Goal: Task Accomplishment & Management: Complete application form

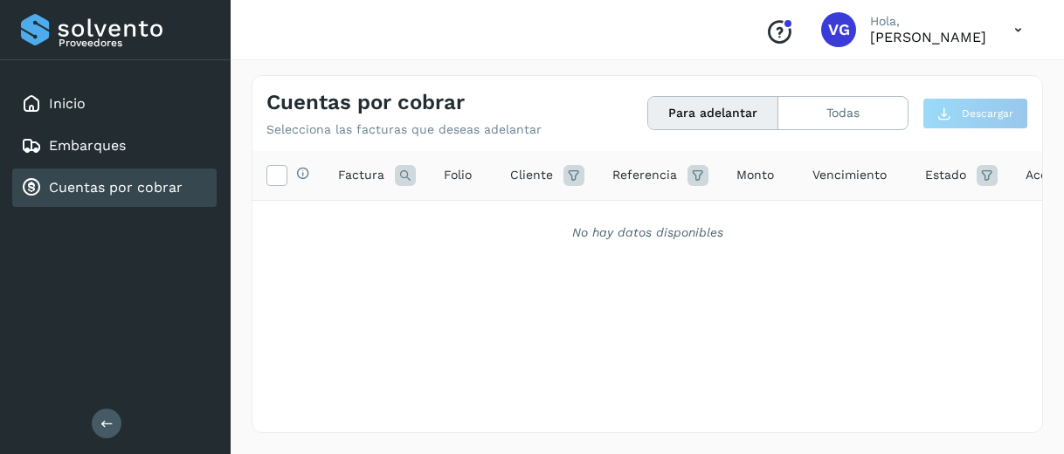
click at [97, 188] on link "Cuentas por cobrar" at bounding box center [116, 187] width 134 height 17
click at [348, 221] on div "No hay datos disponibles" at bounding box center [648, 233] width 790 height 64
click at [832, 107] on button "Todas" at bounding box center [843, 113] width 129 height 32
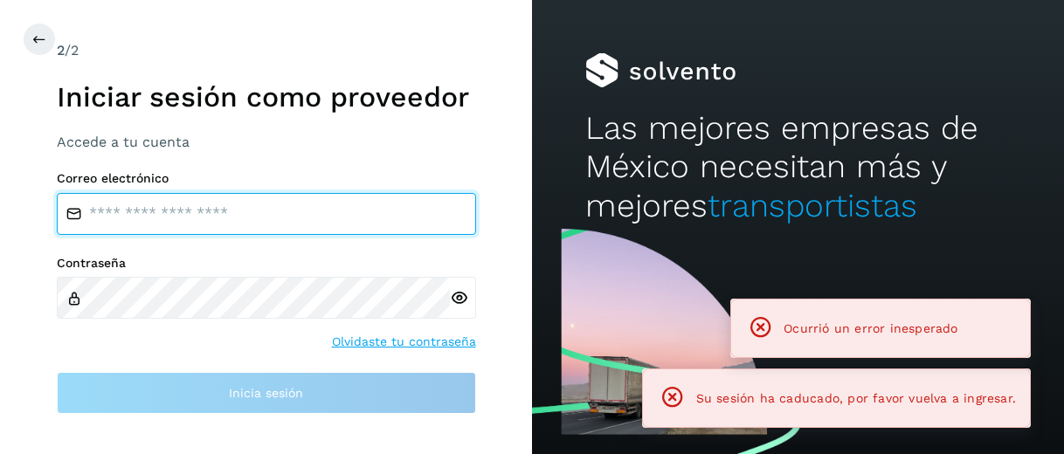
type input "**********"
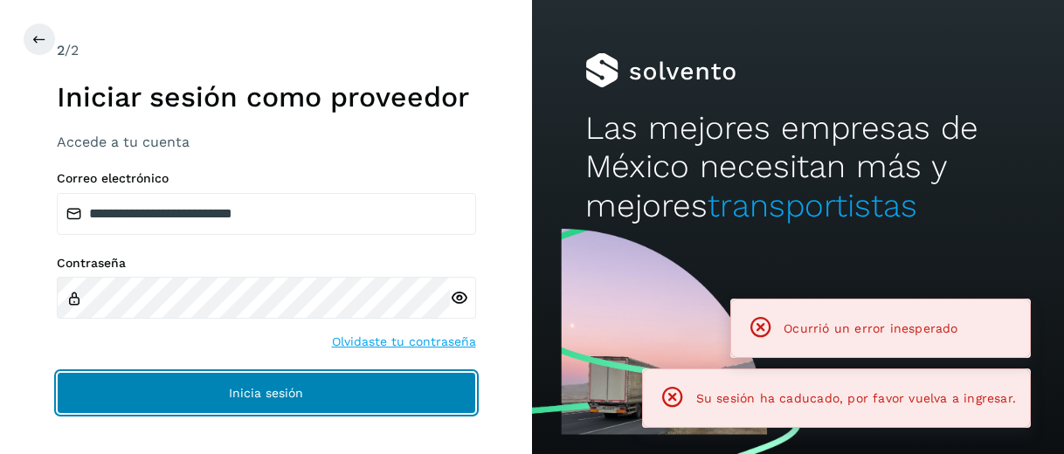
click at [191, 386] on button "Inicia sesión" at bounding box center [266, 393] width 419 height 42
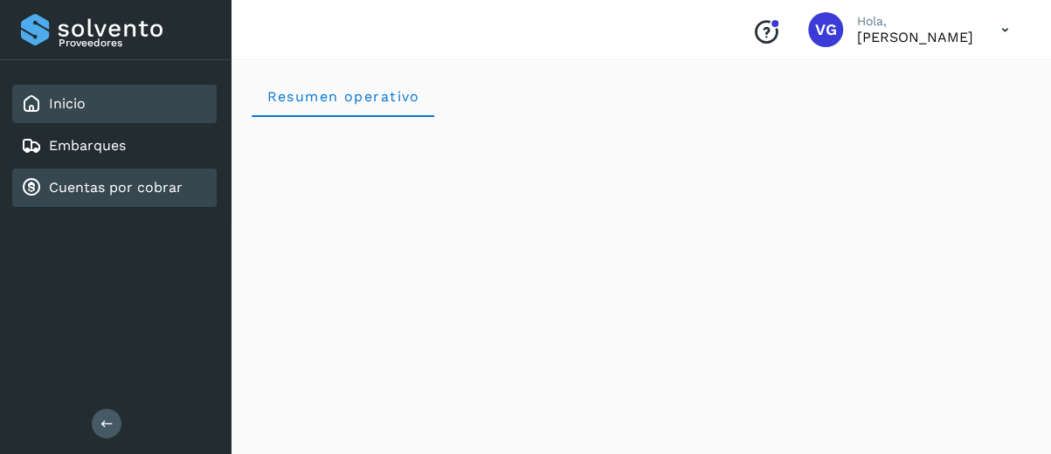
click at [116, 192] on link "Cuentas por cobrar" at bounding box center [116, 187] width 134 height 17
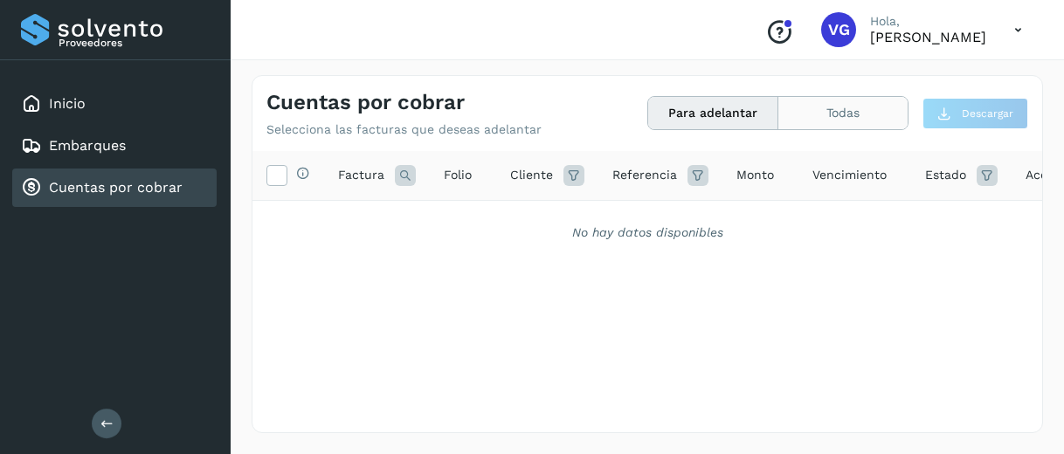
click at [838, 116] on button "Todas" at bounding box center [843, 113] width 129 height 32
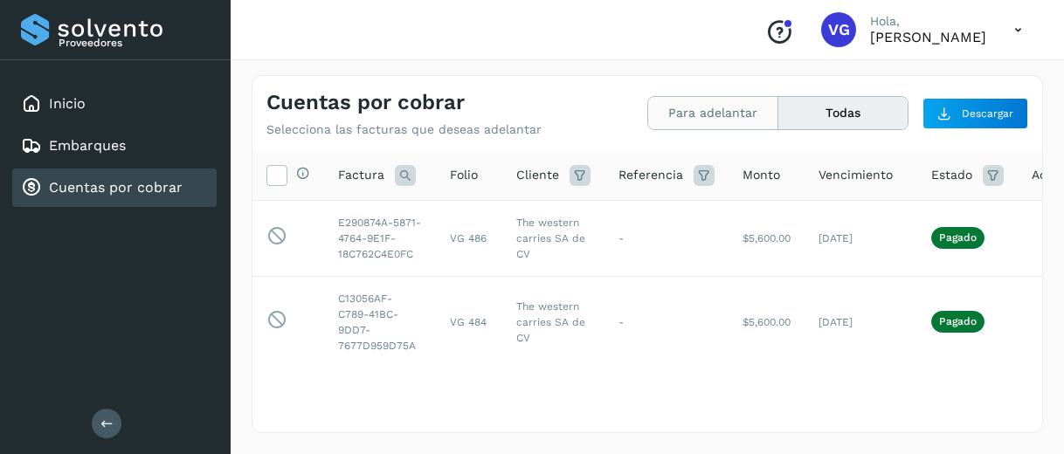
click at [691, 125] on button "Para adelantar" at bounding box center [713, 113] width 130 height 32
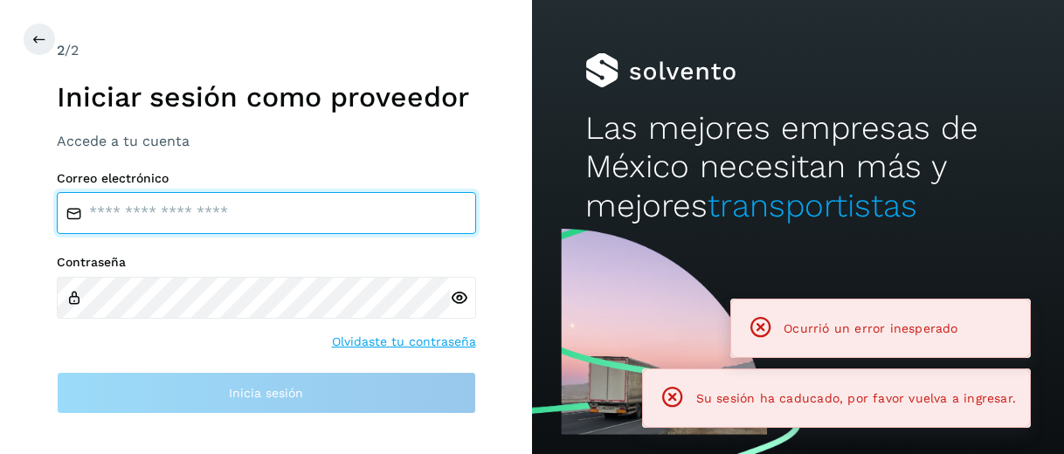
type input "**********"
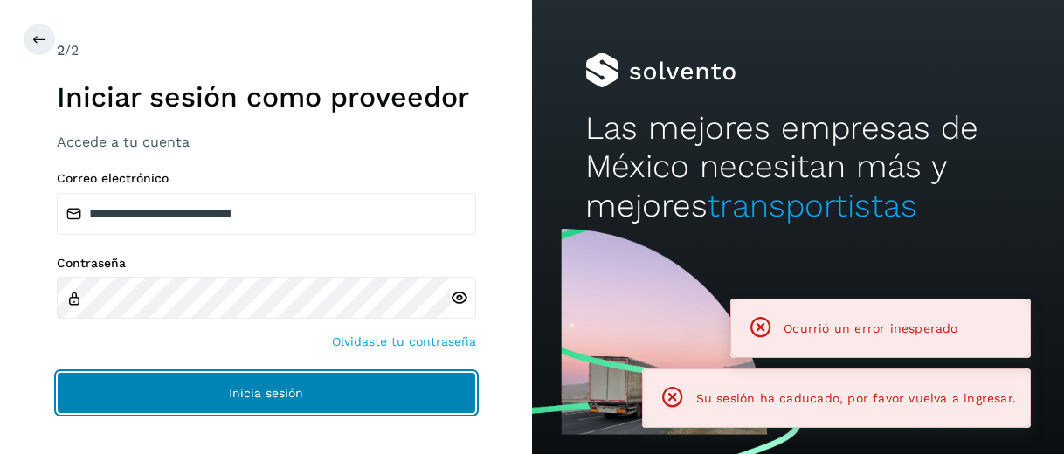
click at [380, 397] on button "Inicia sesión" at bounding box center [266, 393] width 419 height 42
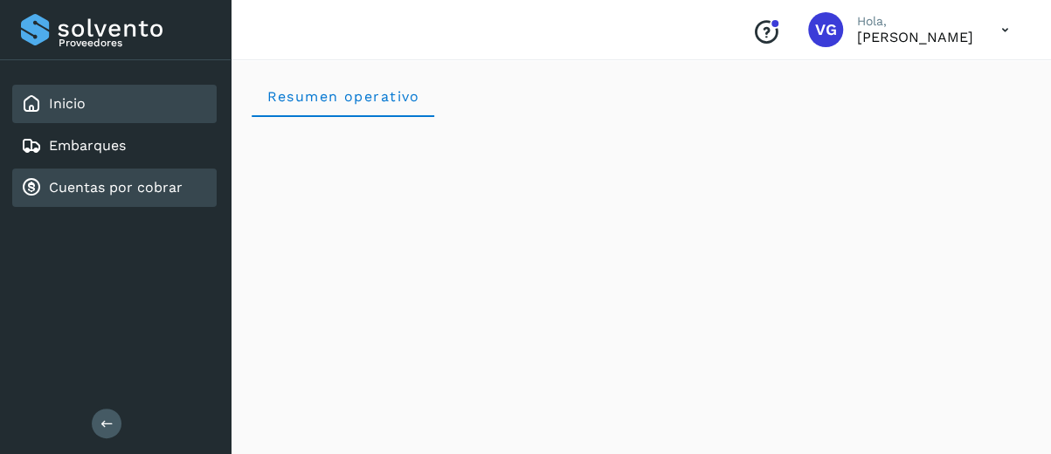
click at [92, 197] on div "Cuentas por cobrar" at bounding box center [102, 187] width 162 height 21
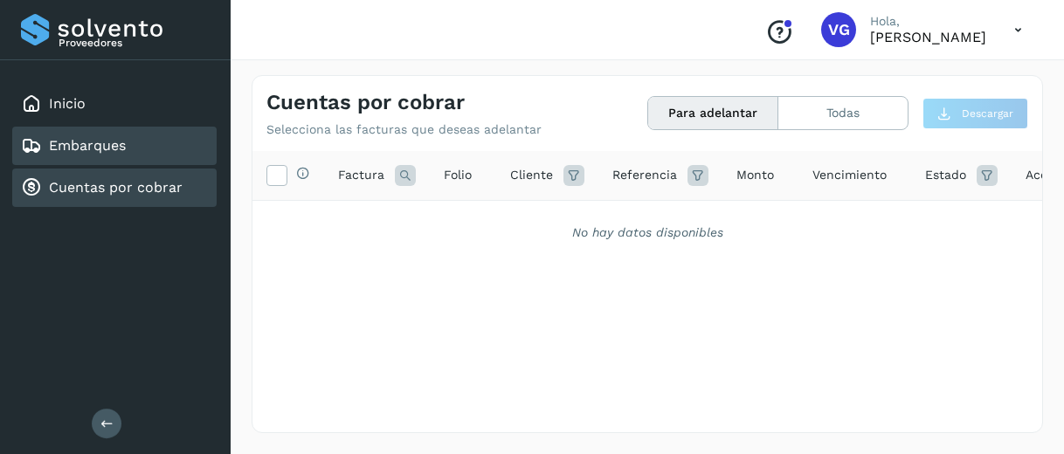
click at [80, 140] on link "Embarques" at bounding box center [87, 145] width 77 height 17
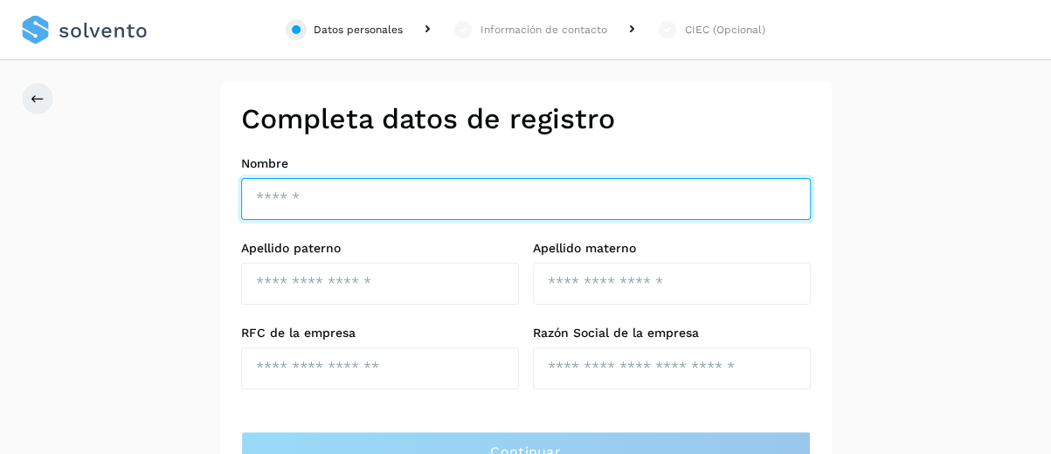
click at [310, 191] on input "text" at bounding box center [526, 199] width 570 height 42
type input "*********"
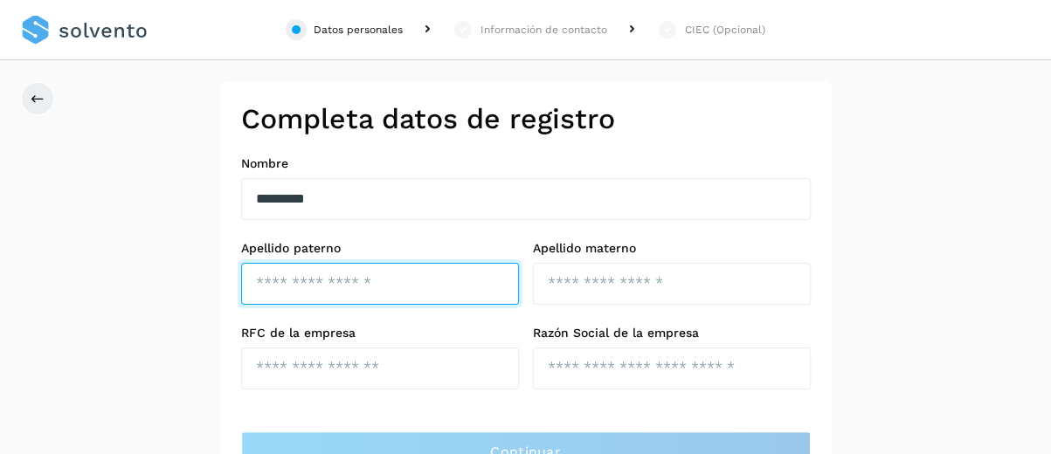
type input "********"
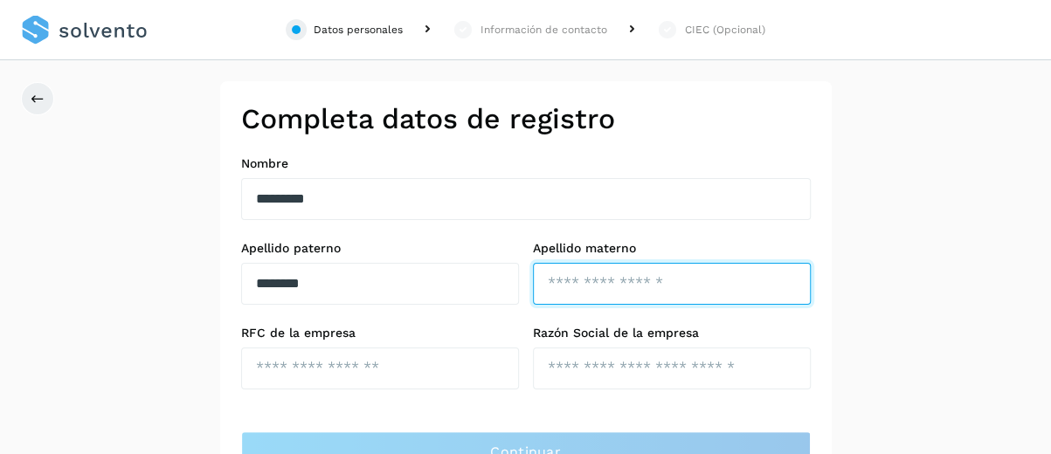
type input "*******"
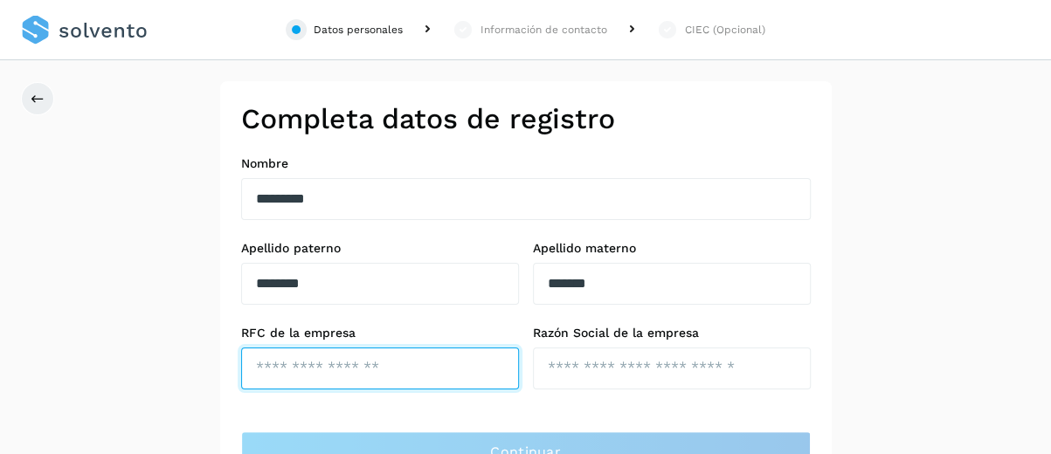
type input "**********"
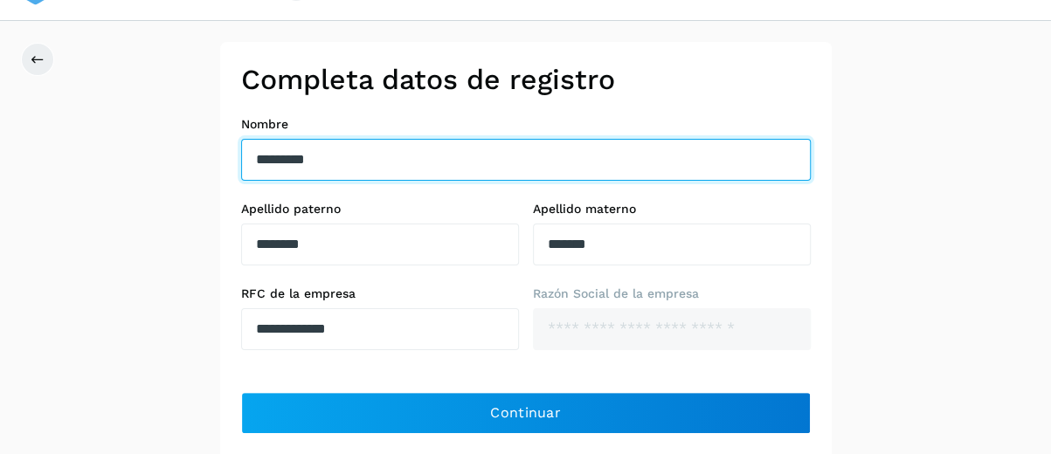
scroll to position [80, 0]
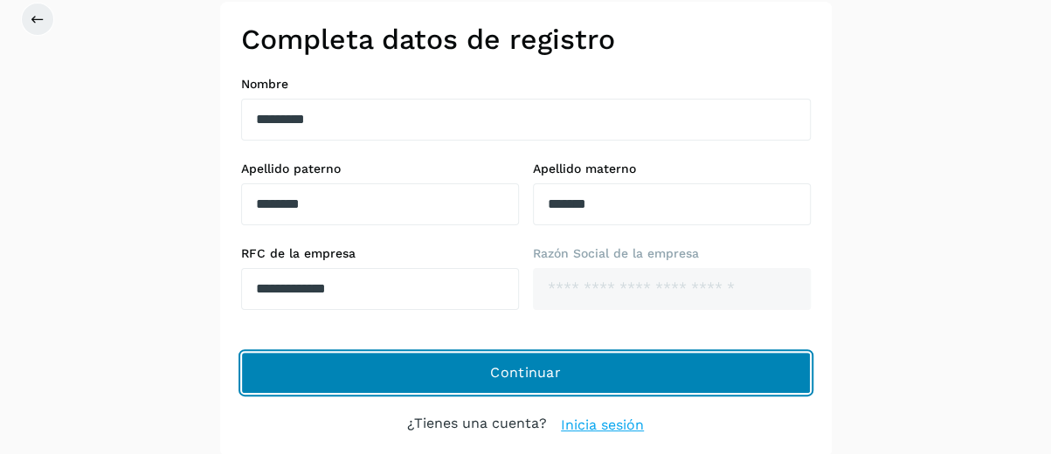
click at [594, 361] on button "Continuar" at bounding box center [526, 373] width 570 height 42
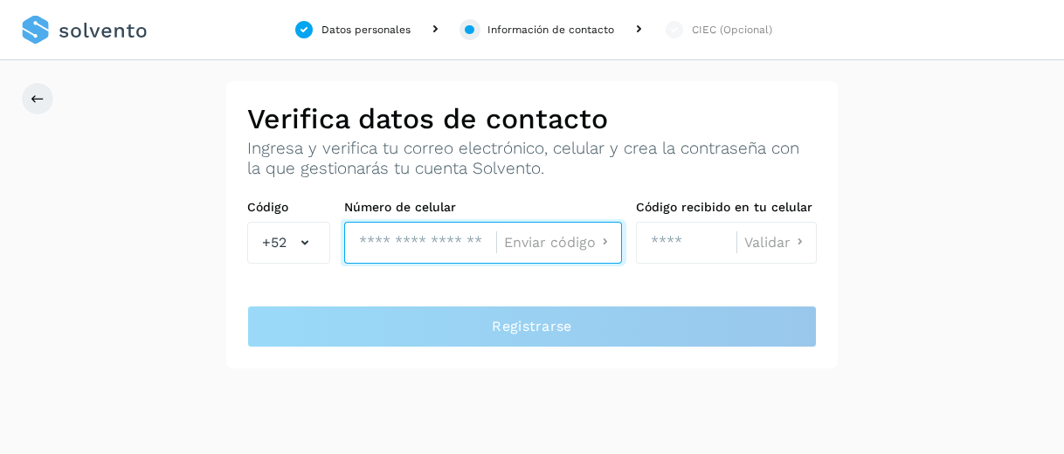
click at [416, 248] on input "tel" at bounding box center [420, 243] width 152 height 42
type input "**********"
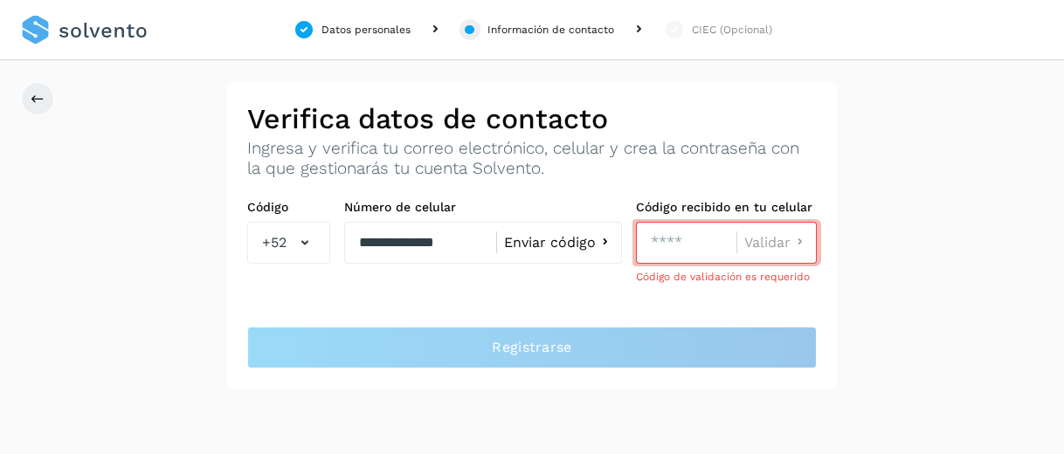
click at [585, 244] on span "Enviar código" at bounding box center [550, 243] width 92 height 14
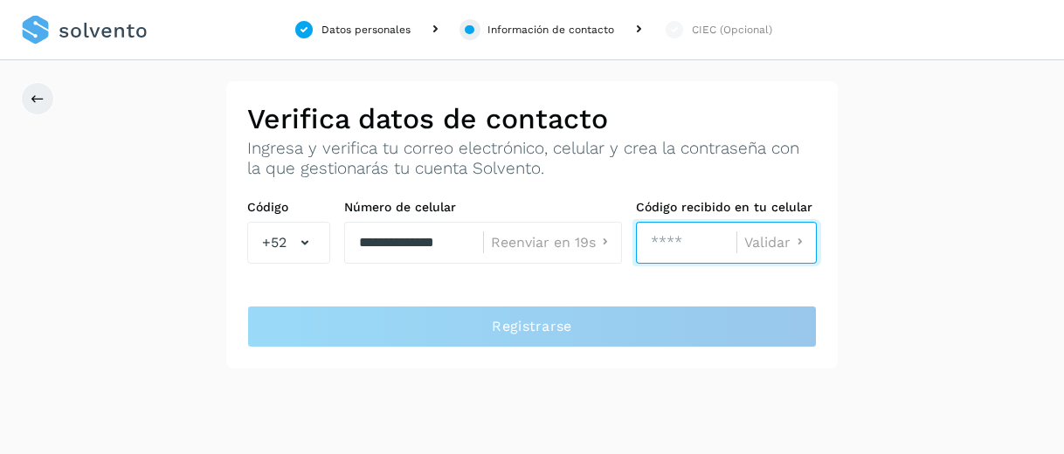
click at [657, 243] on input "number" at bounding box center [686, 243] width 100 height 42
type input "****"
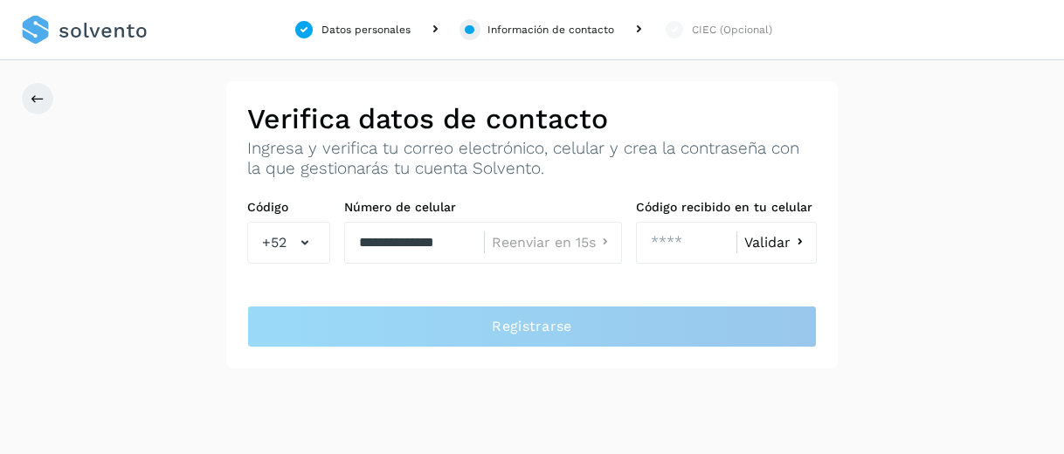
click at [776, 236] on span "Validar" at bounding box center [768, 243] width 46 height 14
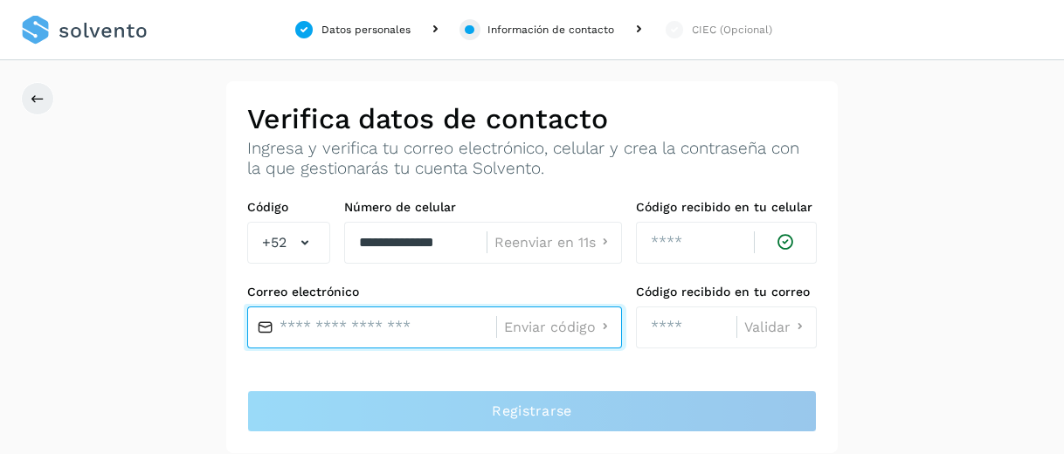
click at [392, 326] on input "text" at bounding box center [371, 328] width 249 height 42
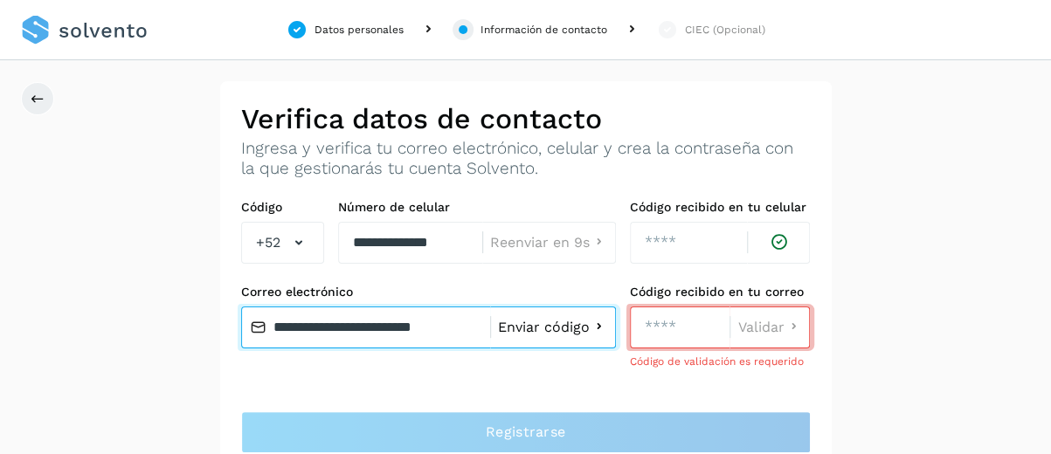
type input "**********"
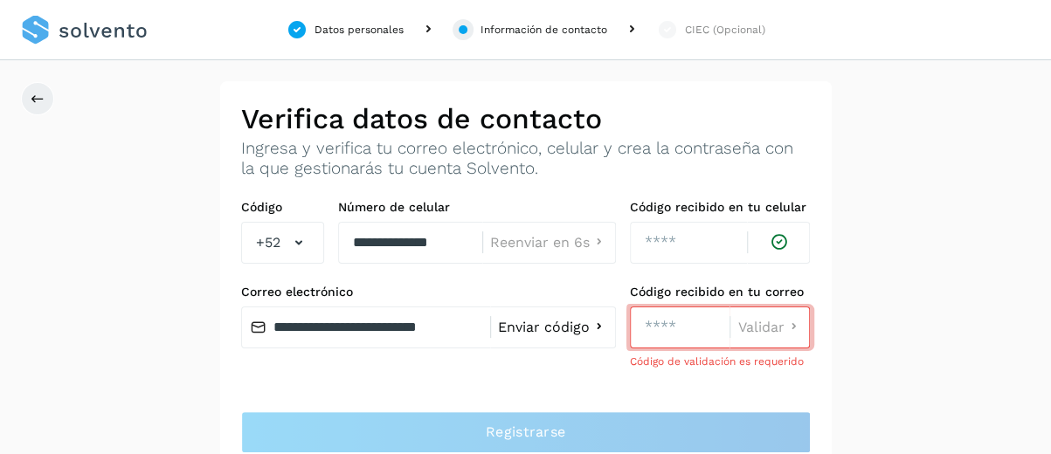
click at [544, 332] on span "Enviar código" at bounding box center [544, 328] width 92 height 14
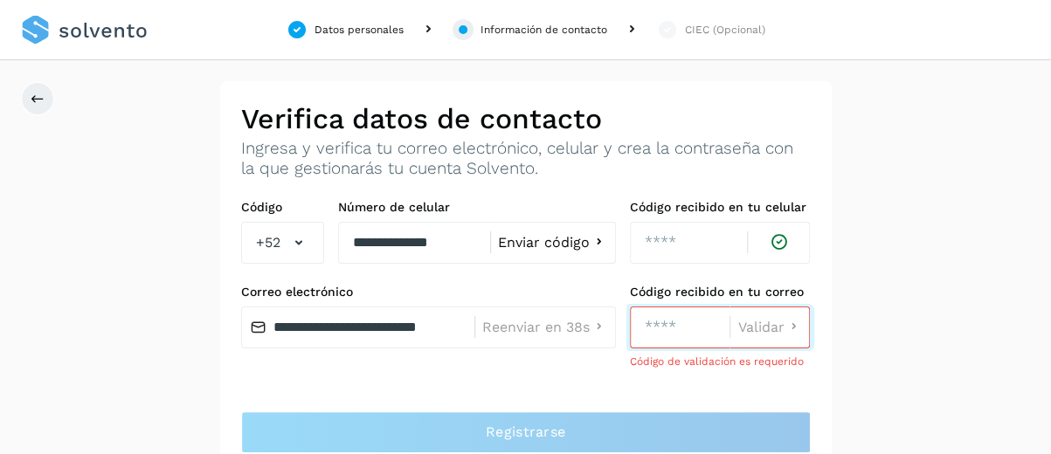
click at [648, 330] on input "number" at bounding box center [680, 328] width 100 height 42
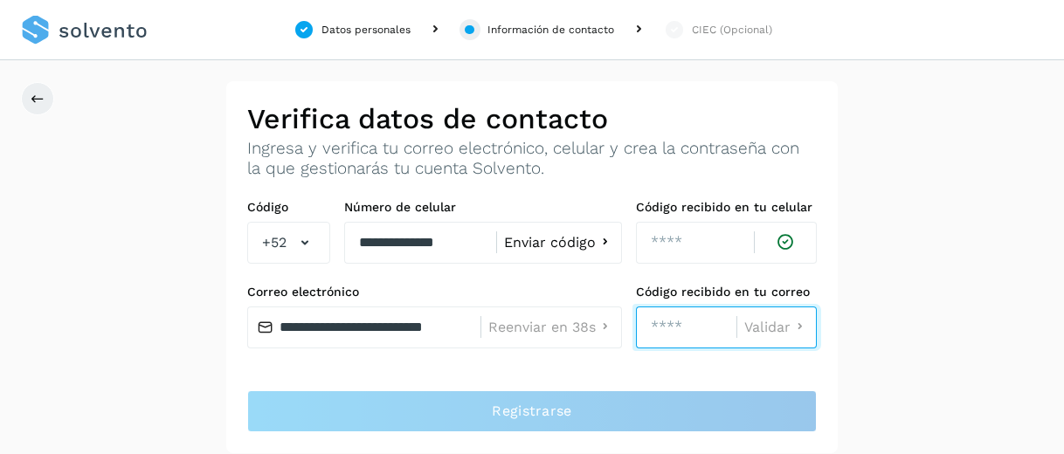
click at [648, 330] on input "number" at bounding box center [686, 328] width 100 height 42
type input "****"
click at [792, 323] on icon at bounding box center [800, 327] width 18 height 18
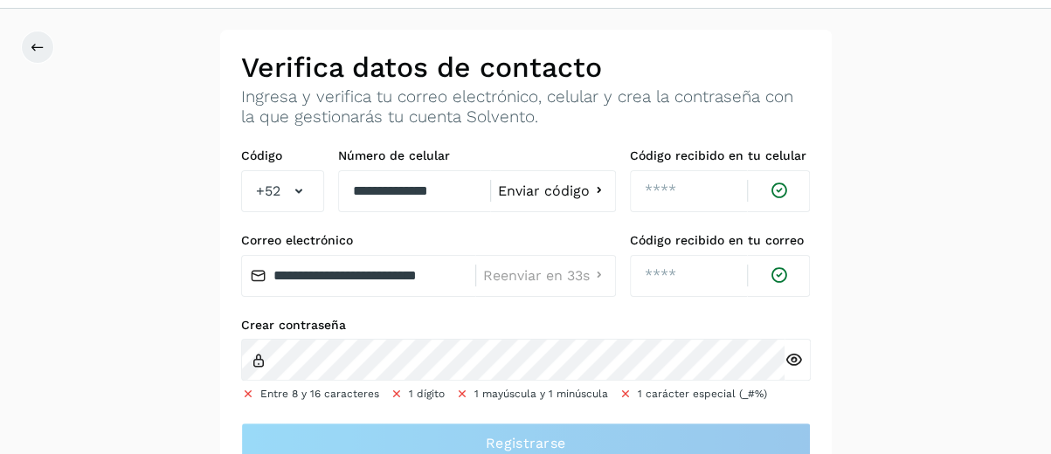
scroll to position [80, 0]
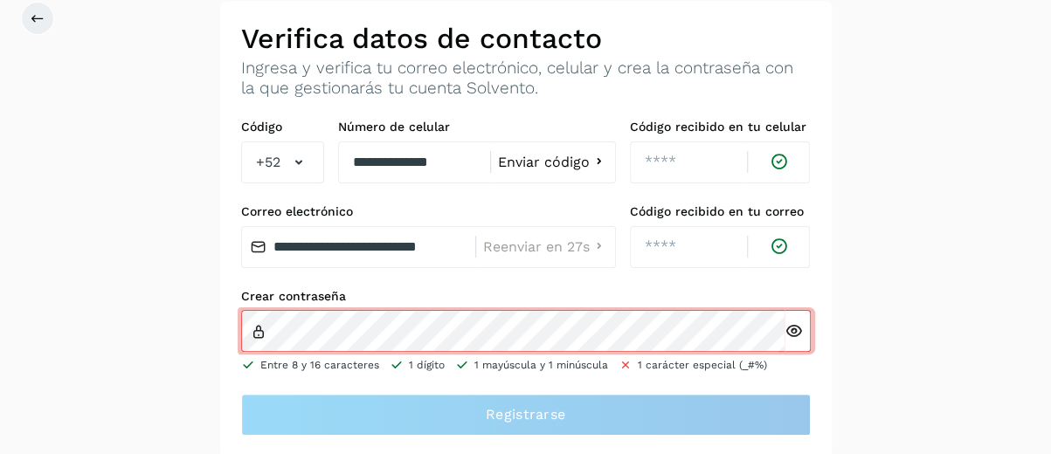
click at [793, 324] on icon at bounding box center [794, 331] width 18 height 18
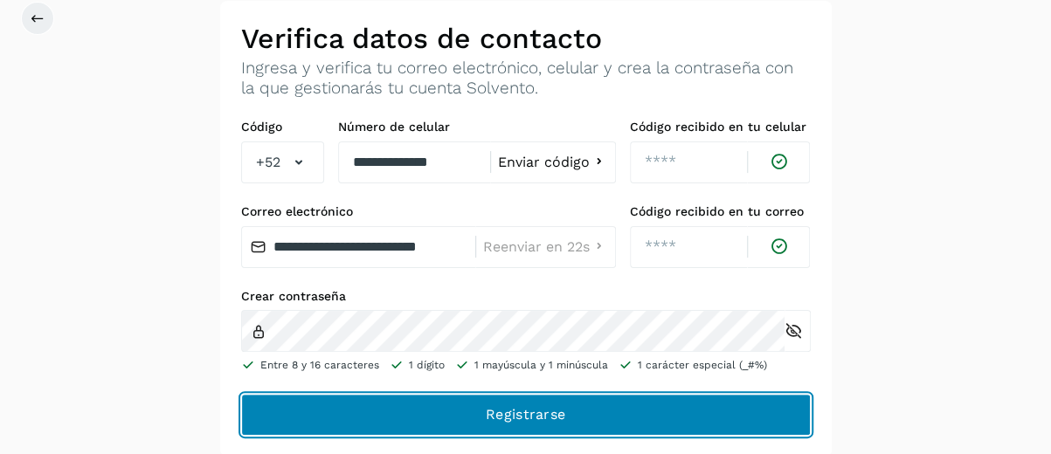
click at [529, 429] on button "Registrarse" at bounding box center [526, 415] width 570 height 42
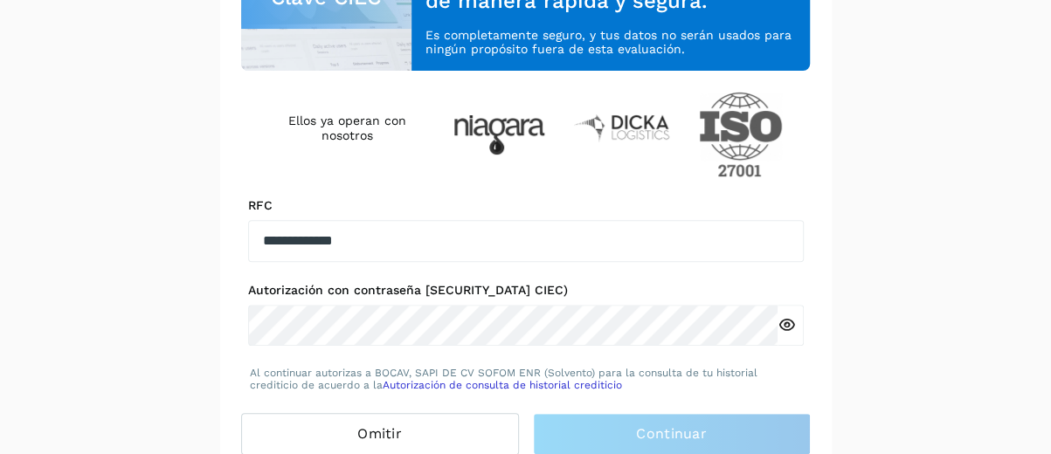
scroll to position [276, 0]
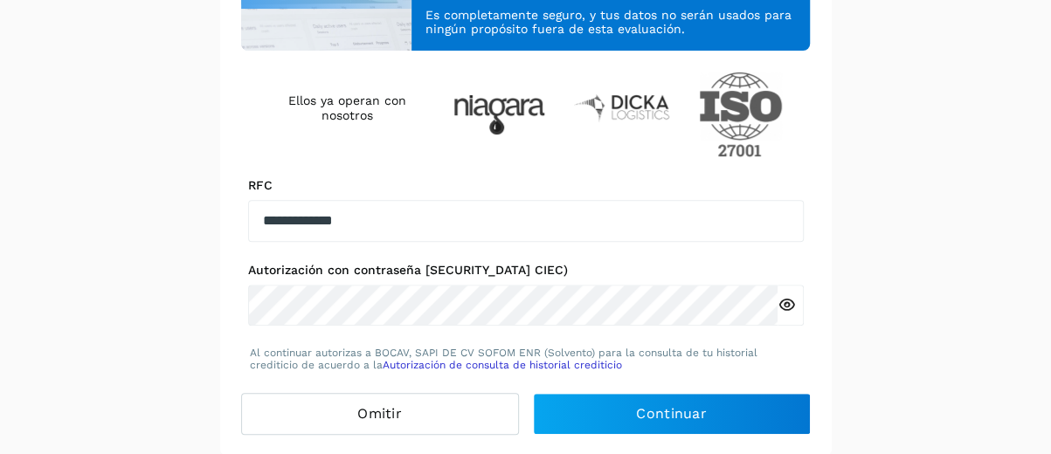
click at [790, 298] on icon at bounding box center [787, 305] width 18 height 18
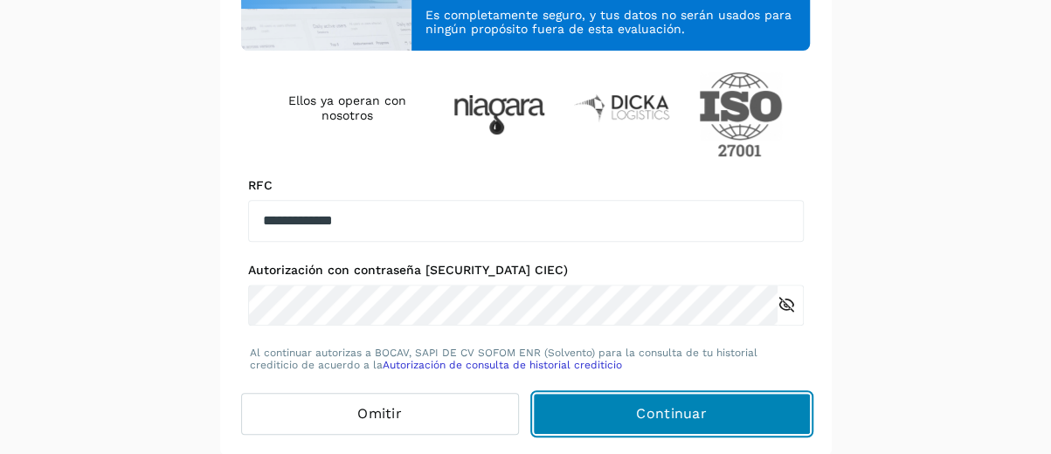
click at [641, 408] on span "Continuar" at bounding box center [671, 414] width 71 height 19
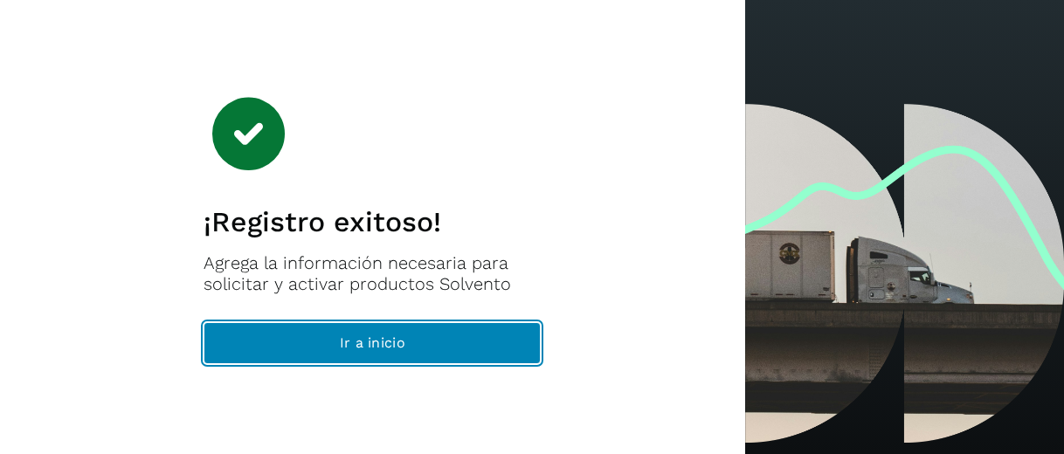
click at [389, 344] on span "Ir a inicio" at bounding box center [373, 343] width 66 height 19
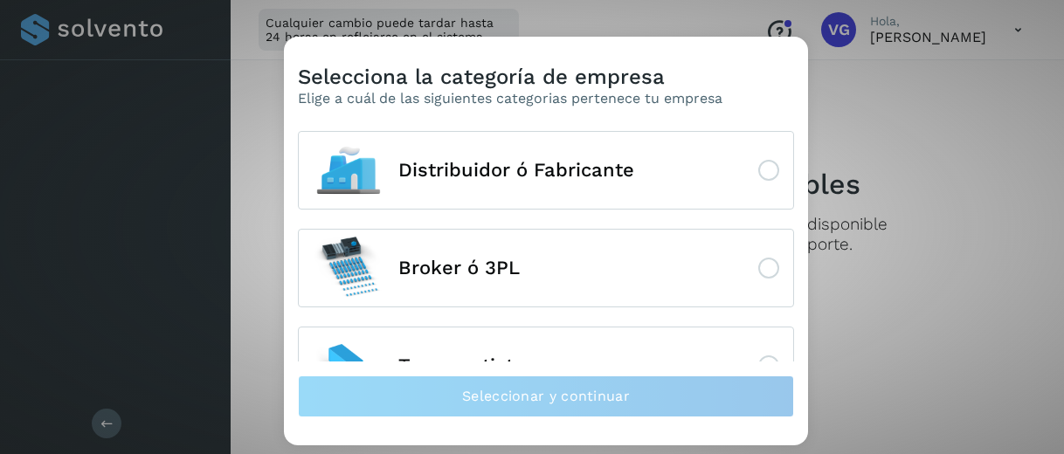
scroll to position [57, 0]
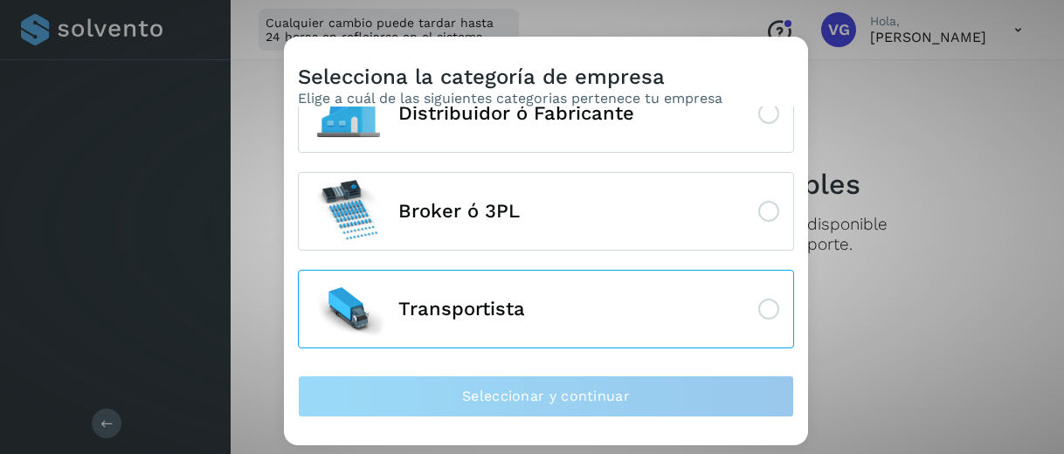
click at [759, 308] on icon at bounding box center [769, 309] width 21 height 21
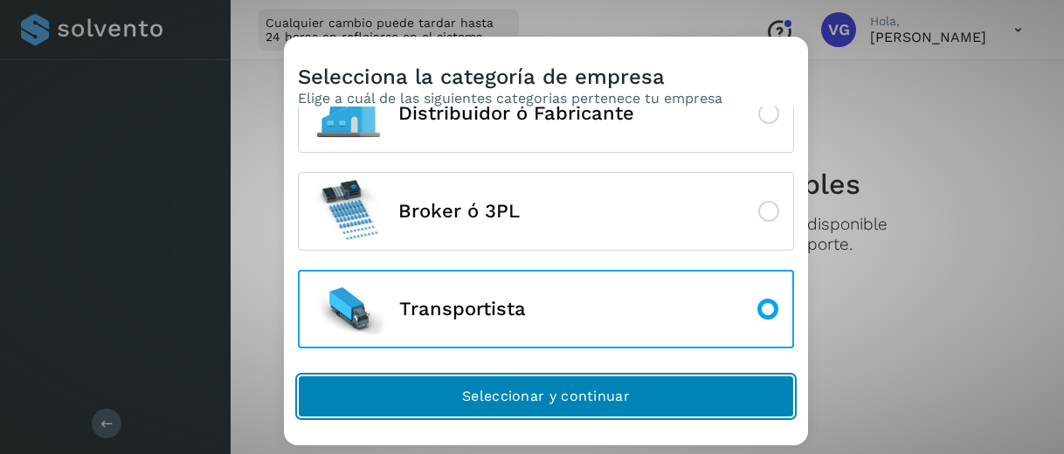
click at [680, 407] on button "Seleccionar y continuar" at bounding box center [546, 397] width 496 height 42
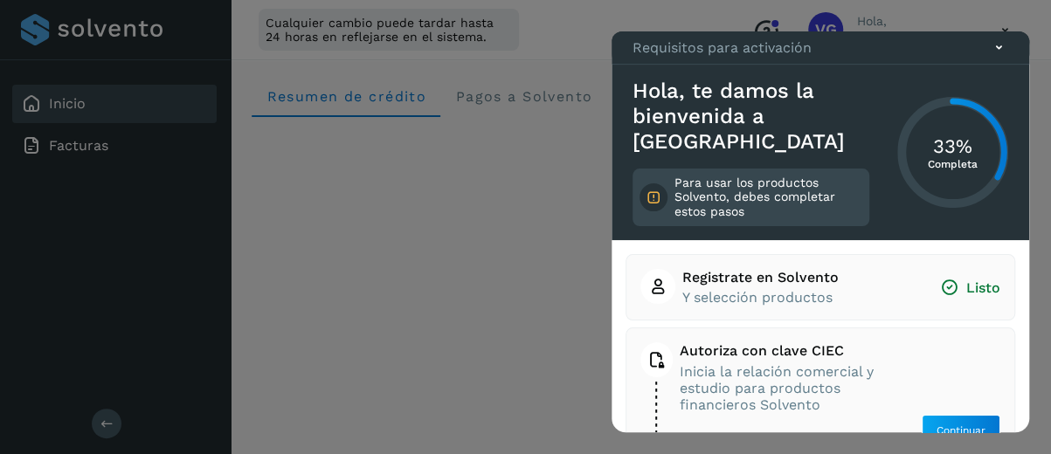
scroll to position [33, 0]
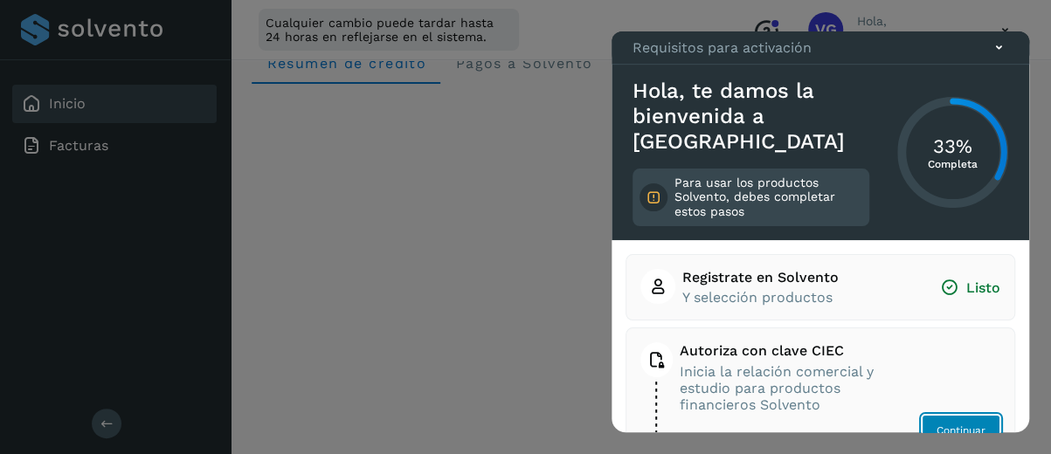
click at [945, 426] on span "Continuar" at bounding box center [961, 431] width 49 height 16
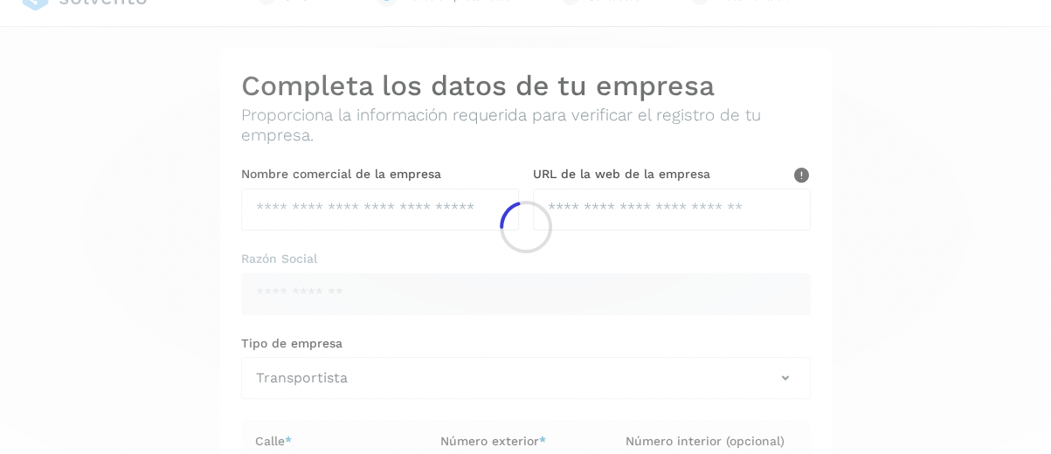
type input "**********"
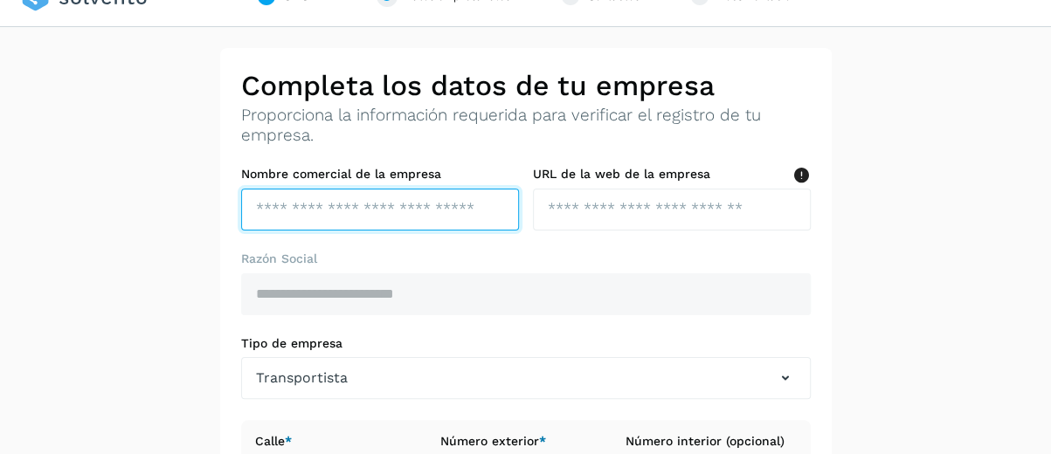
click at [351, 217] on input "text" at bounding box center [380, 210] width 278 height 42
type input "**********"
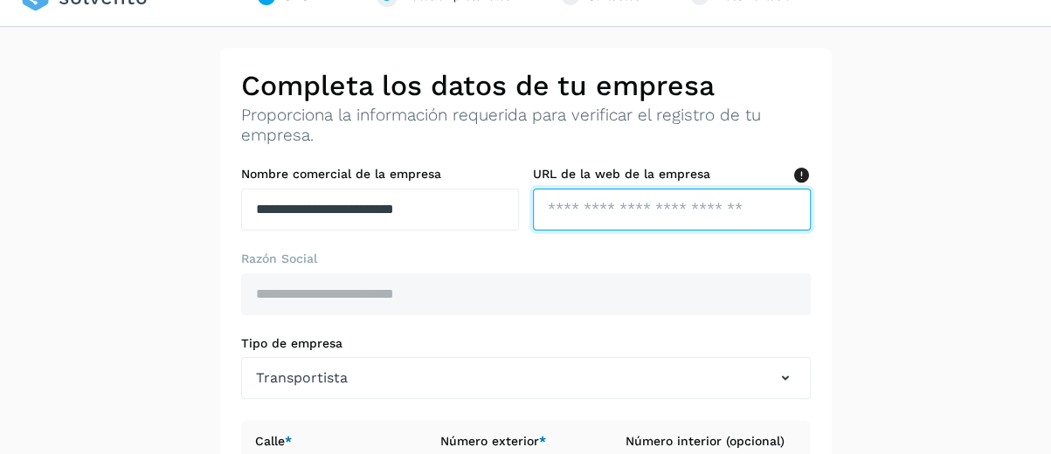
type input "**********"
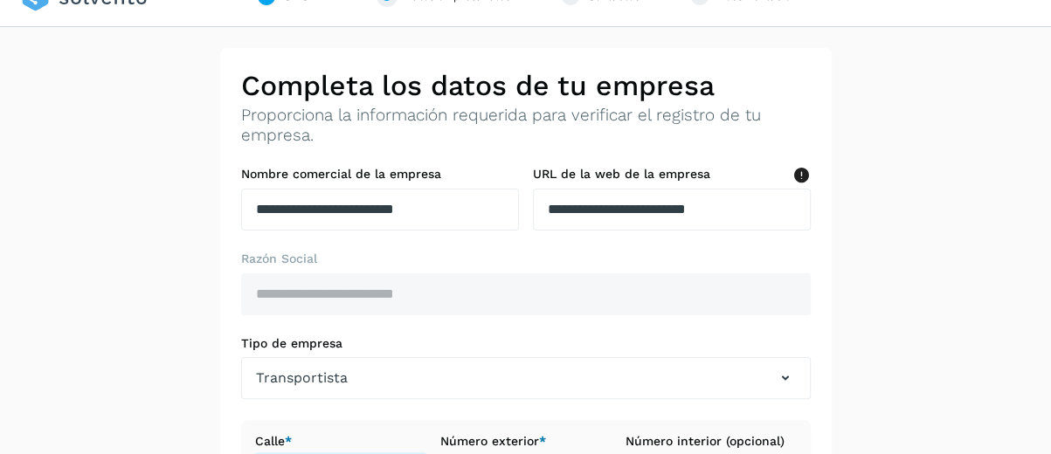
type input "**********"
type input "*"
type input "*****"
type input "**********"
type input "******"
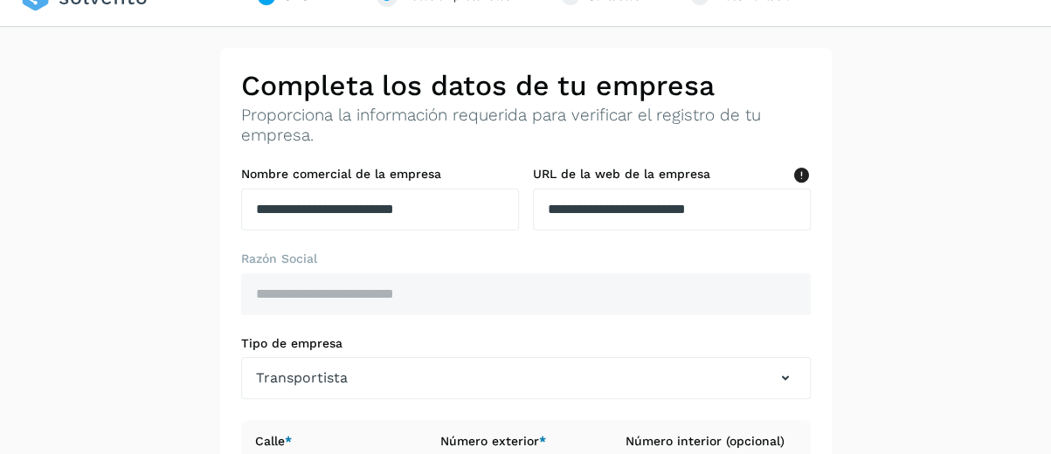
type input "**********"
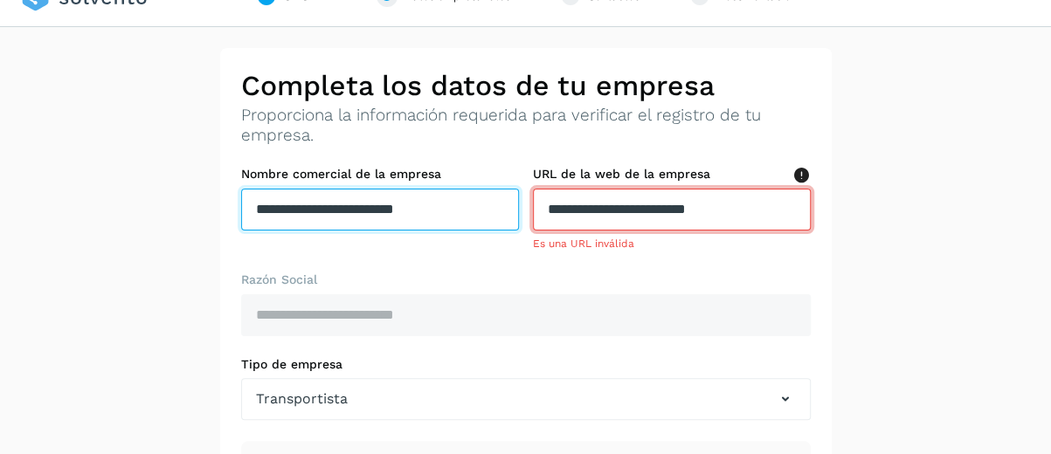
type input "**********"
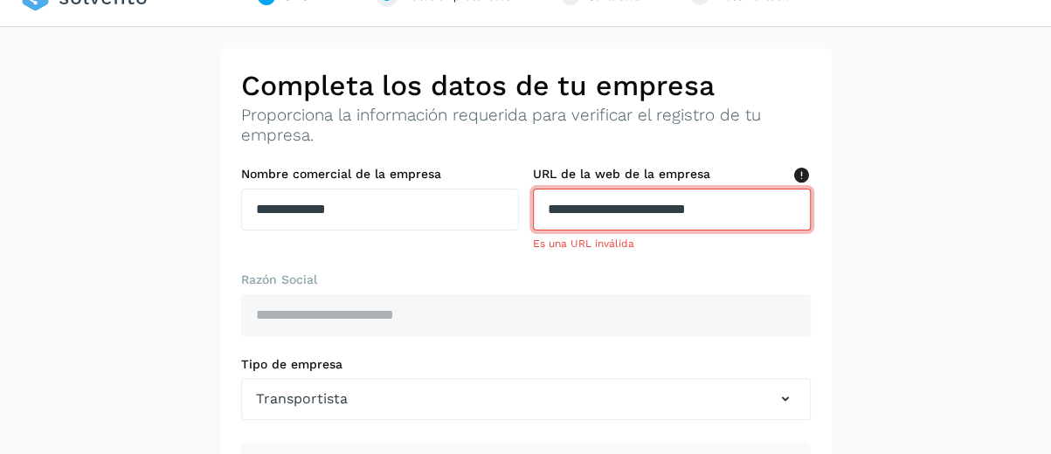
type input "******"
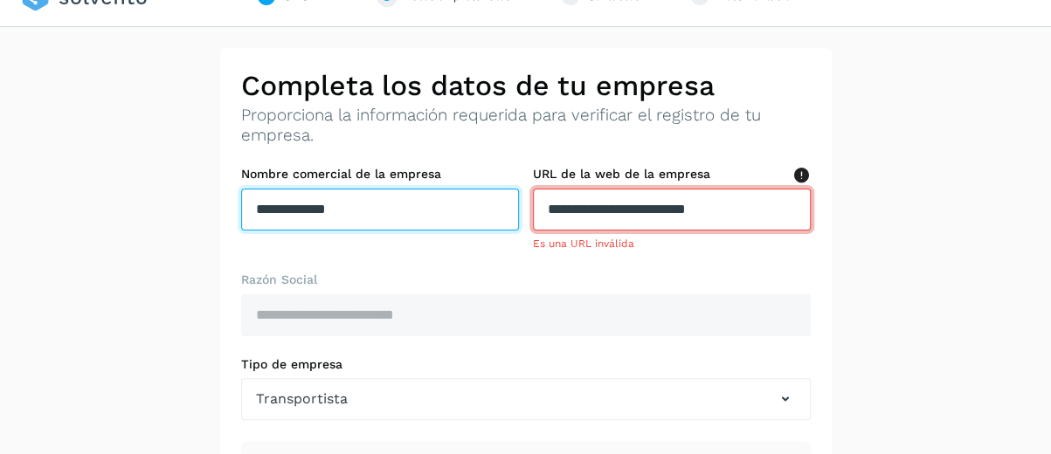
type input "**********"
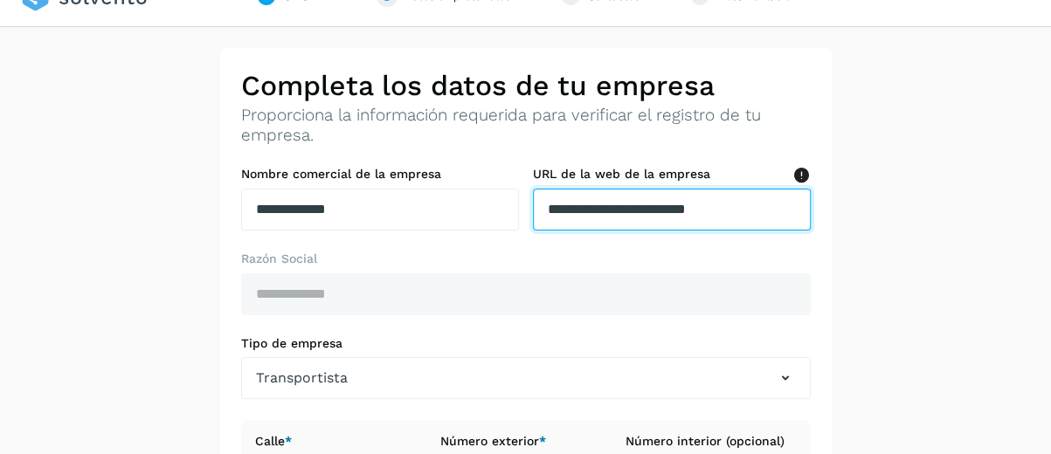
drag, startPoint x: 780, startPoint y: 207, endPoint x: 542, endPoint y: 221, distance: 239.0
click at [542, 221] on input "**********" at bounding box center [672, 210] width 278 height 42
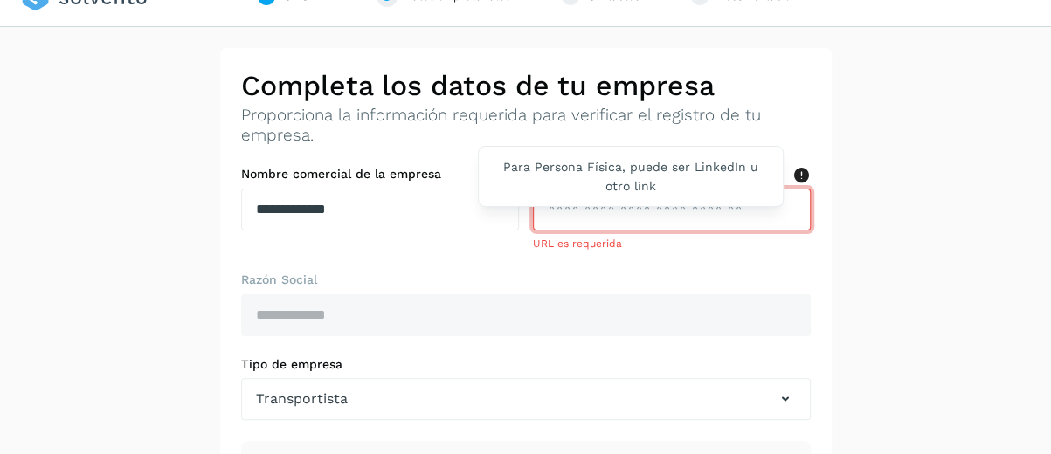
click at [793, 177] on icon at bounding box center [802, 176] width 18 height 18
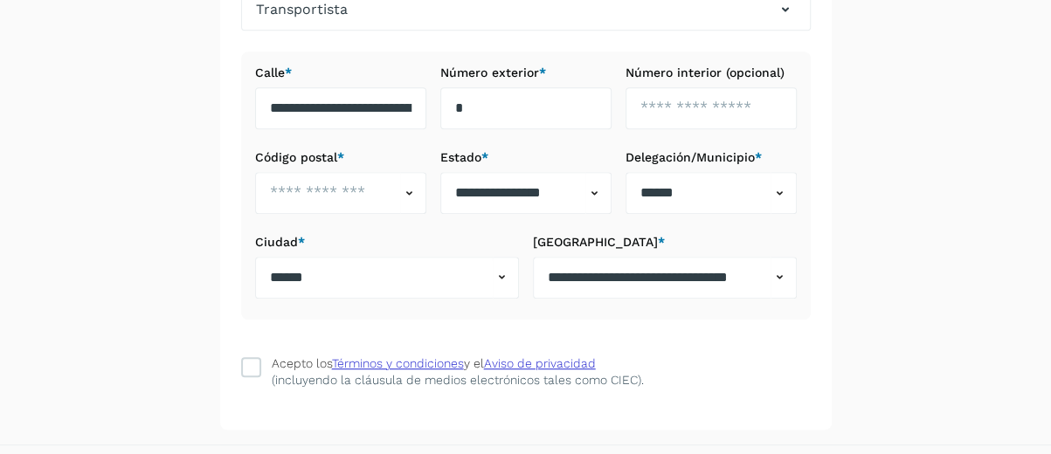
scroll to position [428, 0]
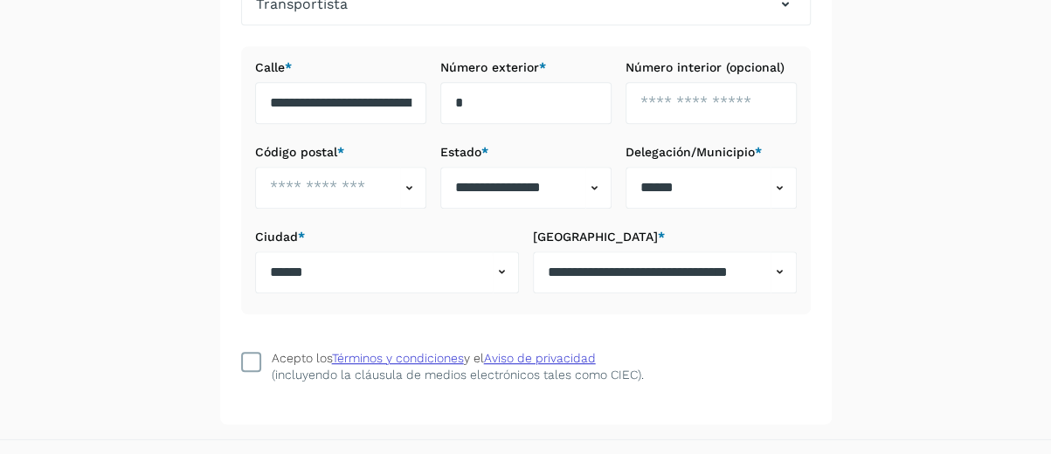
click at [252, 358] on icon at bounding box center [250, 361] width 17 height 17
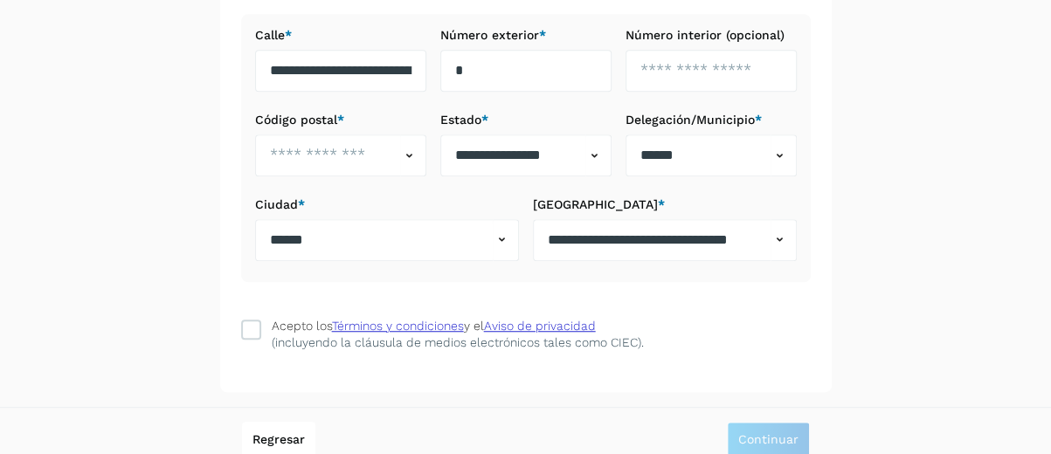
scroll to position [473, 0]
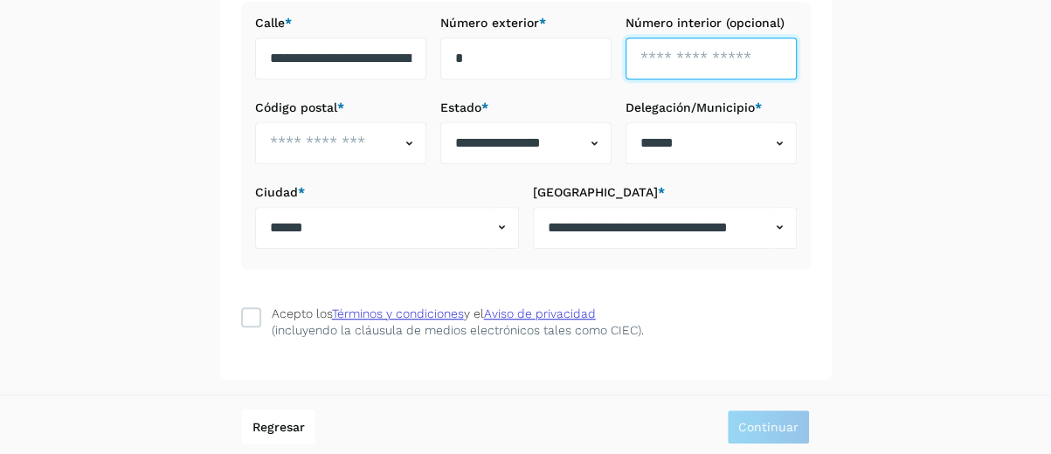
click at [734, 66] on input "text" at bounding box center [711, 59] width 171 height 42
type input "*"
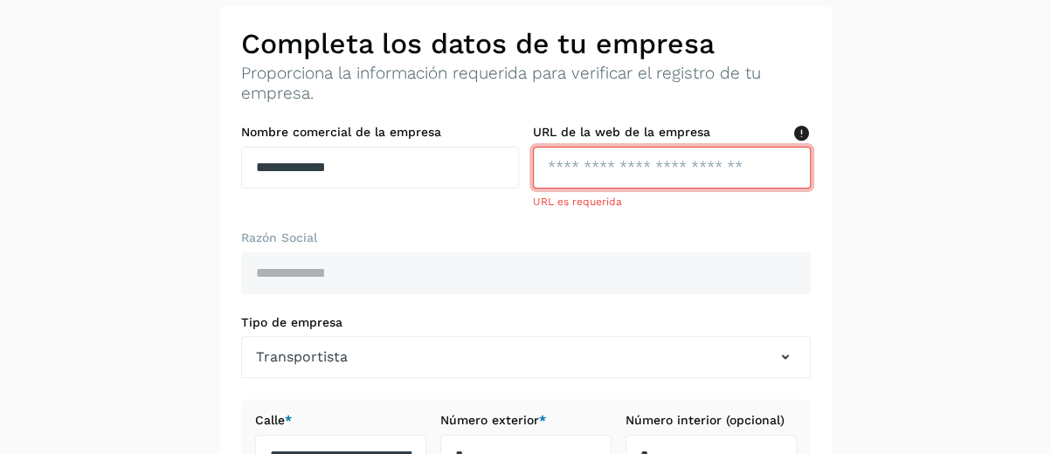
click at [685, 168] on input "text" at bounding box center [672, 168] width 278 height 42
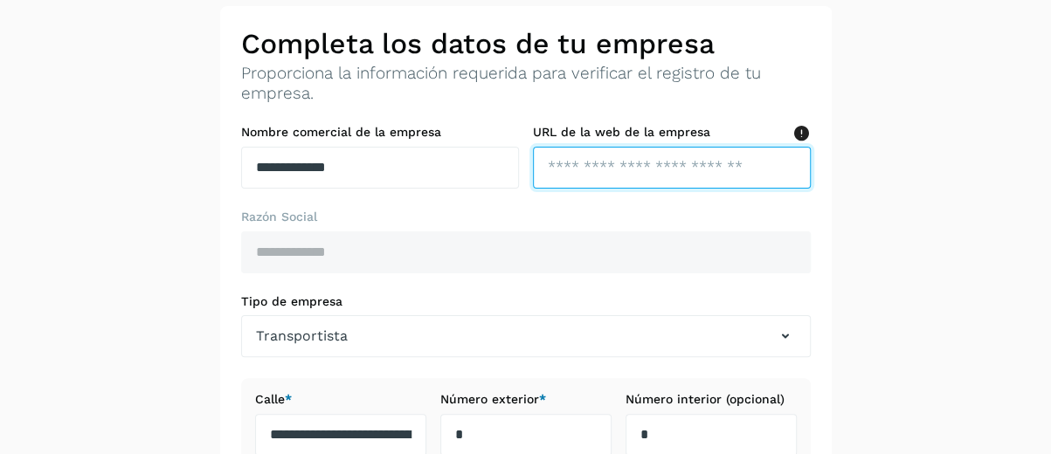
paste input "**********"
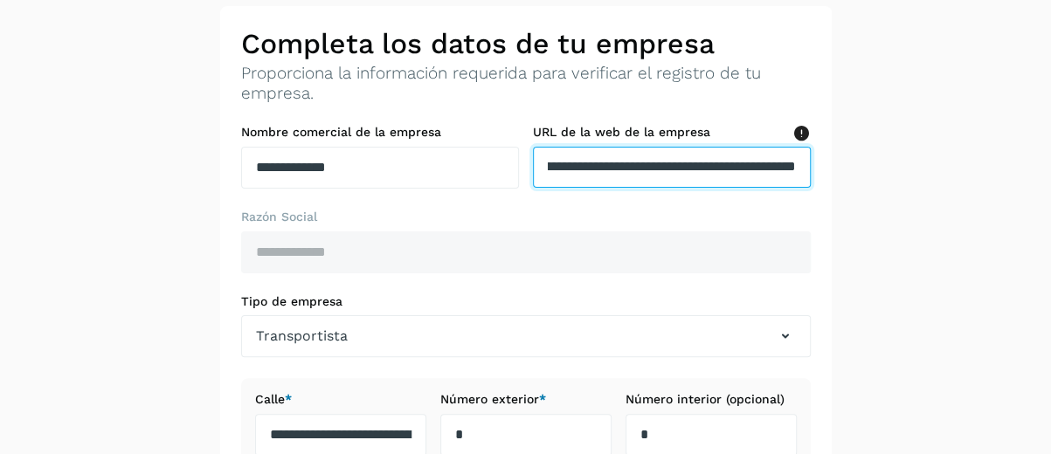
scroll to position [452, 0]
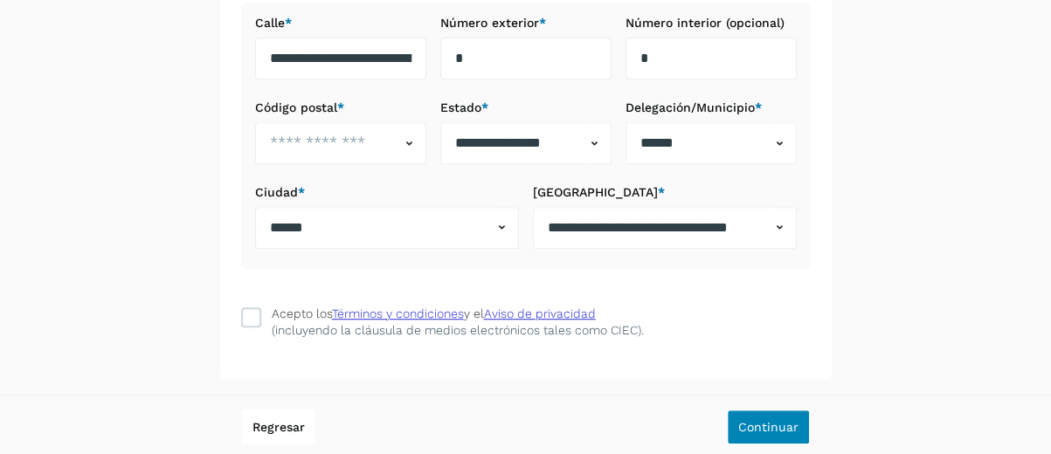
type input "**********"
click at [788, 427] on span "Continuar" at bounding box center [768, 427] width 60 height 12
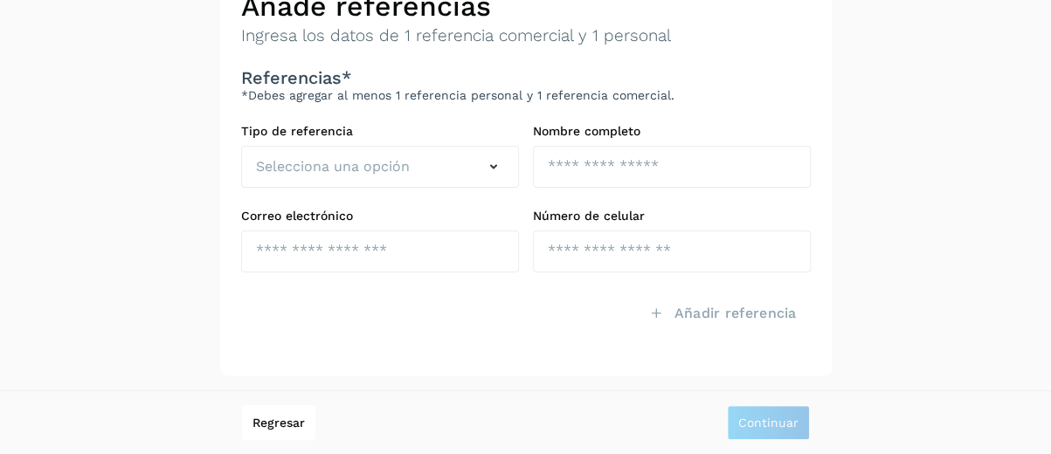
scroll to position [111, 0]
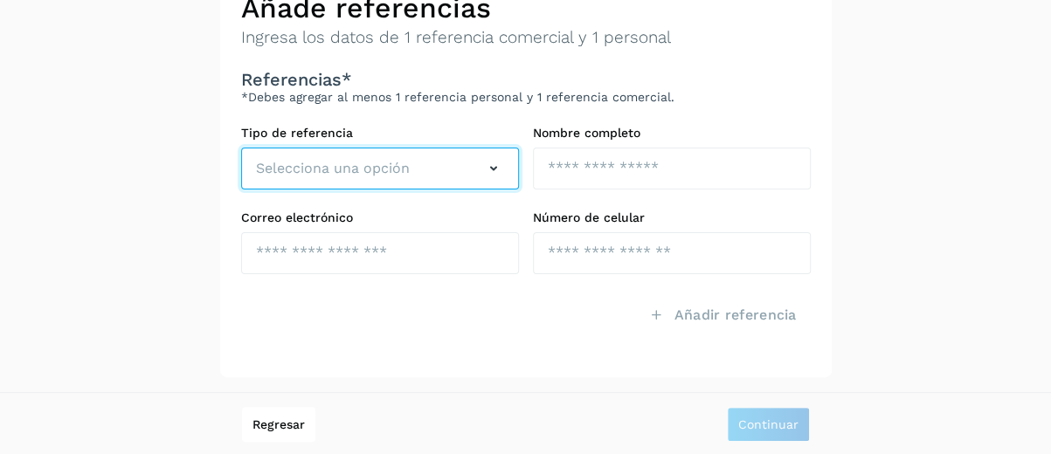
click at [343, 176] on span "Selecciona una opción" at bounding box center [333, 168] width 154 height 21
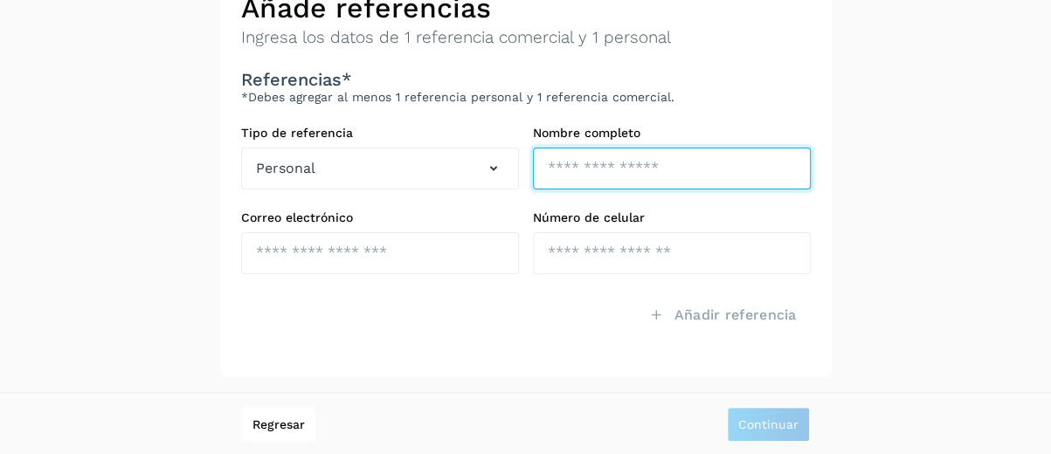
click at [570, 165] on input "text" at bounding box center [672, 169] width 278 height 42
type input "*"
type input "**********"
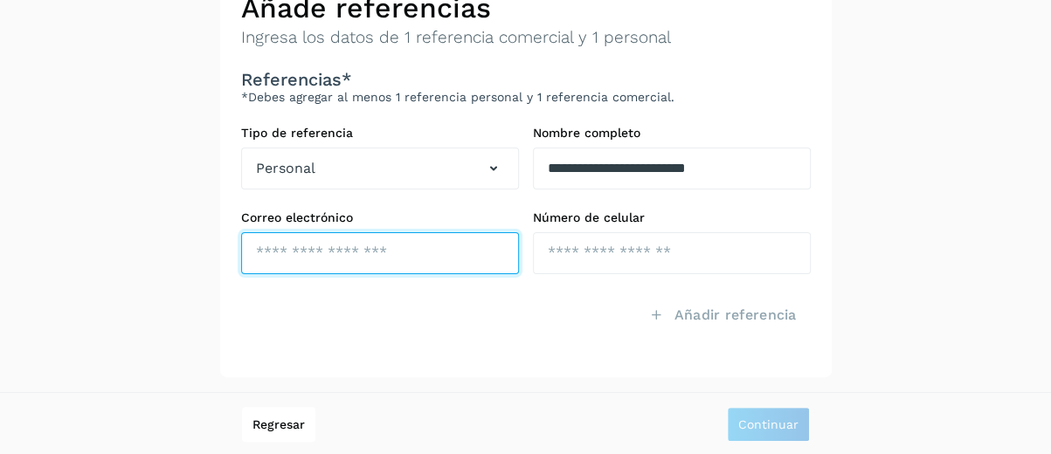
click at [398, 252] on input "text" at bounding box center [380, 253] width 278 height 42
type input "**********"
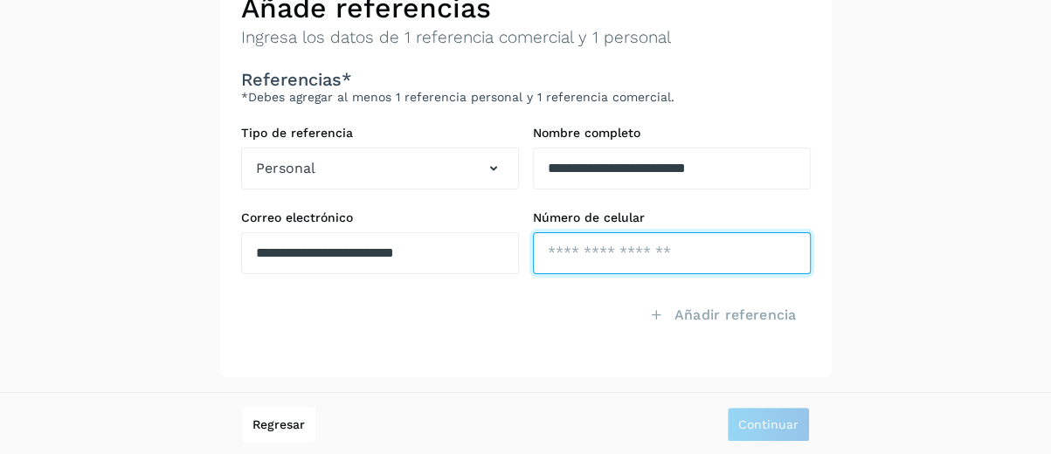
click at [607, 251] on input "tel" at bounding box center [672, 253] width 278 height 42
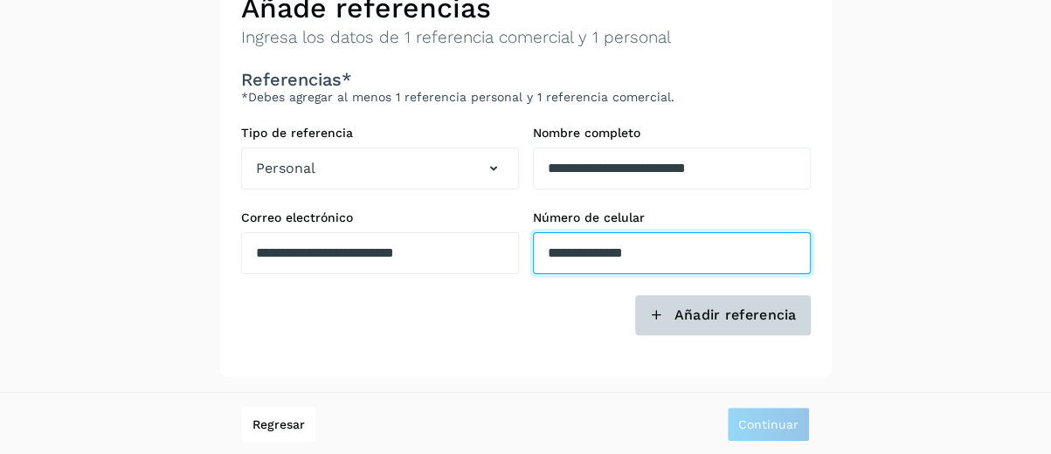
type input "**********"
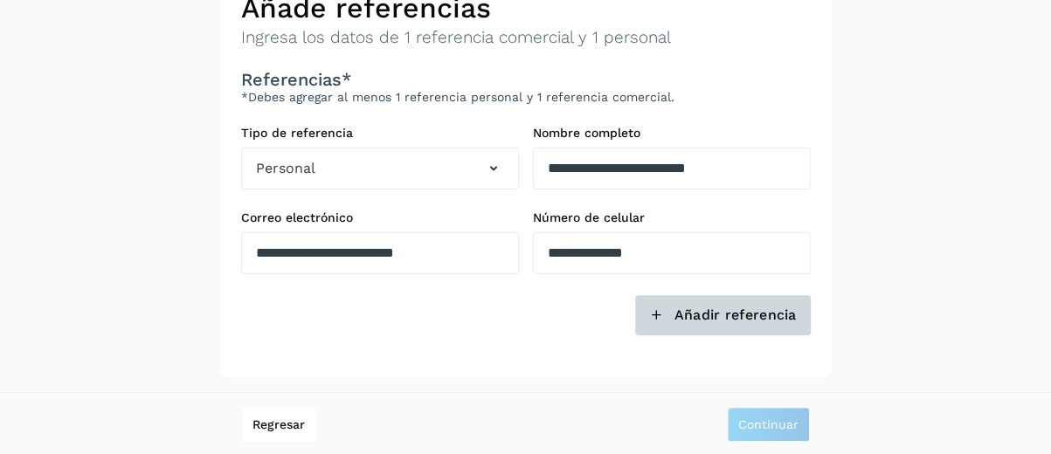
click at [713, 319] on span "Añadir referencia" at bounding box center [735, 315] width 122 height 19
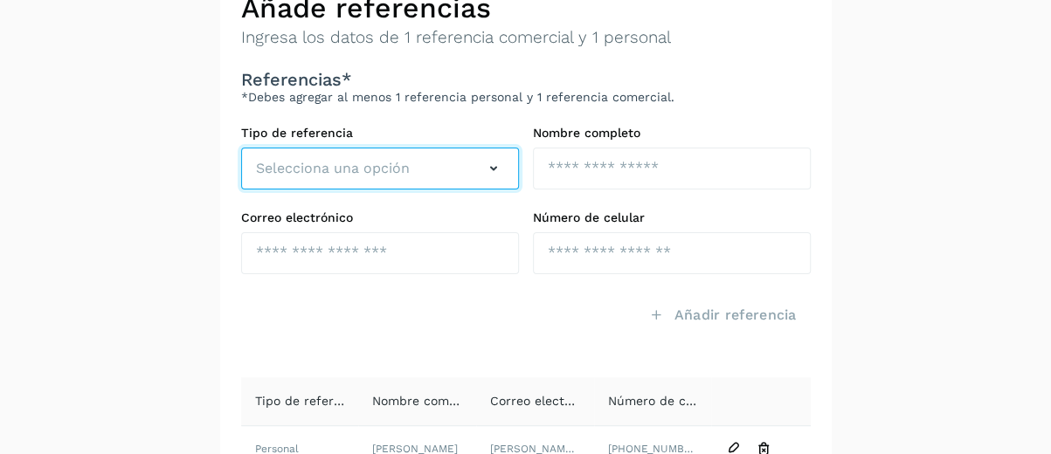
click at [344, 173] on span "Selecciona una opción" at bounding box center [333, 168] width 154 height 21
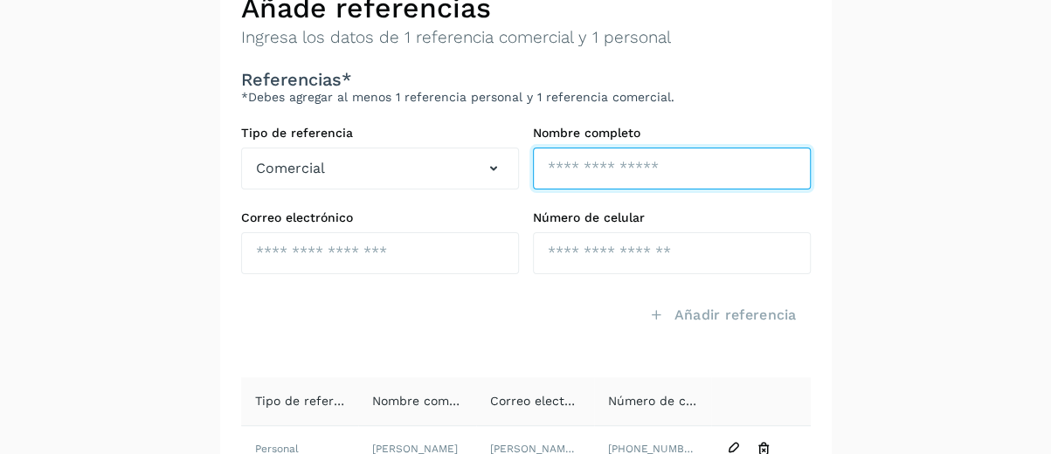
click at [582, 163] on input "text" at bounding box center [672, 169] width 278 height 42
type input "**********"
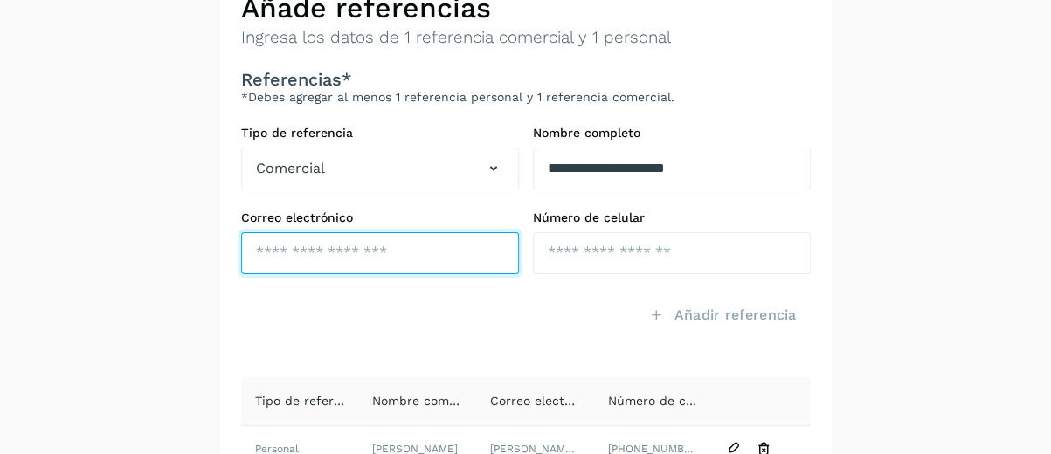
click at [453, 256] on input "text" at bounding box center [380, 253] width 278 height 42
type input "**********"
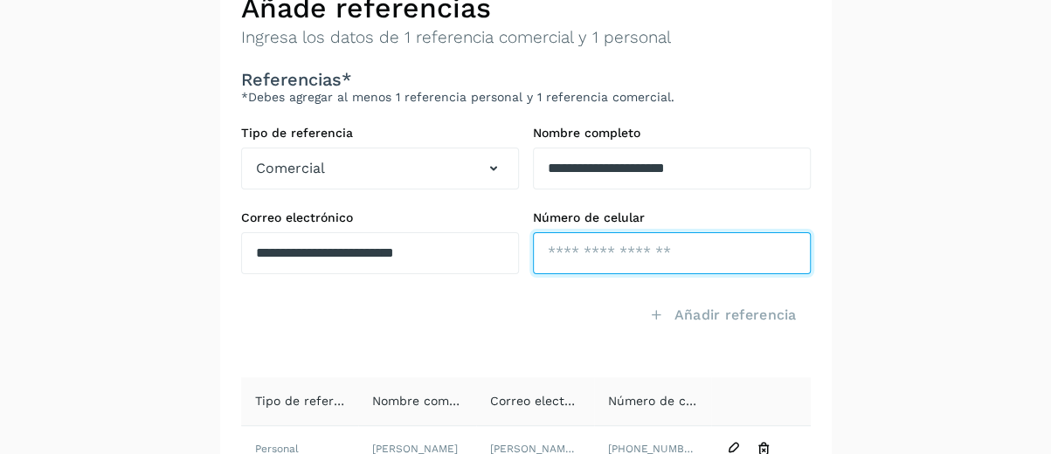
click at [570, 260] on input "tel" at bounding box center [672, 253] width 278 height 42
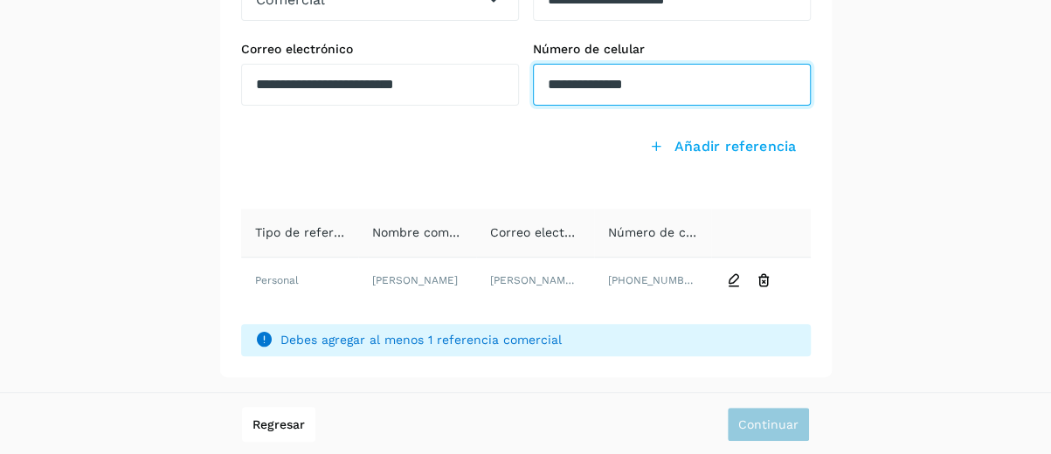
type input "**********"
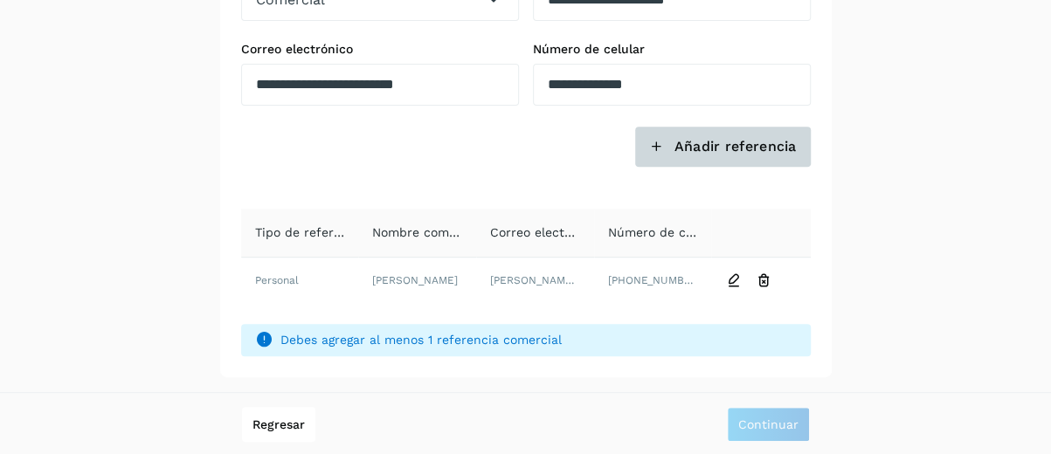
click at [713, 138] on span "Añadir referencia" at bounding box center [735, 146] width 122 height 19
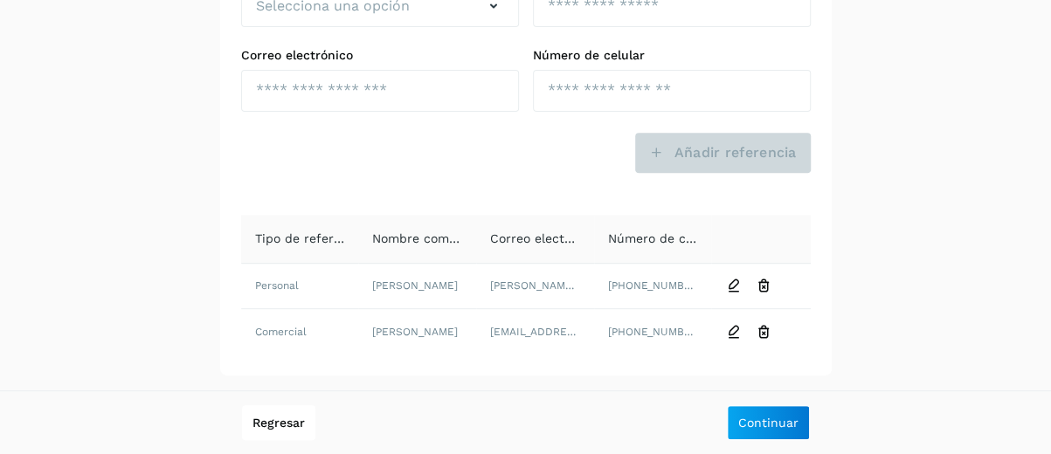
scroll to position [272, 0]
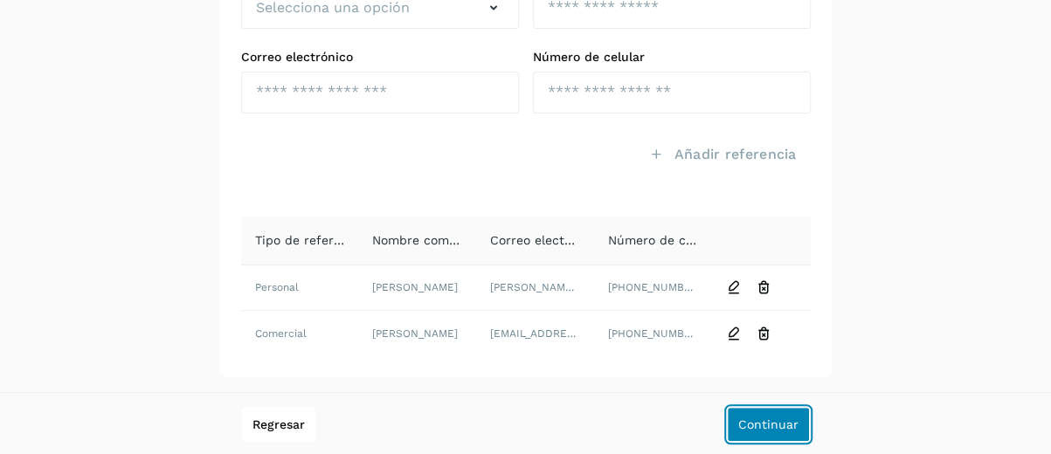
click at [778, 426] on span "Continuar" at bounding box center [768, 425] width 60 height 12
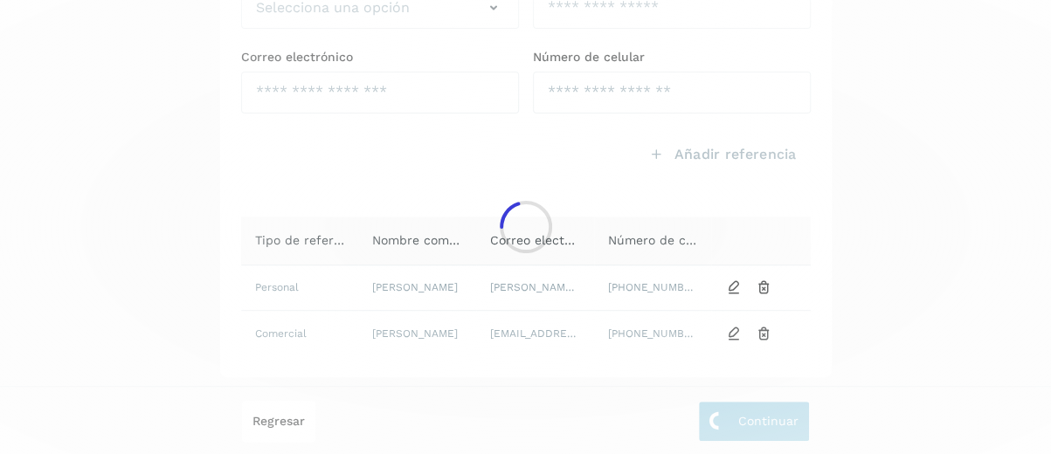
scroll to position [22, 0]
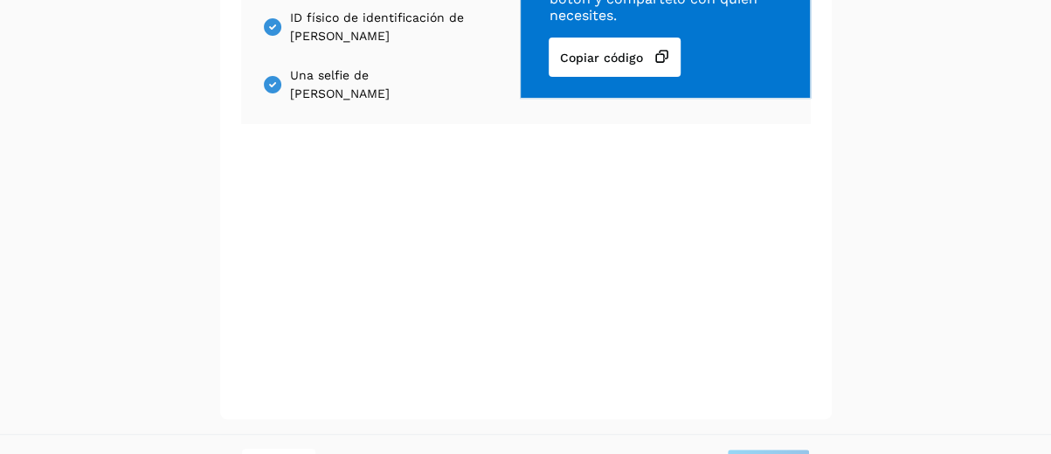
scroll to position [291, 0]
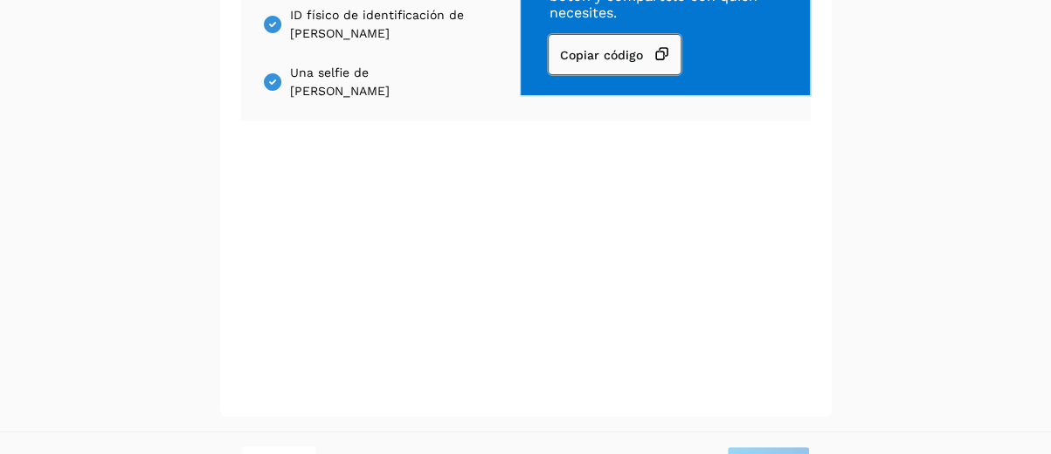
click at [612, 59] on span "Copiar código" at bounding box center [600, 55] width 83 height 12
click at [666, 52] on icon at bounding box center [661, 54] width 17 height 18
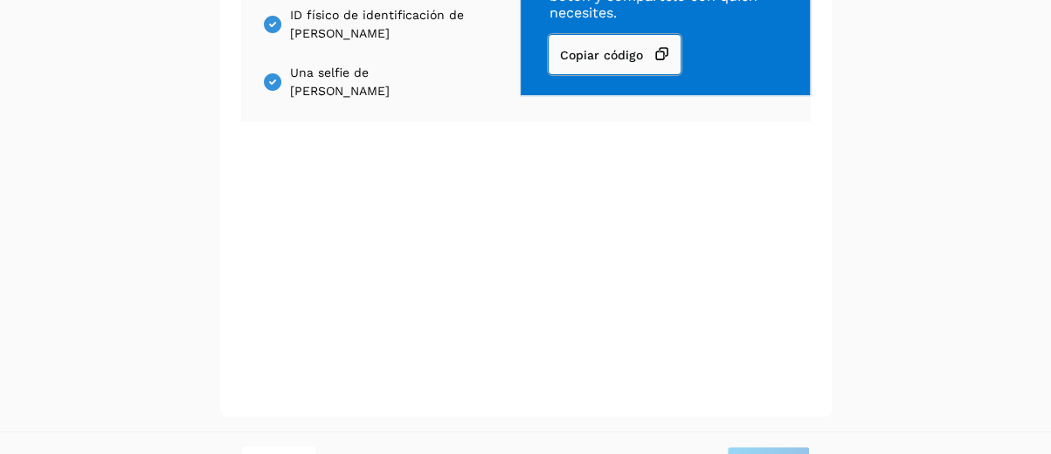
click at [666, 52] on icon at bounding box center [661, 54] width 17 height 18
click at [670, 59] on icon at bounding box center [661, 54] width 17 height 18
click at [594, 60] on span "Copiar código" at bounding box center [600, 55] width 83 height 12
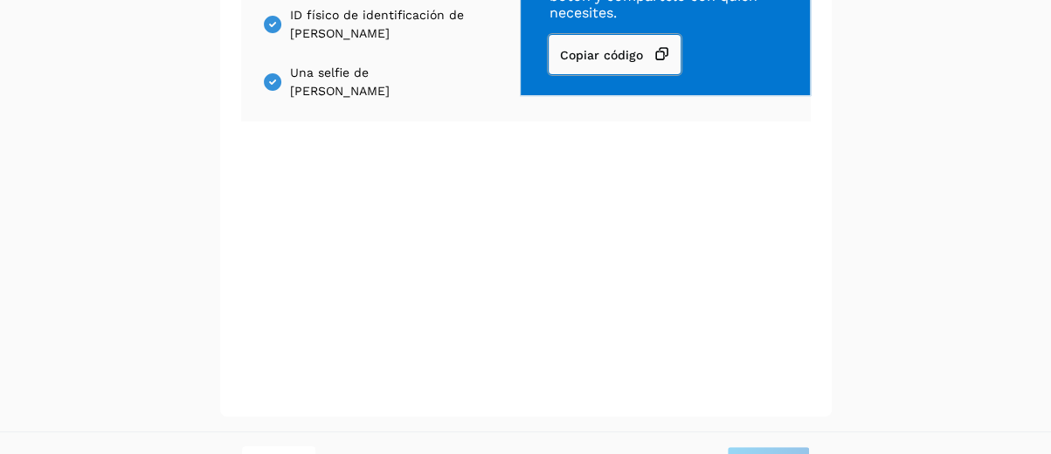
click at [594, 60] on span "Copiar código" at bounding box center [600, 55] width 83 height 12
click at [341, 88] on span "Una selfie de VIRIDIANA GONZALEZ MENDOZA" at bounding box center [381, 82] width 182 height 37
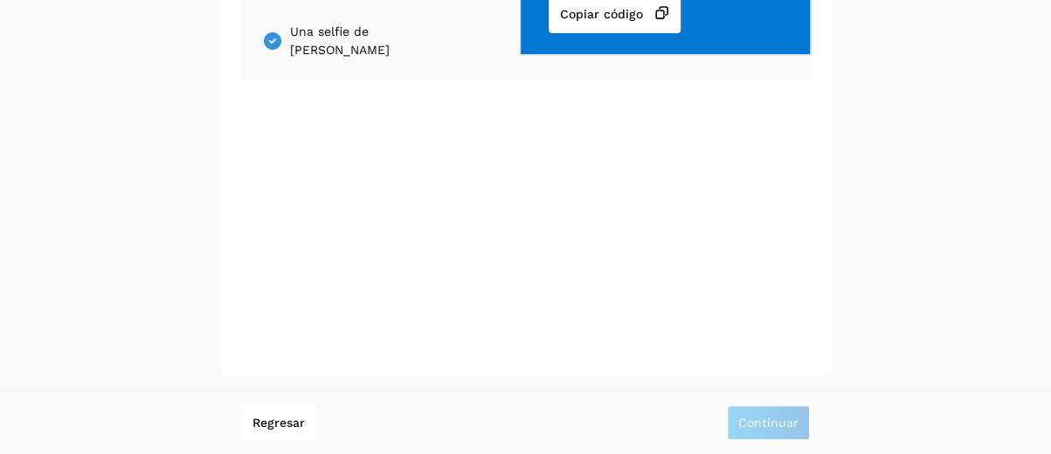
scroll to position [0, 0]
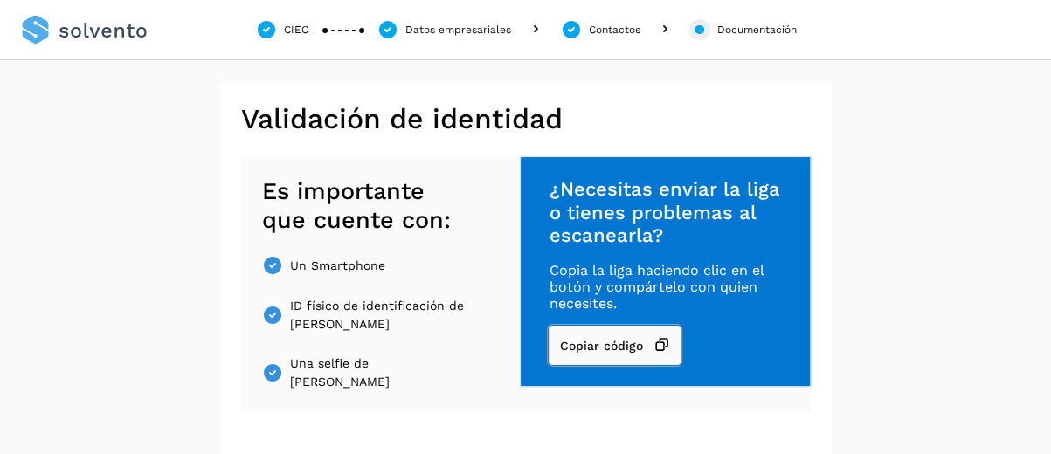
click at [608, 350] on span "Copiar código" at bounding box center [600, 346] width 83 height 12
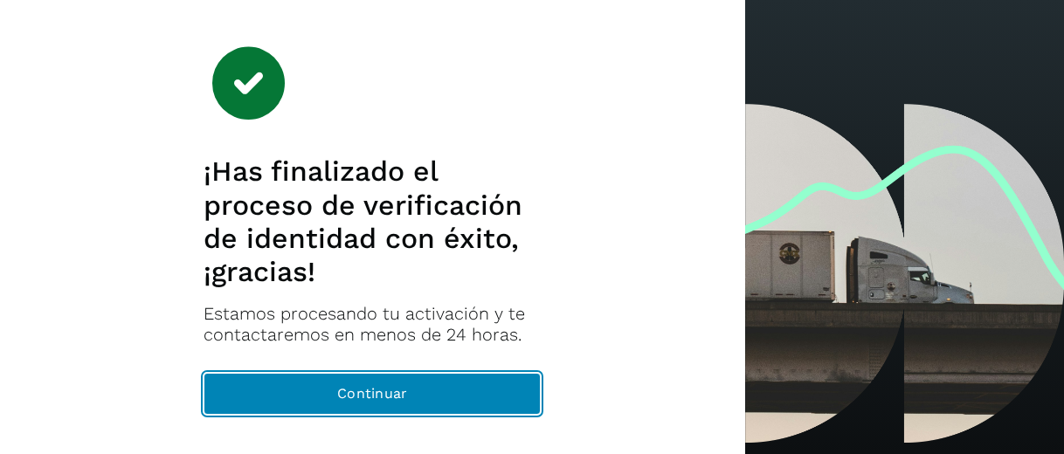
click at [408, 399] on button "Continuar" at bounding box center [372, 394] width 337 height 42
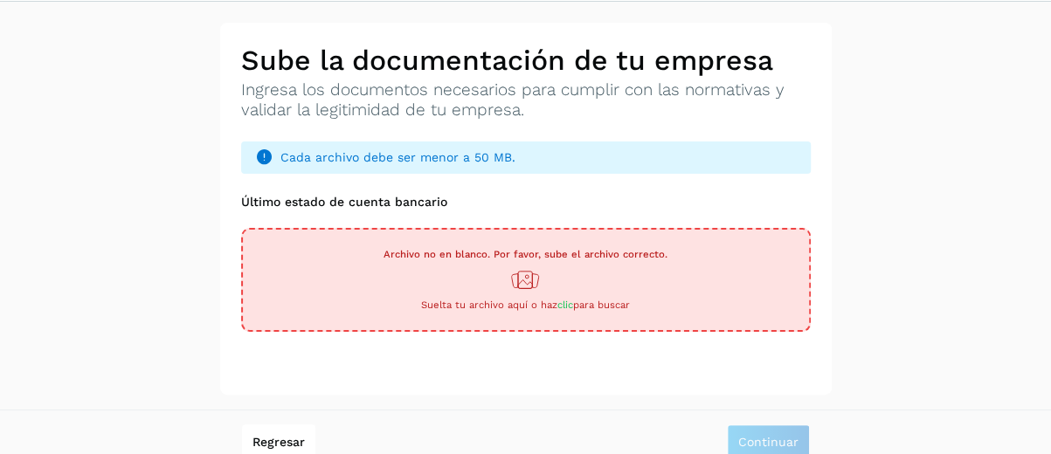
scroll to position [55, 0]
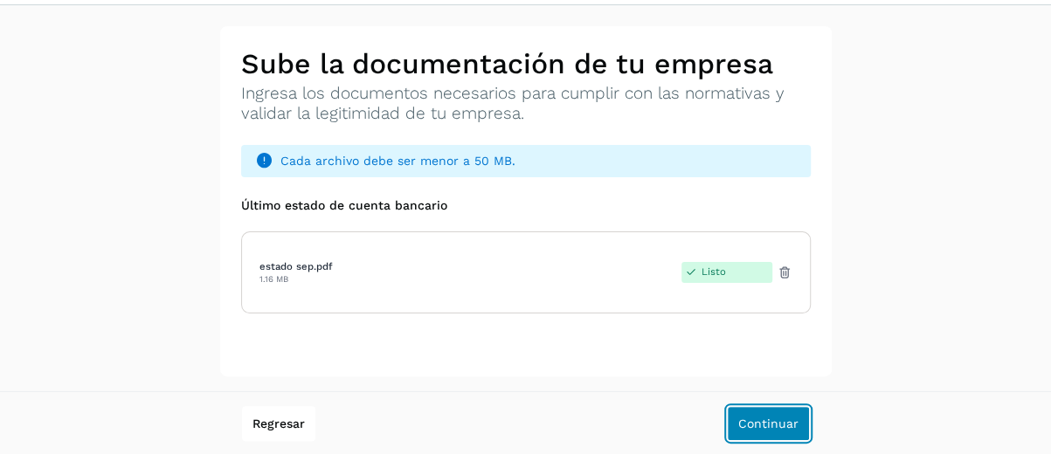
click at [752, 419] on span "Continuar" at bounding box center [768, 424] width 60 height 12
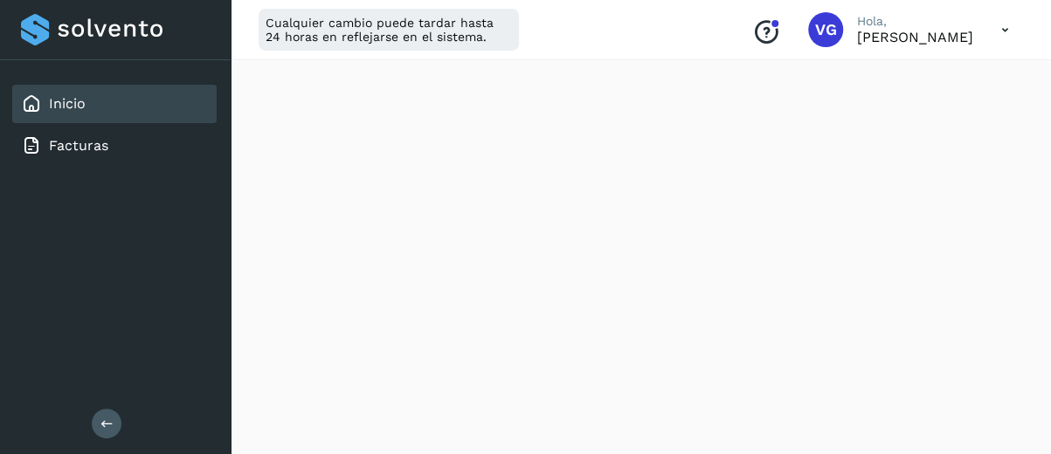
scroll to position [136, 0]
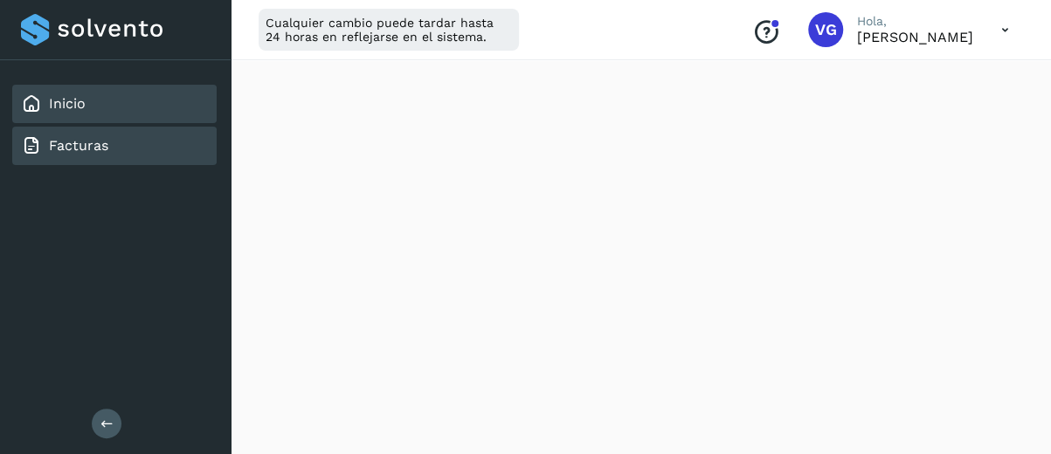
click at [58, 143] on link "Facturas" at bounding box center [78, 145] width 59 height 17
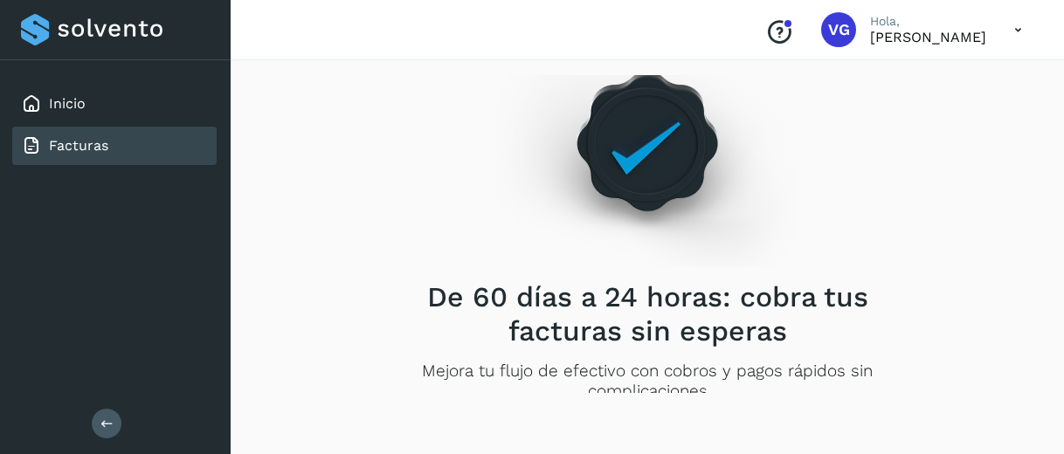
scroll to position [78, 0]
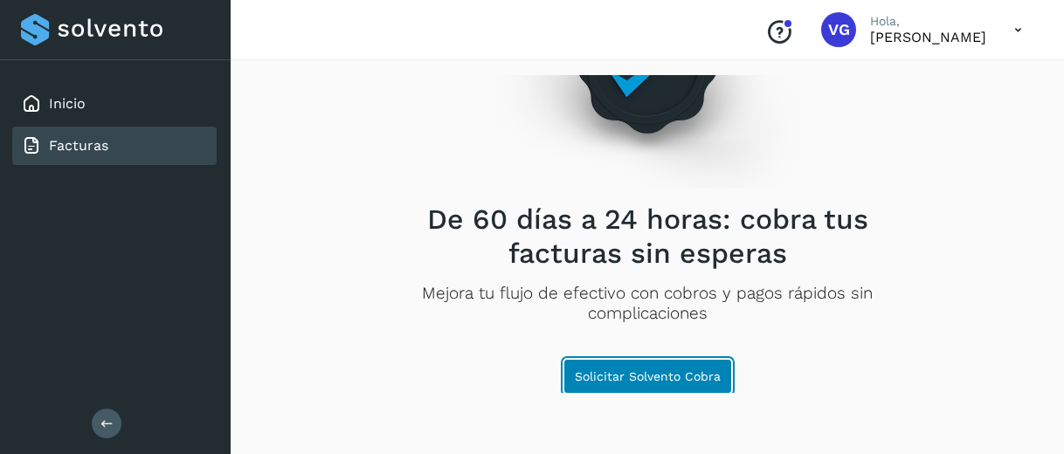
click at [615, 382] on span "Solicitar Solvento Cobra" at bounding box center [648, 377] width 146 height 12
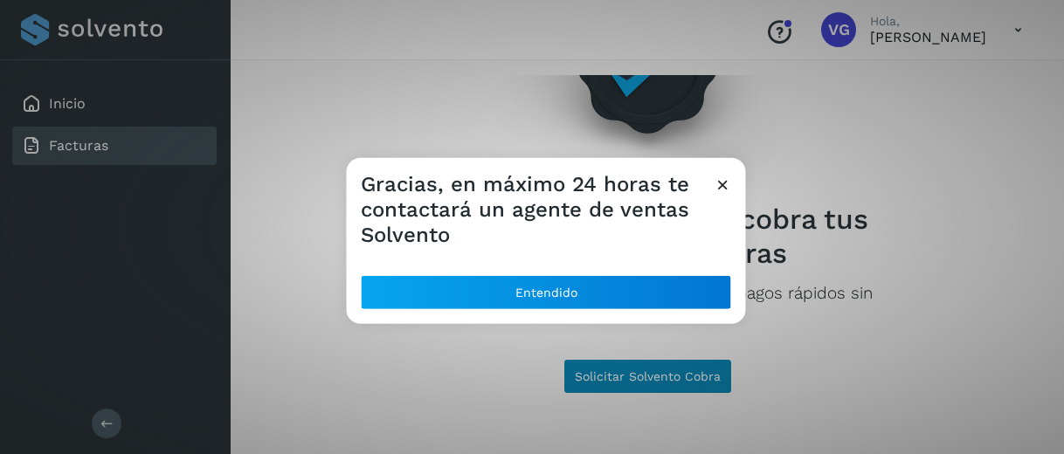
click at [615, 382] on div "Gracias, en máximo 24 horas te contactará un agente de ventas Solvento Entendido" at bounding box center [532, 227] width 1064 height 454
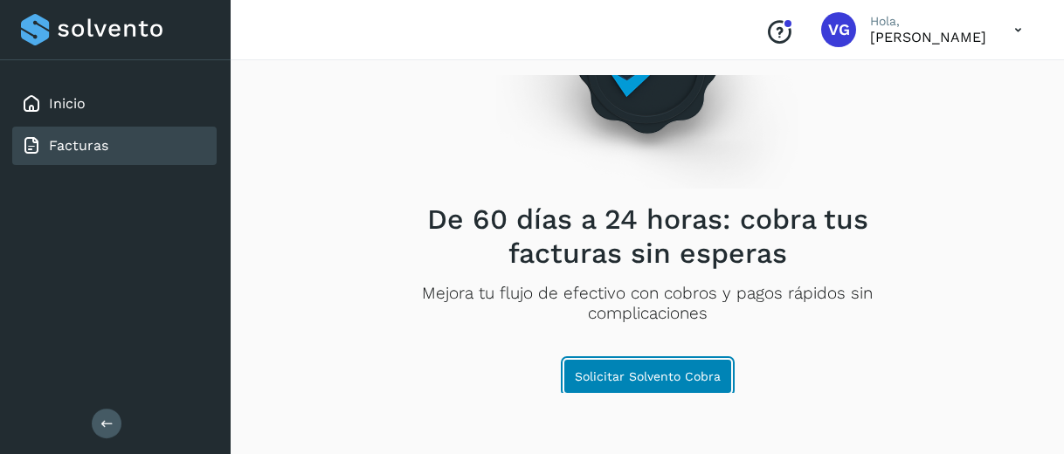
click at [615, 382] on span "Solicitar Solvento Cobra" at bounding box center [648, 377] width 146 height 12
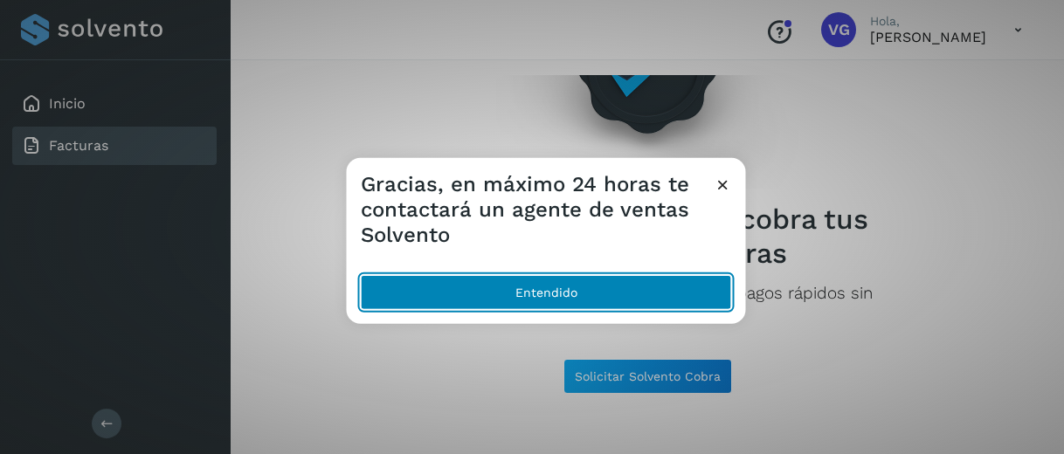
click at [530, 294] on button "Entendido" at bounding box center [546, 292] width 371 height 35
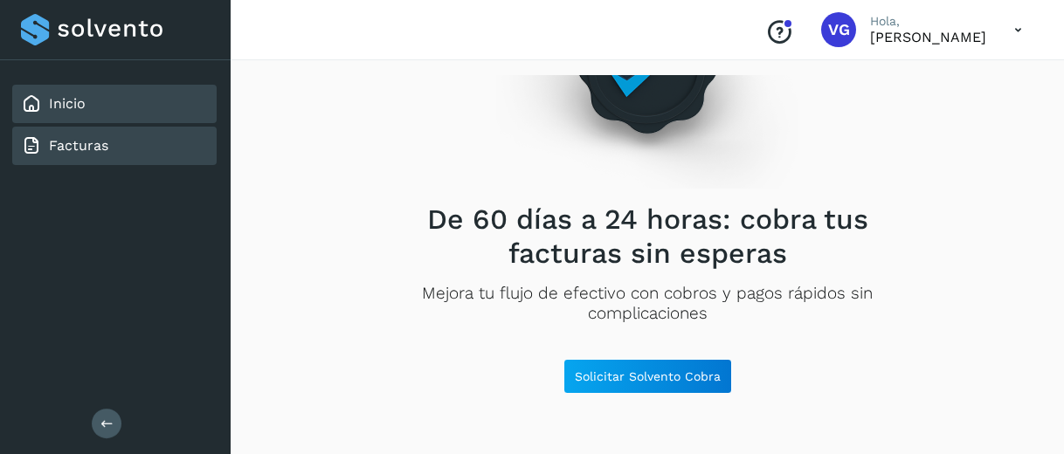
click at [118, 114] on div "Inicio" at bounding box center [114, 104] width 204 height 38
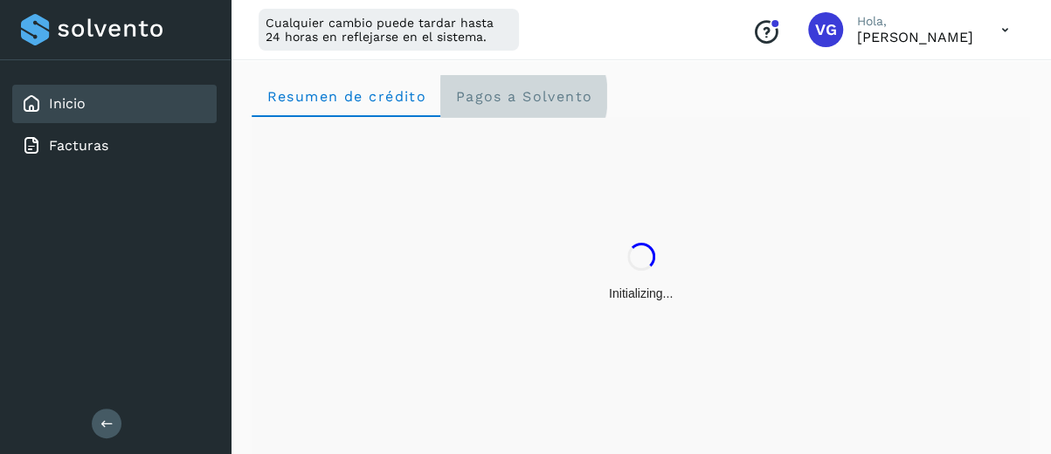
click at [530, 94] on span "Pagos a Solvento" at bounding box center [523, 96] width 138 height 17
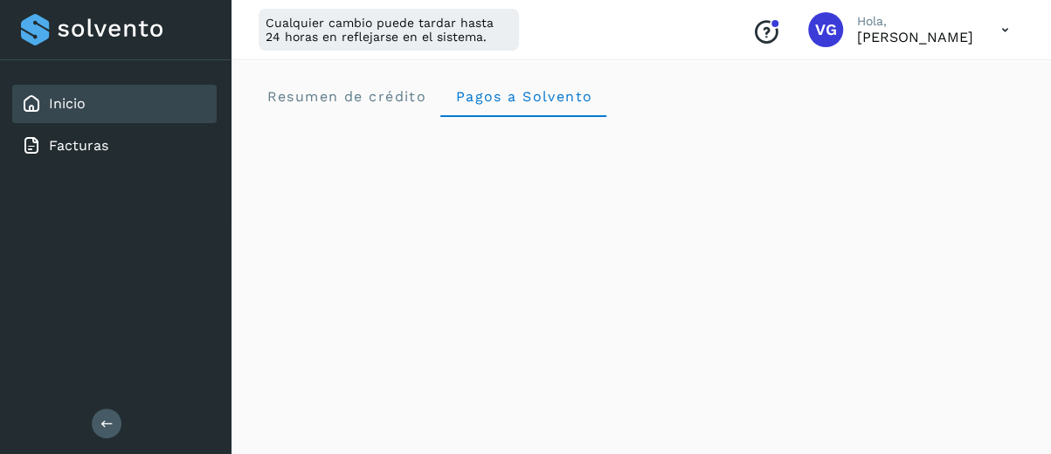
click at [882, 39] on p "VIRIDIANA GONZALEZ" at bounding box center [915, 37] width 116 height 17
click at [1004, 28] on icon at bounding box center [1005, 30] width 36 height 36
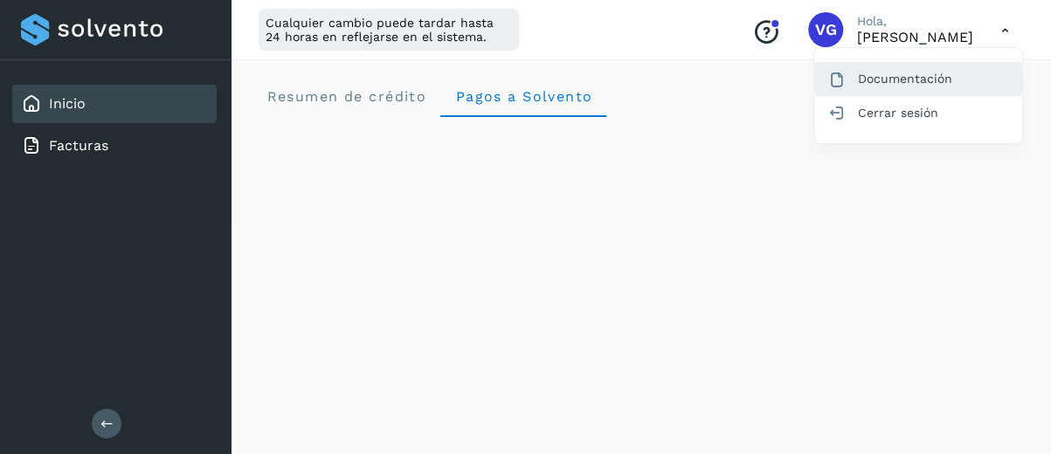
click at [902, 78] on div "Documentación" at bounding box center [918, 78] width 208 height 33
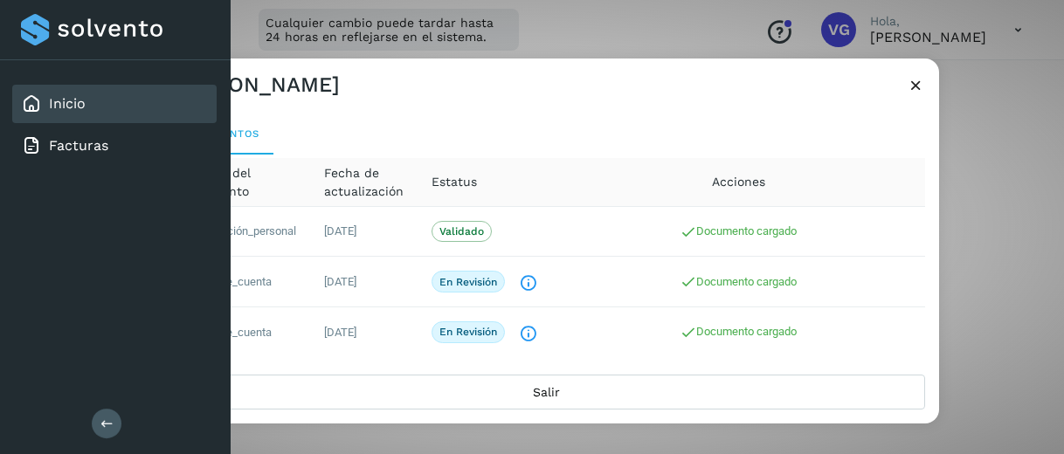
click at [925, 85] on icon at bounding box center [916, 85] width 18 height 18
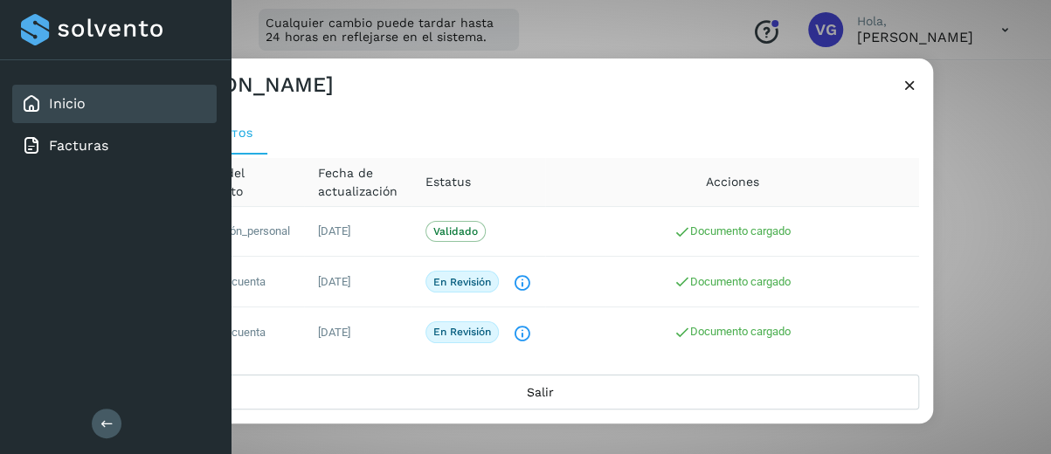
click at [925, 85] on div "Resumen de crédito Pagos a Solvento" at bounding box center [641, 96] width 779 height 42
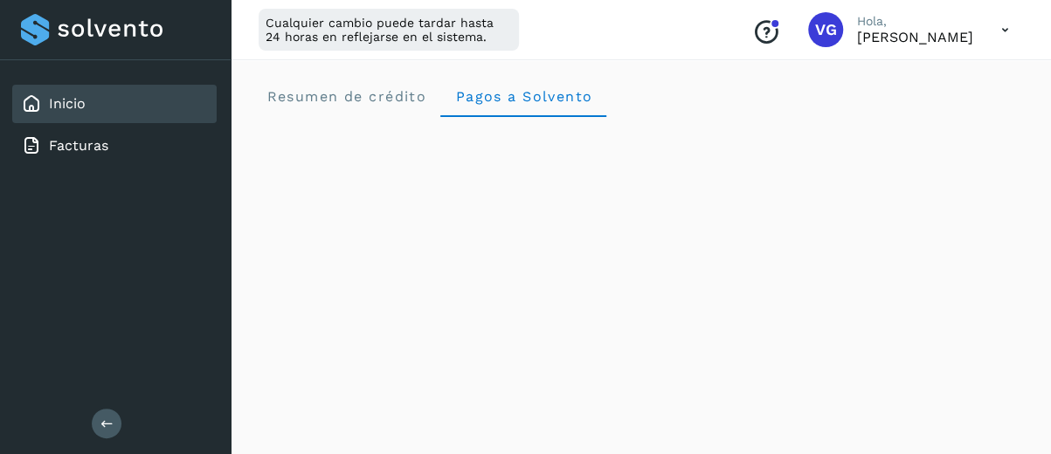
click at [111, 426] on icon at bounding box center [106, 424] width 13 height 13
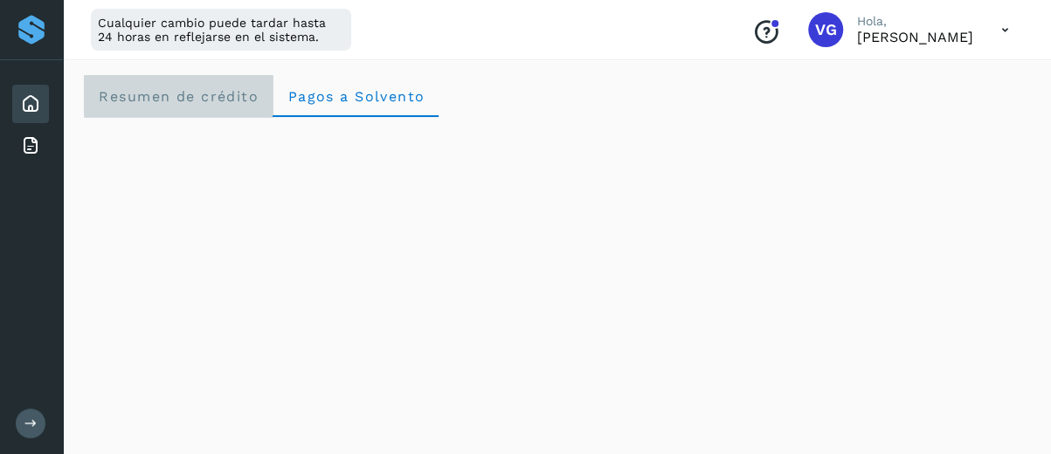
click at [204, 97] on span "Resumen de crédito" at bounding box center [178, 96] width 161 height 17
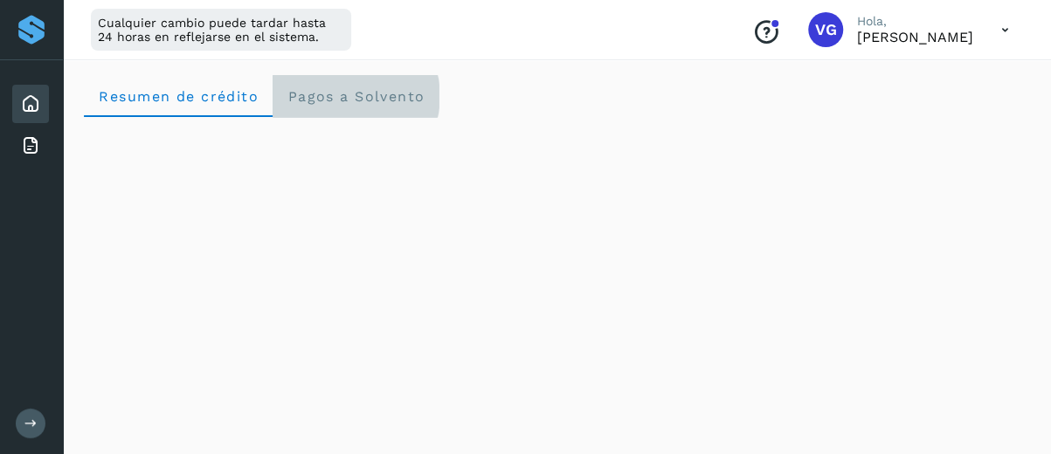
click at [358, 90] on span "Pagos a Solvento" at bounding box center [356, 96] width 138 height 17
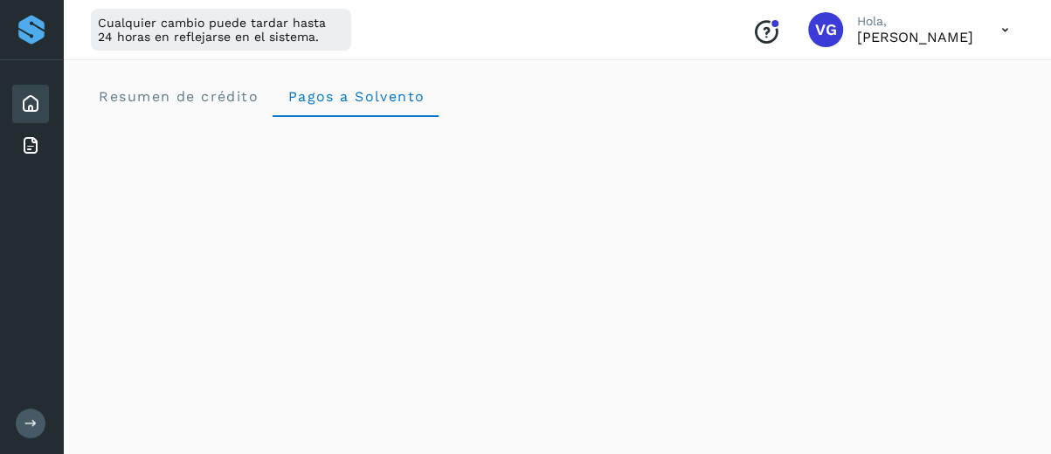
click at [752, 39] on icon "Conoce nuestros beneficios" at bounding box center [766, 32] width 28 height 28
click at [857, 38] on p "VIRIDIANA GONZALEZ" at bounding box center [915, 37] width 116 height 17
click at [1009, 31] on icon at bounding box center [1005, 30] width 36 height 36
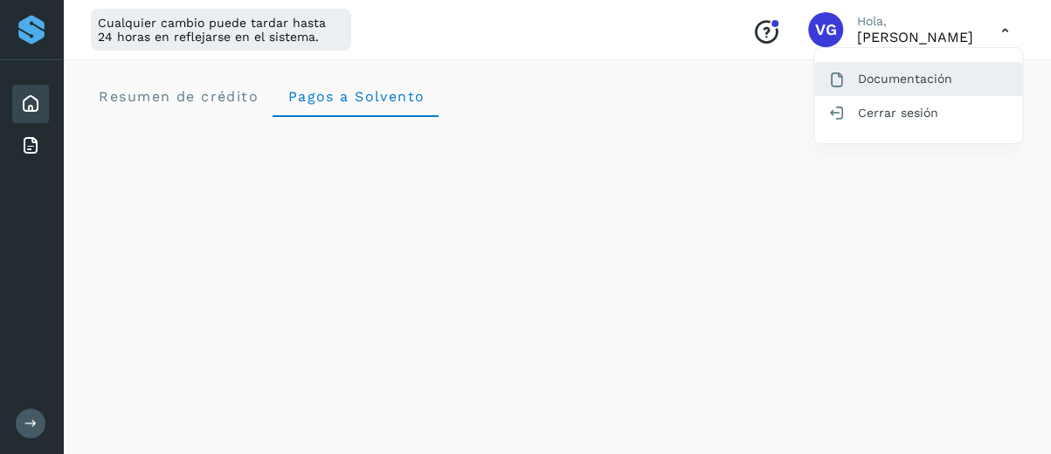
click at [912, 88] on div "Documentación" at bounding box center [918, 78] width 208 height 33
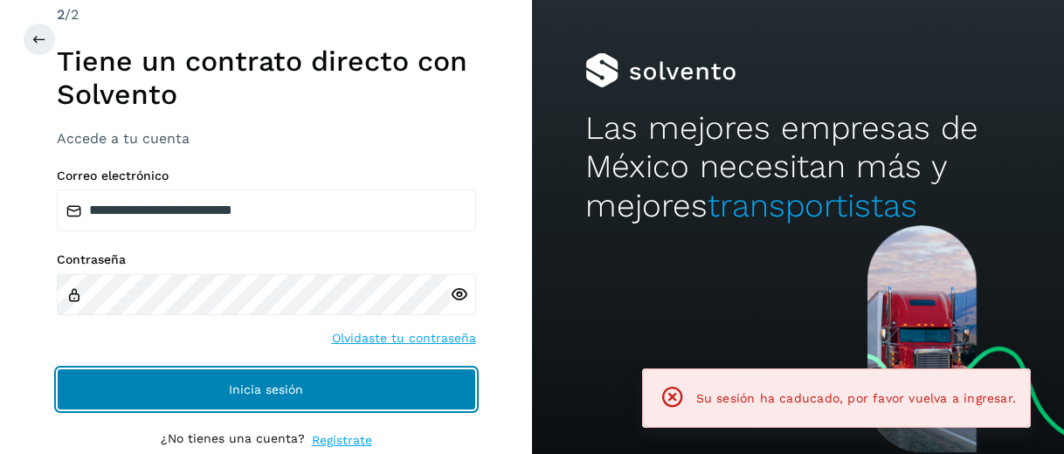
click at [299, 400] on button "Inicia sesión" at bounding box center [266, 390] width 419 height 42
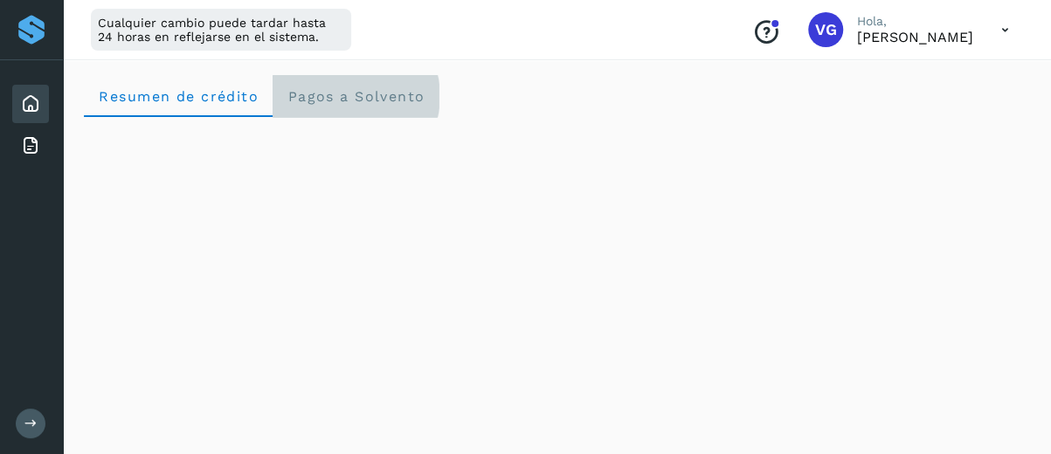
click at [364, 92] on span "Pagos a Solvento" at bounding box center [356, 96] width 138 height 17
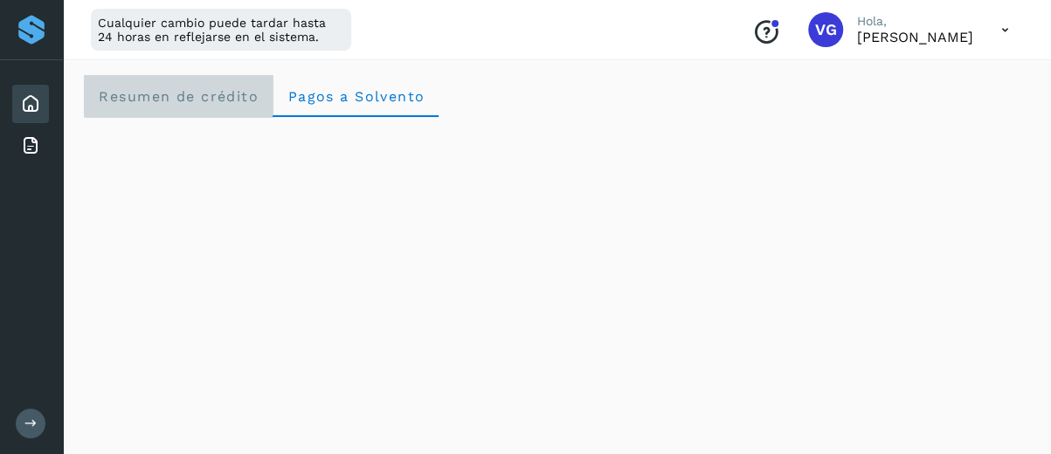
click at [234, 100] on span "Resumen de crédito" at bounding box center [178, 96] width 161 height 17
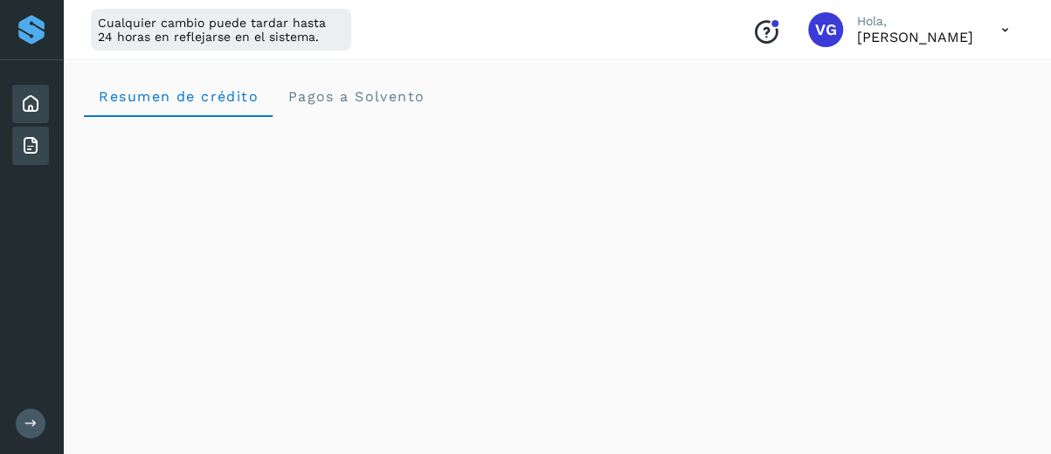
click at [22, 151] on icon at bounding box center [30, 145] width 21 height 21
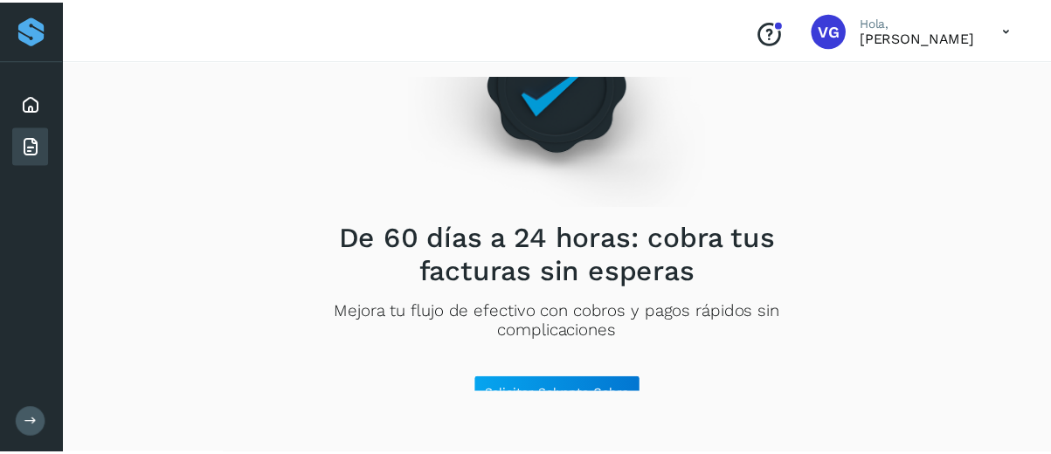
scroll to position [78, 0]
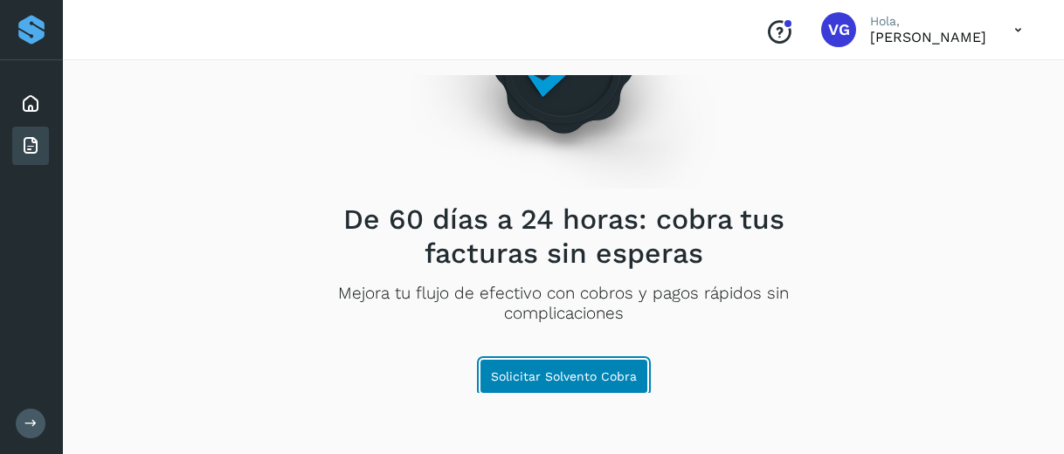
click at [578, 378] on span "Solicitar Solvento Cobra" at bounding box center [564, 377] width 146 height 12
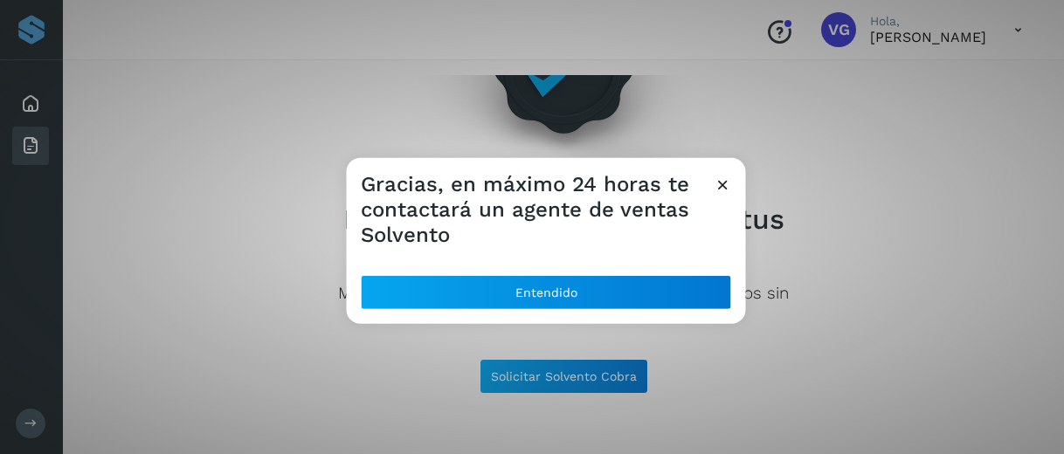
click at [26, 423] on div "Gracias, en máximo 24 horas te contactará un agente de ventas Solvento Entendido" at bounding box center [532, 227] width 1064 height 454
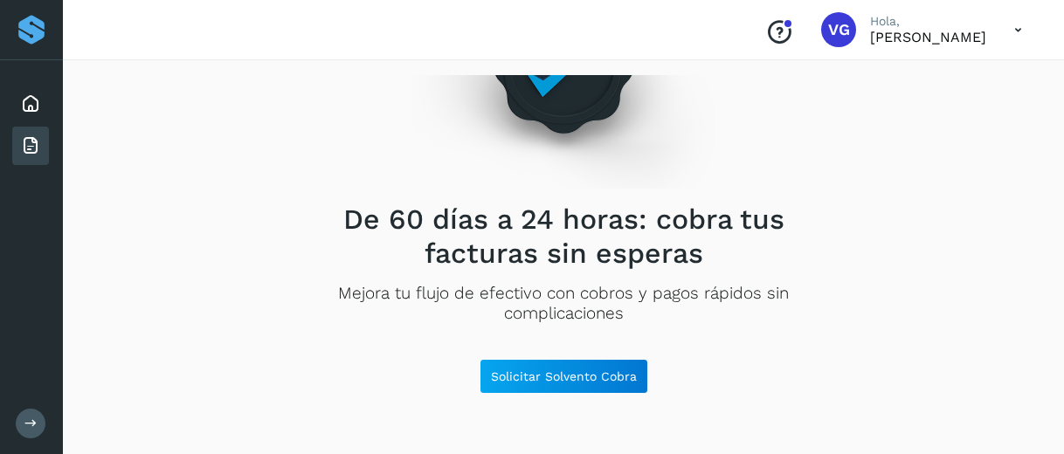
click at [26, 423] on icon at bounding box center [30, 424] width 13 height 13
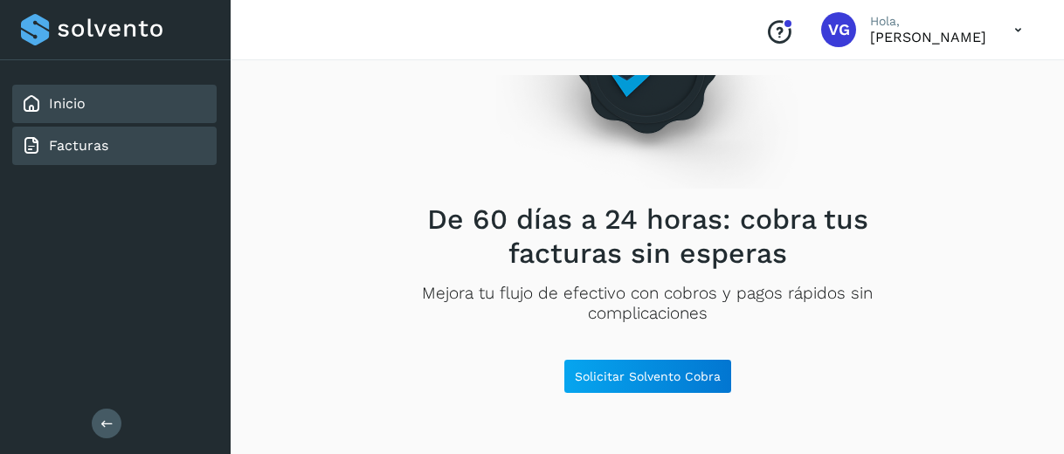
click at [103, 116] on div "Inicio" at bounding box center [114, 104] width 204 height 38
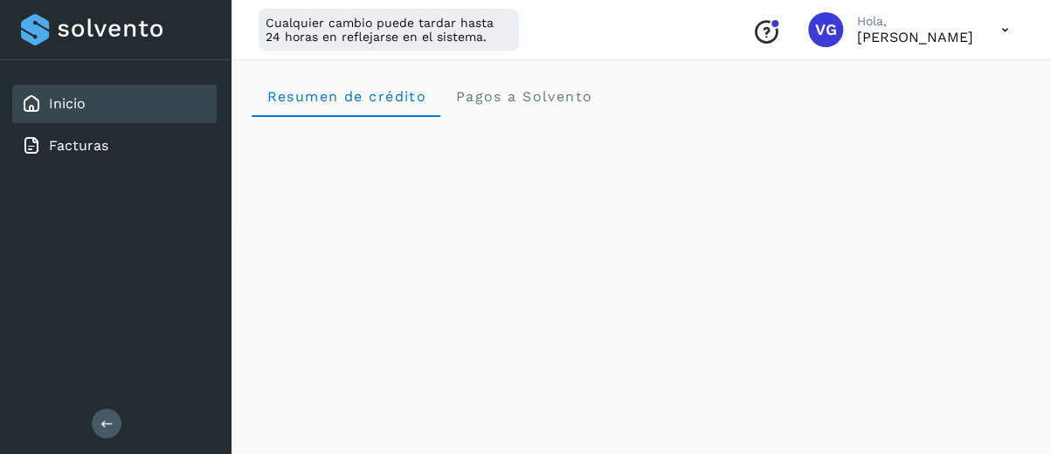
click at [881, 21] on p "Hola," at bounding box center [915, 21] width 116 height 15
click at [880, 35] on p "VIRIDIANA GONZALEZ" at bounding box center [915, 37] width 116 height 17
drag, startPoint x: 880, startPoint y: 35, endPoint x: 1001, endPoint y: 32, distance: 121.5
click at [1001, 32] on div "Conoce nuestros beneficios VG Hola, VIRIDIANA GONZALEZ" at bounding box center [880, 30] width 285 height 40
click at [1001, 32] on icon at bounding box center [1005, 30] width 36 height 36
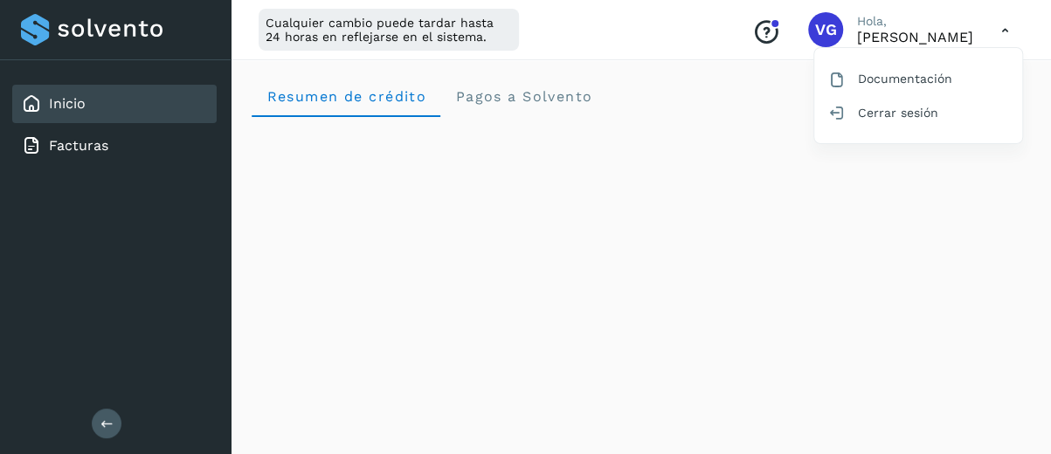
drag, startPoint x: 669, startPoint y: 1, endPoint x: 619, endPoint y: 94, distance: 105.9
click at [619, 94] on div at bounding box center [525, 227] width 1051 height 454
click at [1001, 27] on icon at bounding box center [1005, 30] width 36 height 36
click at [883, 212] on div at bounding box center [525, 227] width 1051 height 454
click at [96, 421] on button at bounding box center [107, 424] width 30 height 30
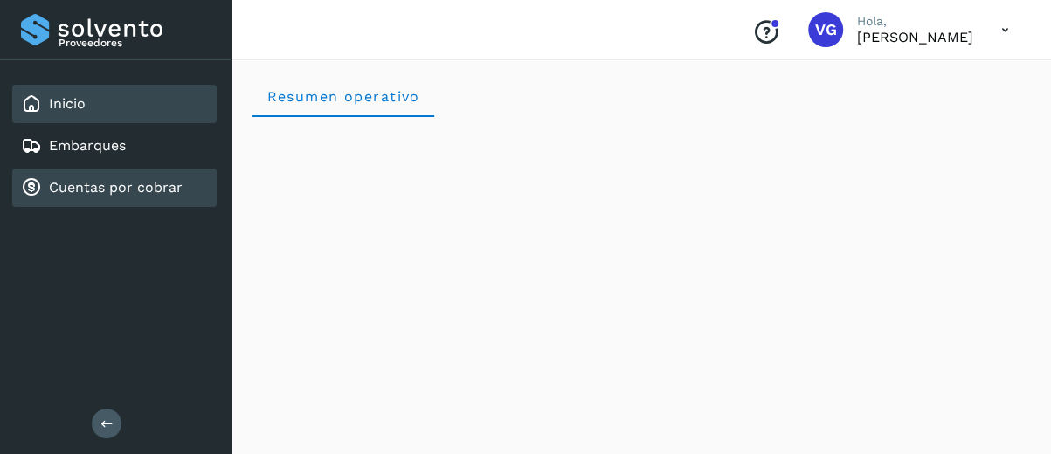
click at [154, 188] on link "Cuentas por cobrar" at bounding box center [116, 187] width 134 height 17
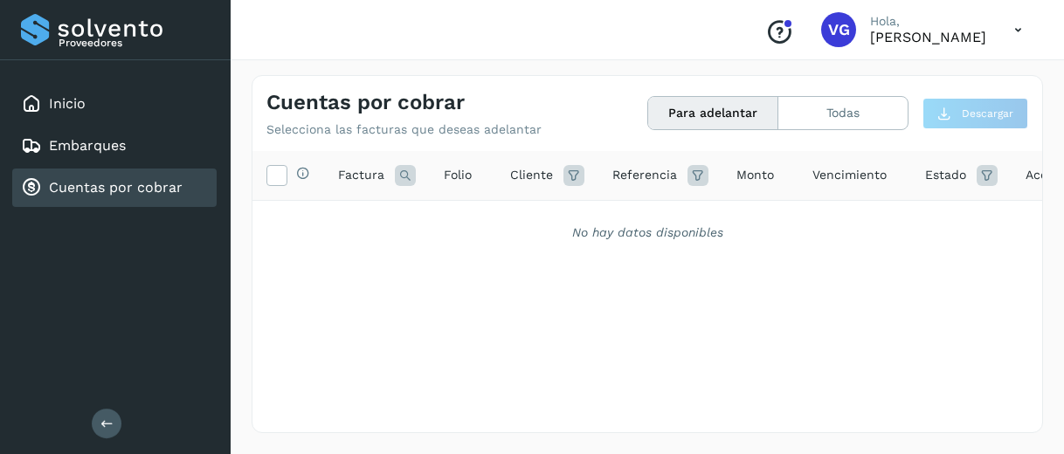
click at [841, 181] on span "Vencimiento" at bounding box center [850, 175] width 74 height 18
click at [980, 170] on icon at bounding box center [987, 175] width 21 height 21
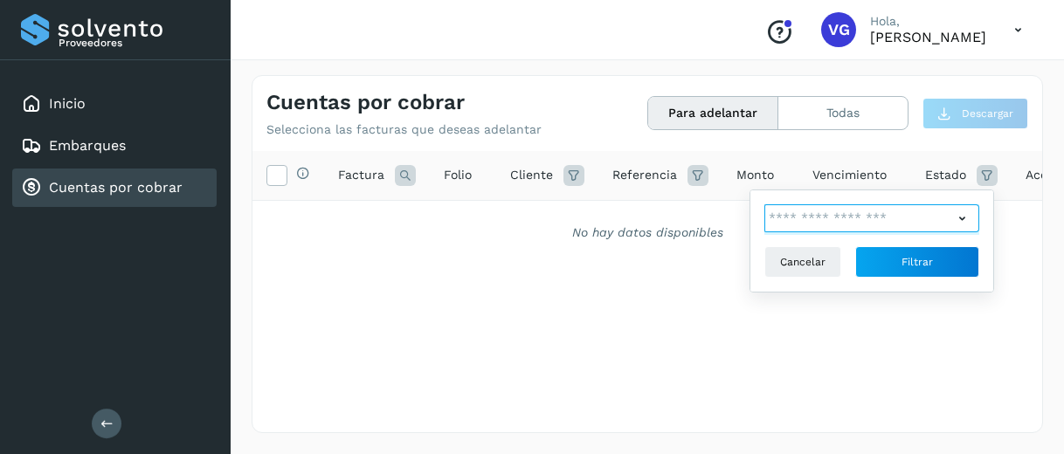
click at [946, 218] on input "text" at bounding box center [859, 218] width 189 height 28
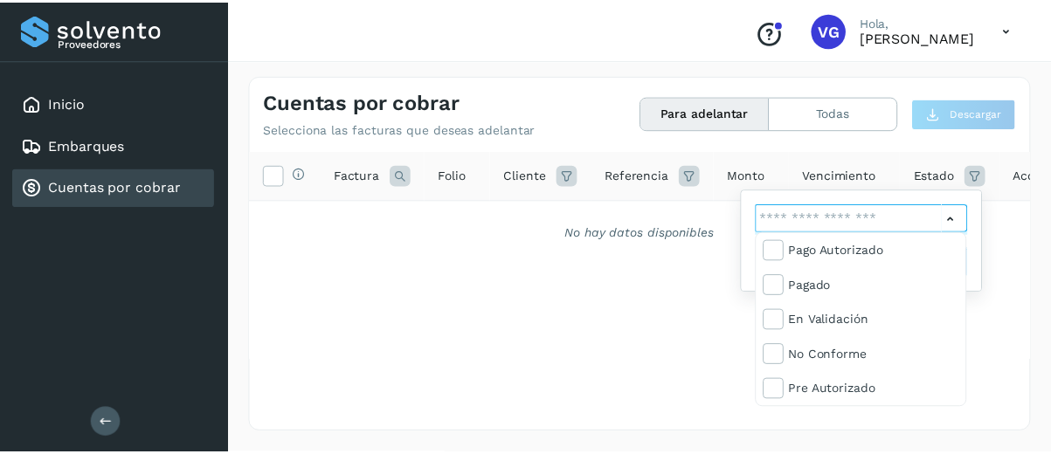
scroll to position [105, 0]
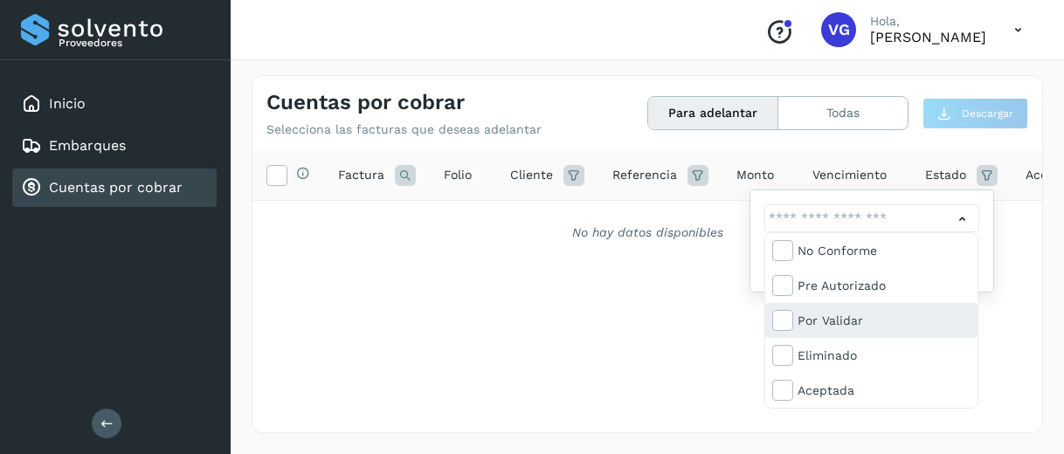
click at [840, 311] on div "Por validar" at bounding box center [884, 320] width 173 height 19
type input "**********"
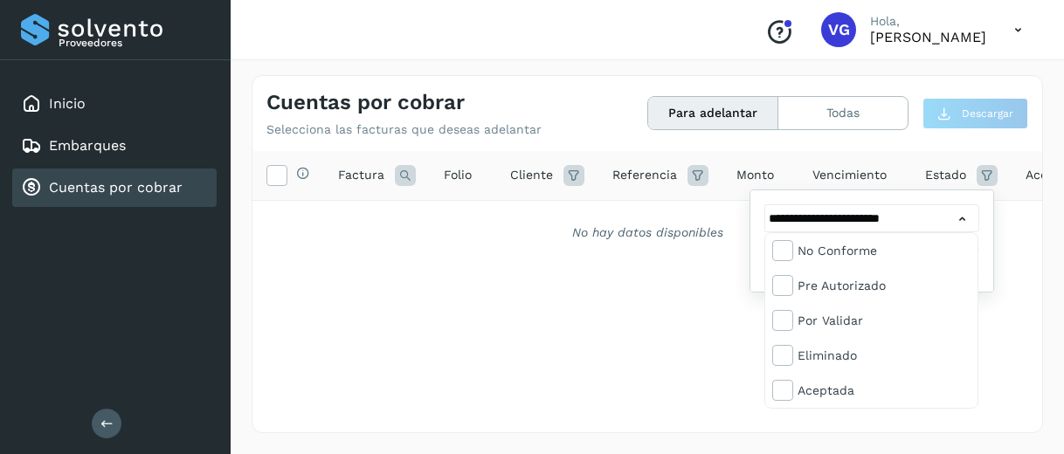
click at [1042, 343] on div at bounding box center [532, 227] width 1064 height 454
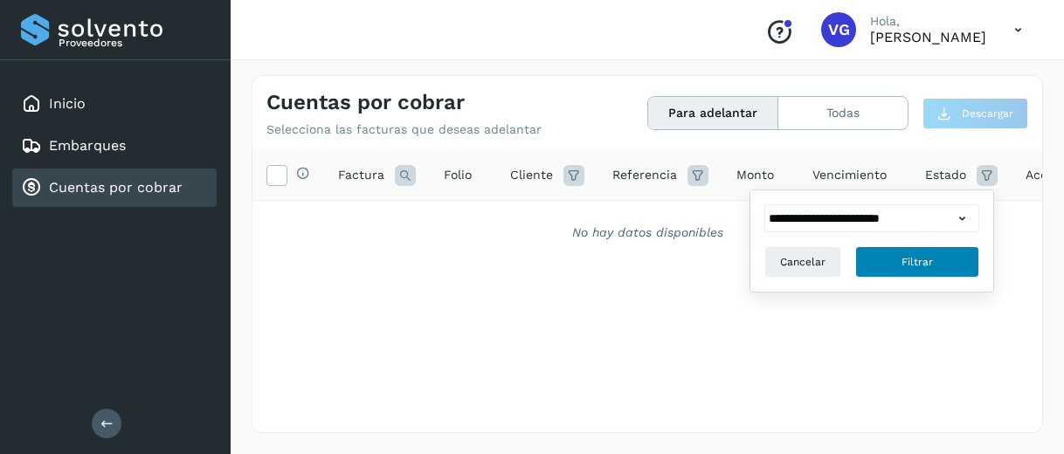
click at [907, 263] on span "Filtrar" at bounding box center [917, 262] width 31 height 16
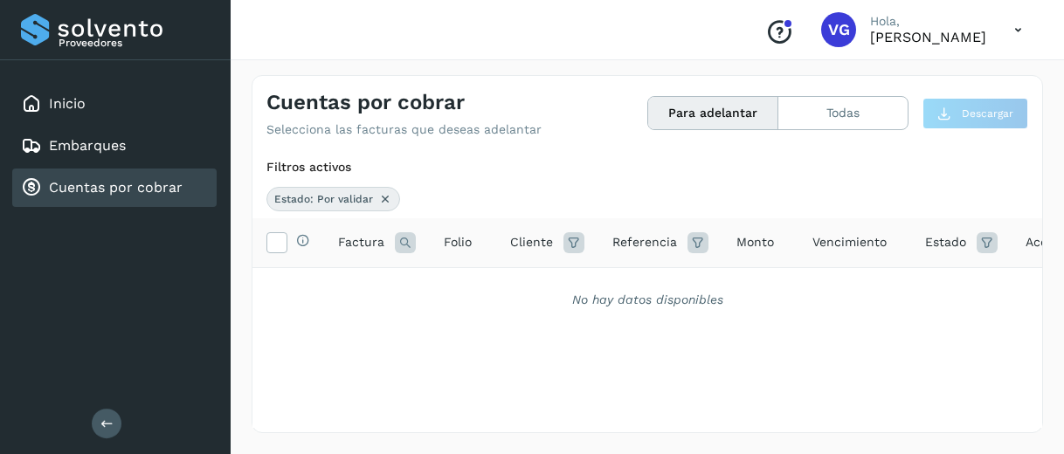
click at [378, 202] on icon at bounding box center [385, 199] width 14 height 14
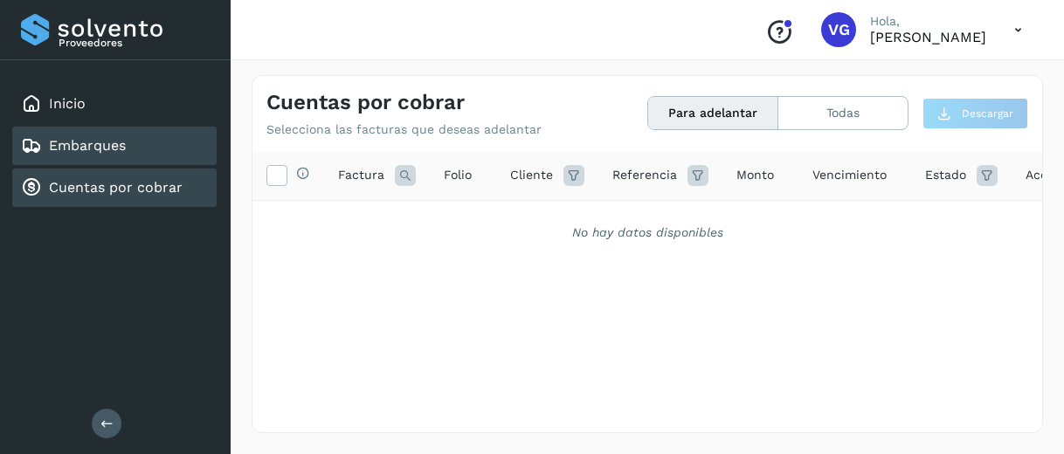
click at [142, 138] on div "Embarques" at bounding box center [114, 146] width 204 height 38
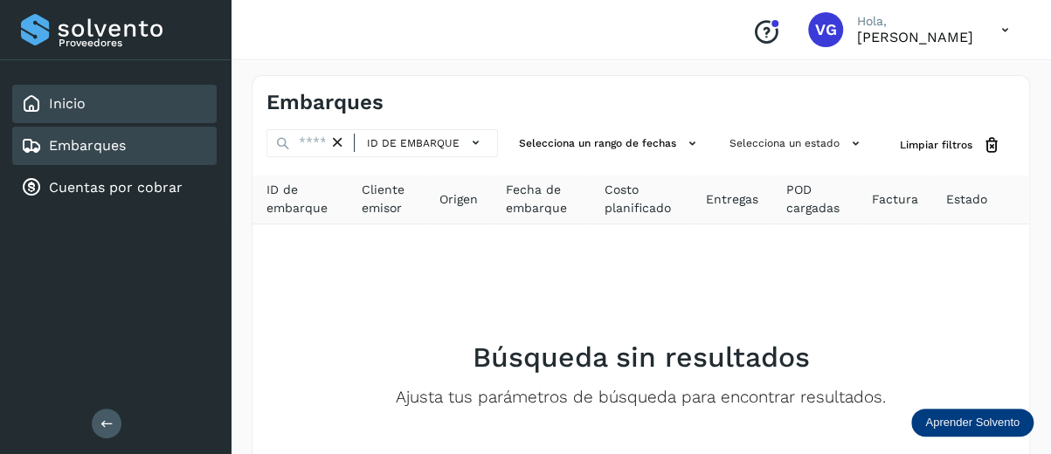
click at [63, 99] on link "Inicio" at bounding box center [67, 103] width 37 height 17
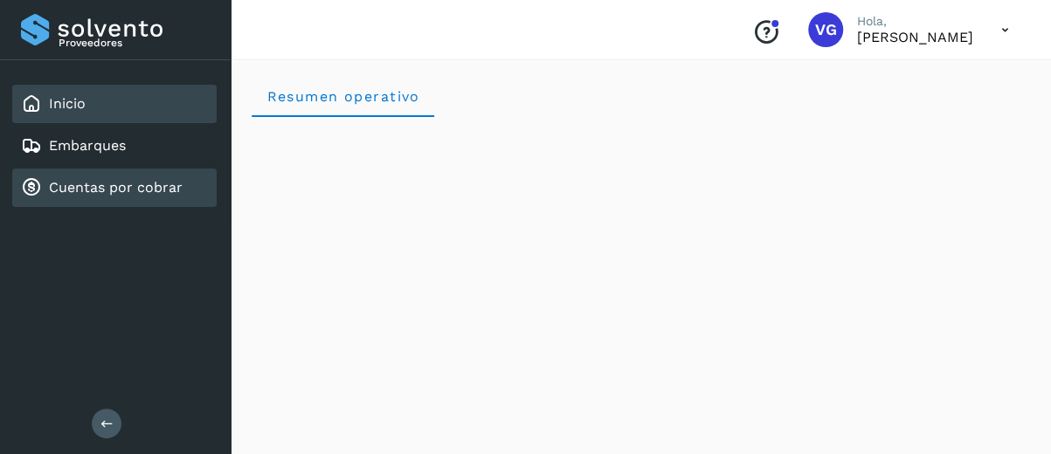
click at [151, 181] on link "Cuentas por cobrar" at bounding box center [116, 187] width 134 height 17
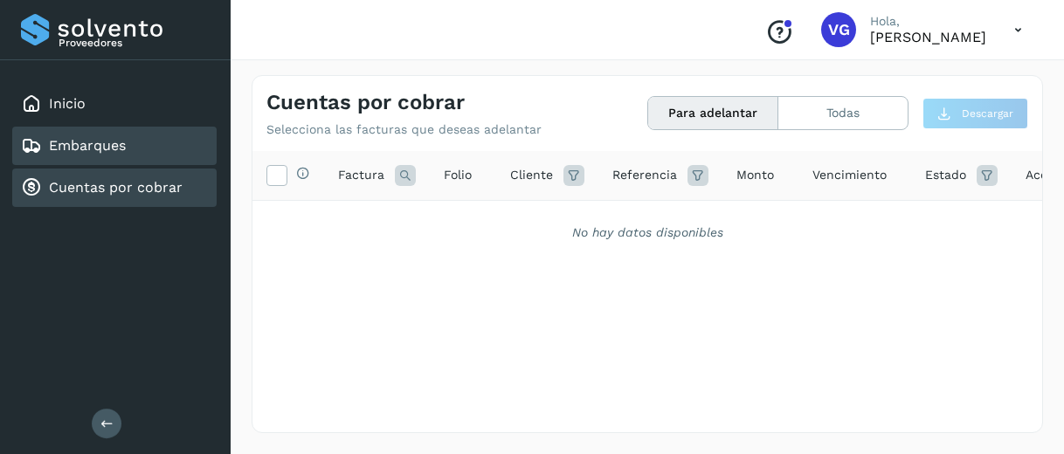
click at [105, 158] on div "Embarques" at bounding box center [114, 146] width 204 height 38
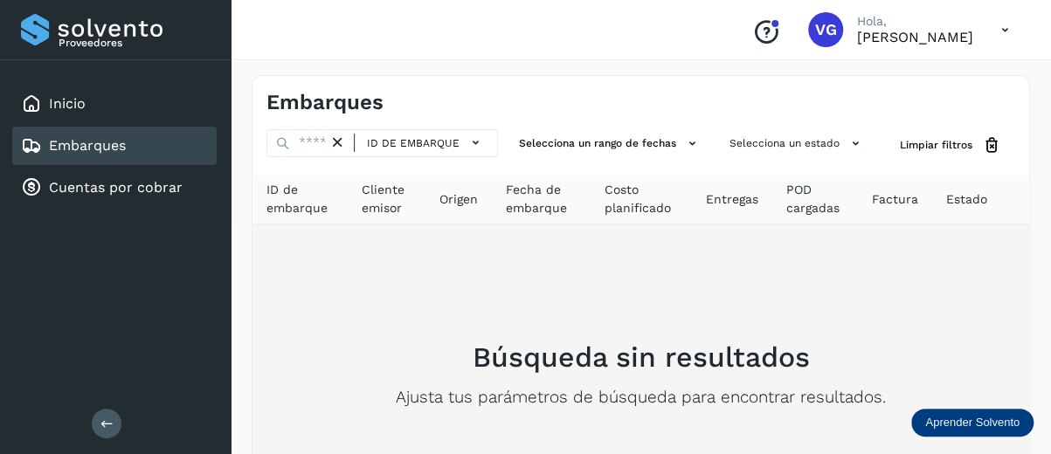
click at [344, 286] on div "Búsqueda sin resultados Ajusta tus parámetros de búsqueda para encontrar result…" at bounding box center [641, 375] width 749 height 273
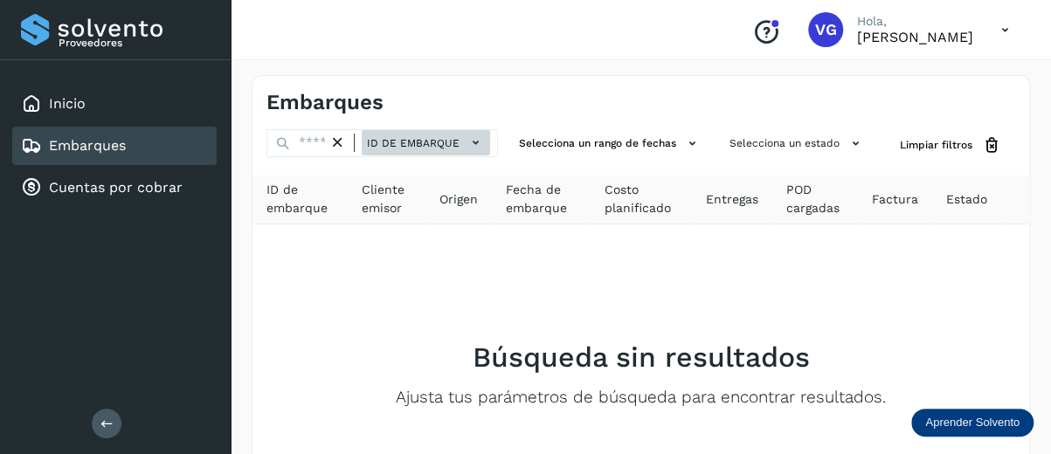
click at [475, 140] on icon at bounding box center [476, 143] width 18 height 18
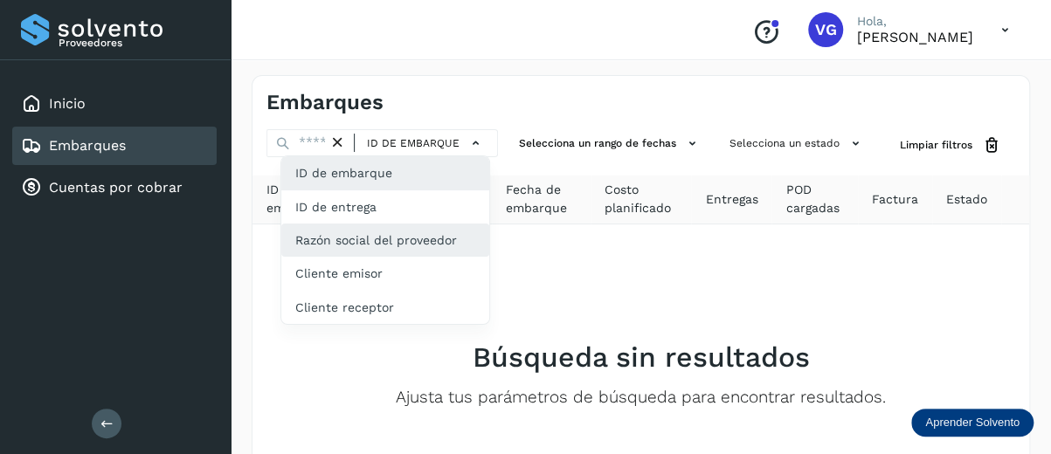
click at [399, 239] on div "Razón social del proveedor" at bounding box center [385, 240] width 208 height 33
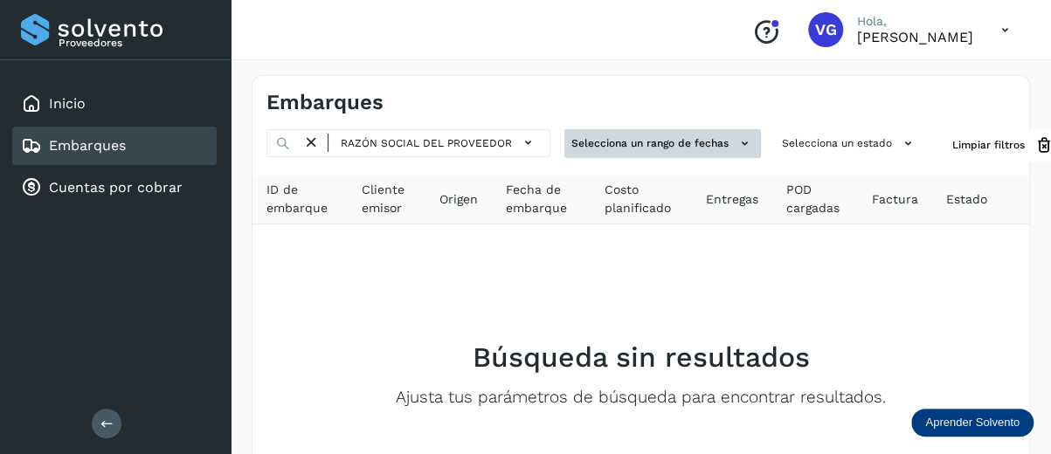
click at [638, 135] on button "Selecciona un rango de fechas" at bounding box center [663, 143] width 197 height 29
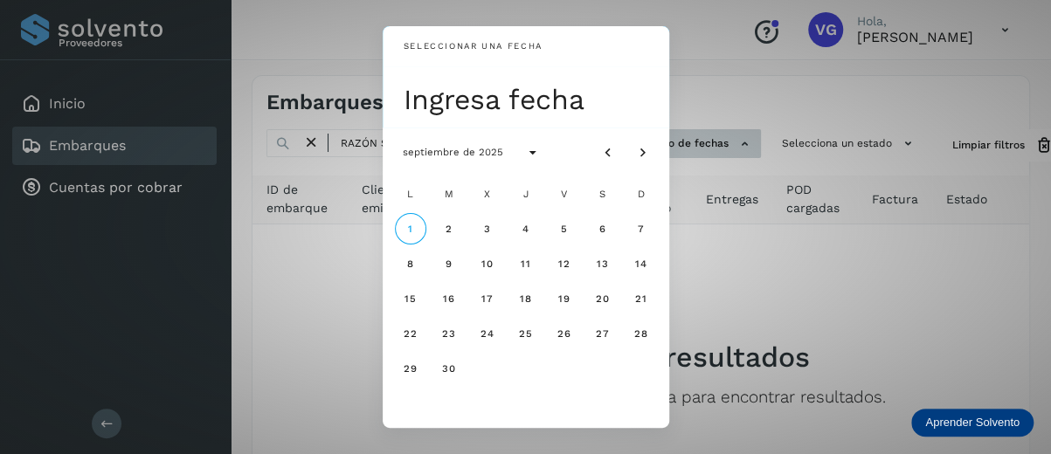
click at [638, 136] on div at bounding box center [625, 151] width 66 height 31
drag, startPoint x: 638, startPoint y: 135, endPoint x: 301, endPoint y: 148, distance: 337.5
click at [301, 148] on div "Seleccionar una fecha Ingresa fecha septiembre de 2025 L M X J V S D 1 2 3 4 5 …" at bounding box center [525, 227] width 1051 height 454
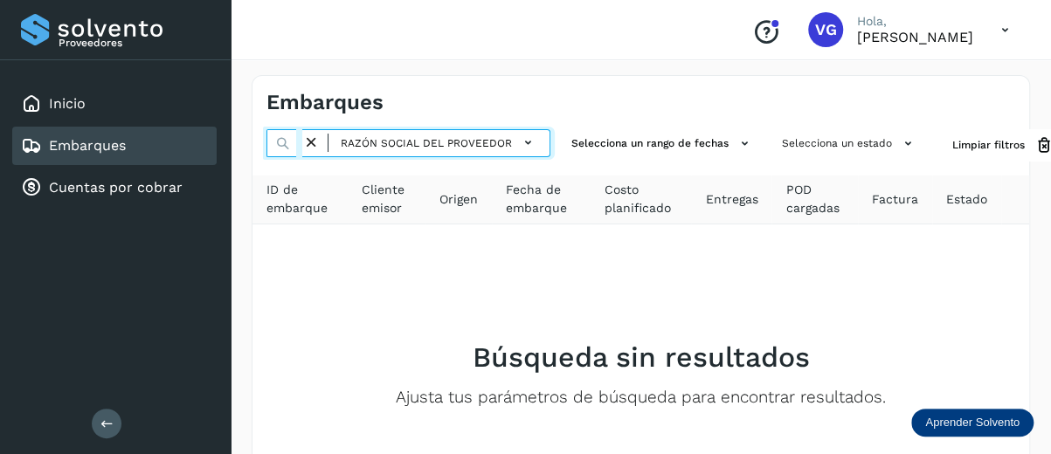
click at [301, 148] on input "text" at bounding box center [285, 143] width 36 height 28
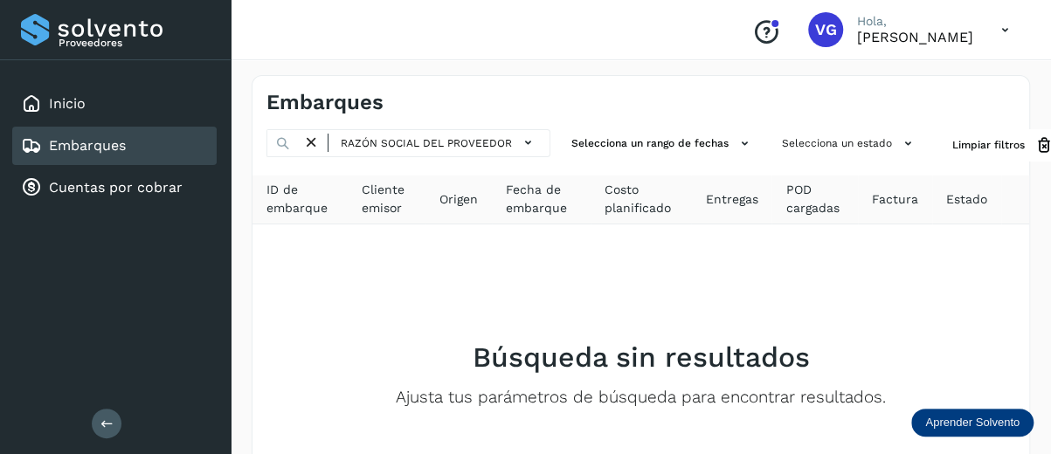
click at [306, 141] on icon at bounding box center [311, 143] width 18 height 18
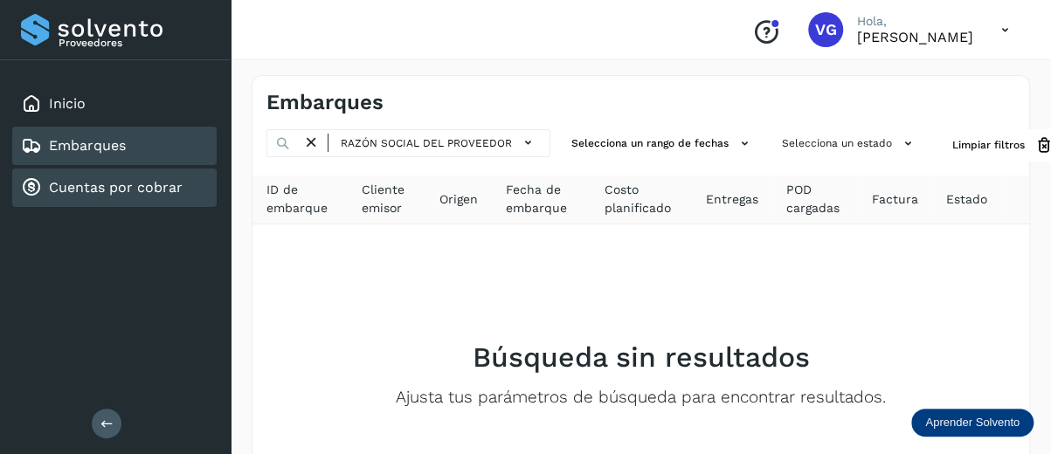
click at [119, 188] on link "Cuentas por cobrar" at bounding box center [116, 187] width 134 height 17
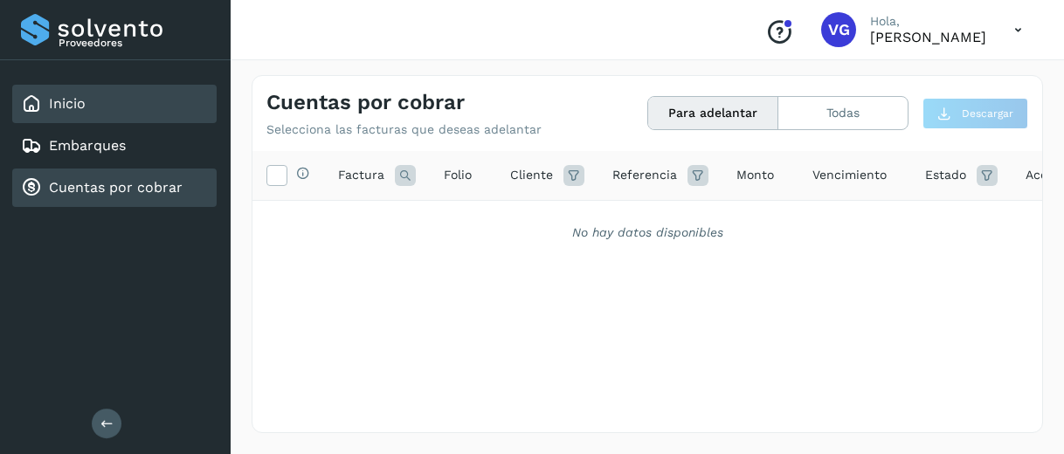
click at [86, 87] on div "Inicio" at bounding box center [114, 104] width 204 height 38
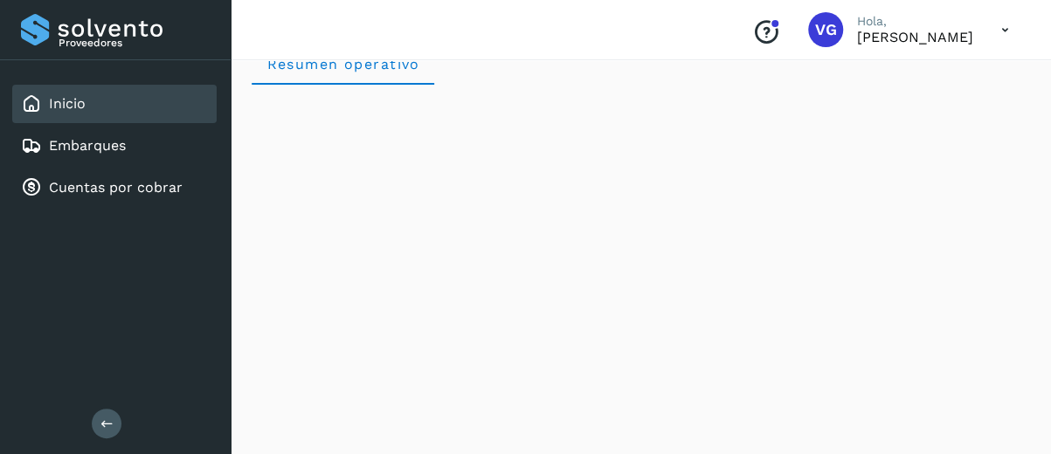
scroll to position [30, 0]
drag, startPoint x: 989, startPoint y: 85, endPoint x: 975, endPoint y: 48, distance: 39.3
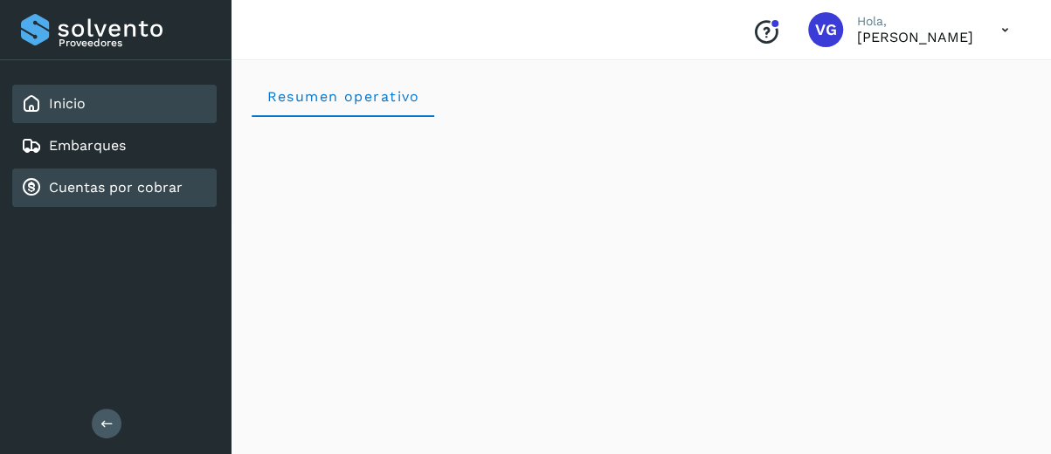
click at [181, 189] on div "Cuentas por cobrar" at bounding box center [114, 188] width 204 height 38
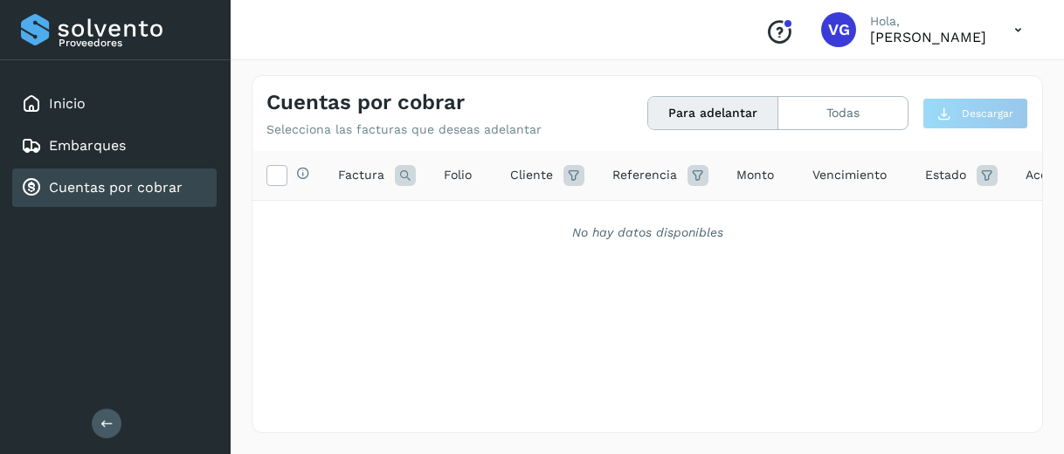
click at [181, 189] on div "Cuentas por cobrar" at bounding box center [114, 188] width 204 height 38
click at [870, 40] on p "[PERSON_NAME]" at bounding box center [928, 37] width 116 height 17
click at [1024, 38] on icon at bounding box center [1019, 30] width 36 height 36
click at [1024, 38] on div at bounding box center [532, 227] width 1064 height 454
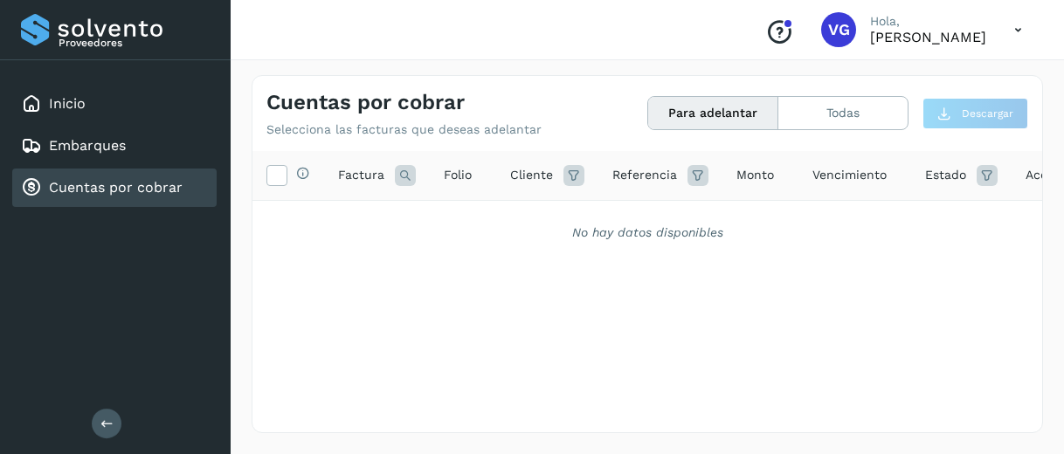
click at [828, 30] on span "VG" at bounding box center [839, 30] width 22 height 0
click at [870, 27] on p "Hola," at bounding box center [928, 21] width 116 height 15
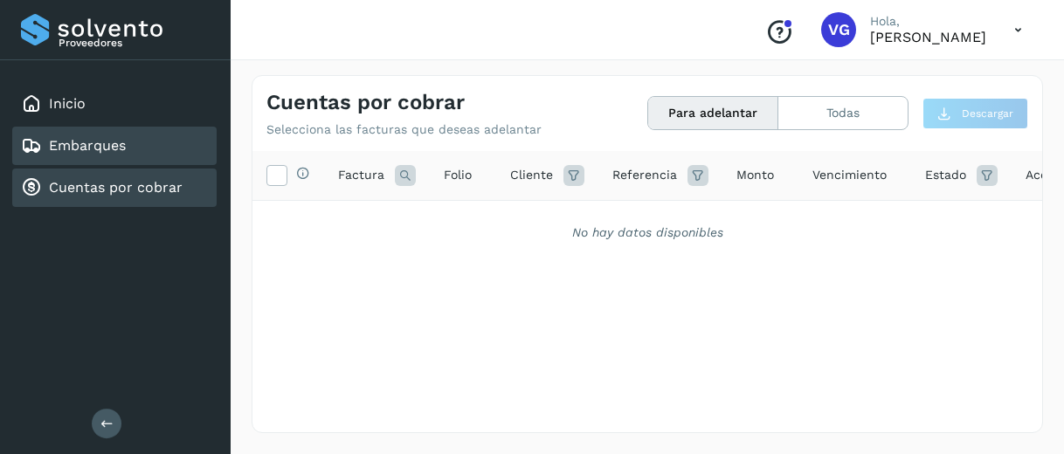
click at [124, 142] on link "Embarques" at bounding box center [87, 145] width 77 height 17
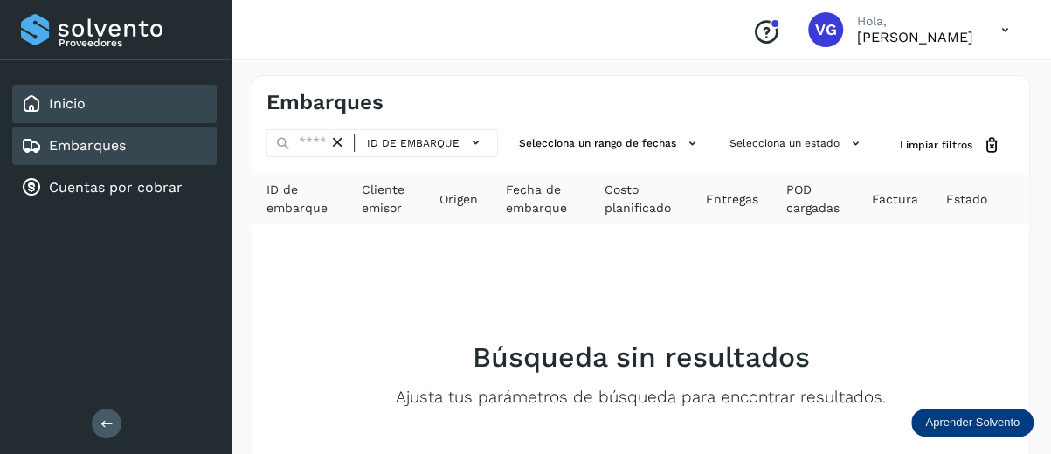
click at [51, 96] on link "Inicio" at bounding box center [67, 103] width 37 height 17
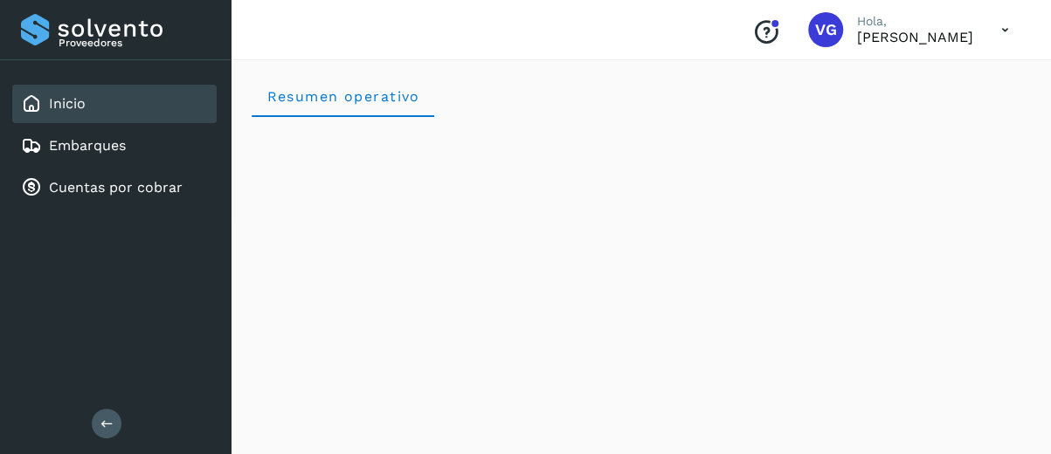
click at [107, 418] on icon at bounding box center [106, 424] width 13 height 13
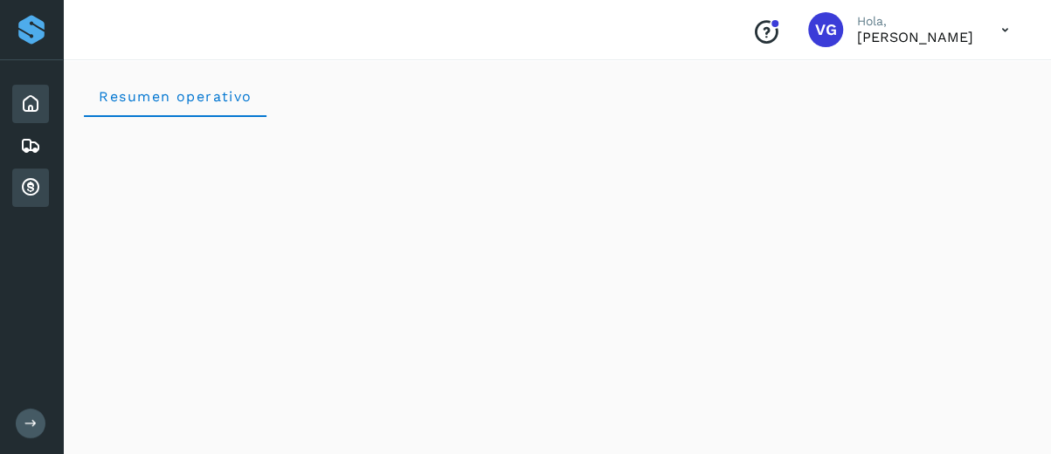
click at [21, 196] on icon at bounding box center [30, 187] width 21 height 21
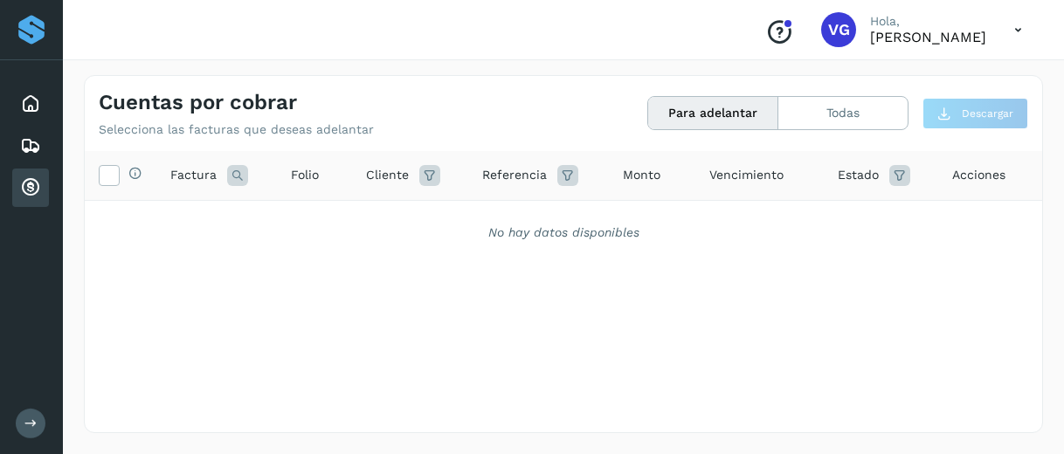
click at [17, 414] on button at bounding box center [31, 424] width 30 height 30
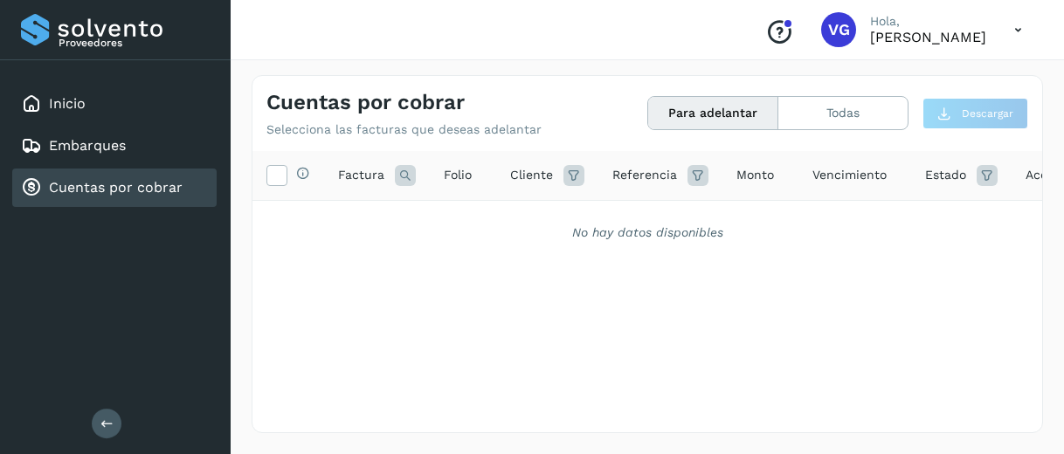
click at [1021, 37] on icon at bounding box center [1019, 30] width 36 height 36
click at [927, 85] on div "Cerrar sesión" at bounding box center [932, 78] width 208 height 33
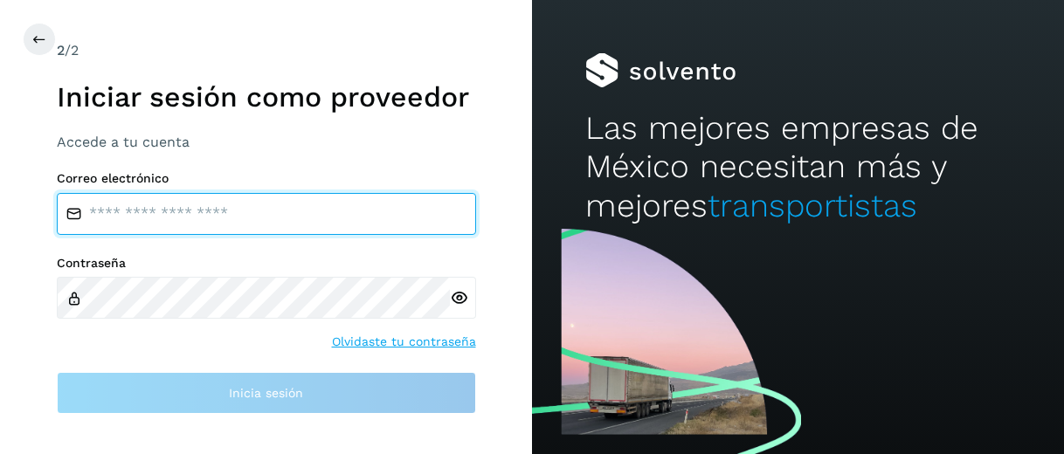
type input "**********"
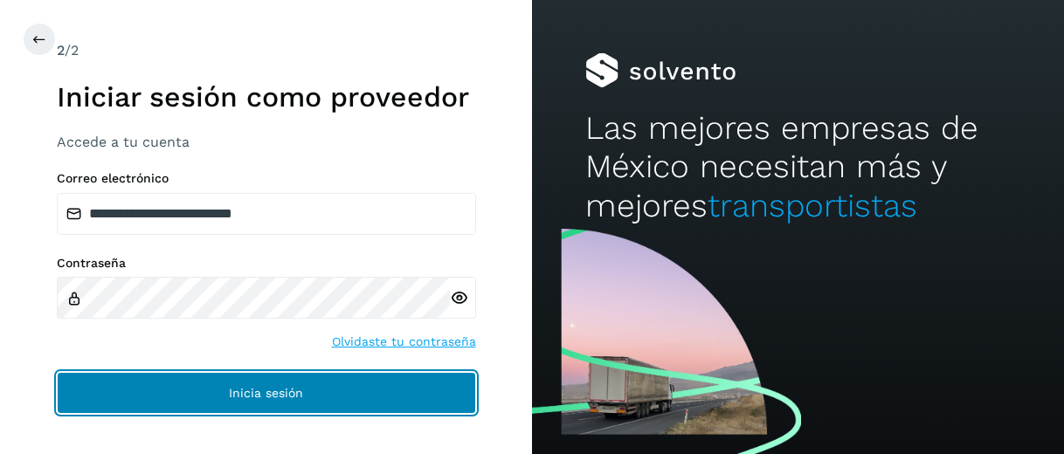
click at [339, 392] on button "Inicia sesión" at bounding box center [266, 393] width 419 height 42
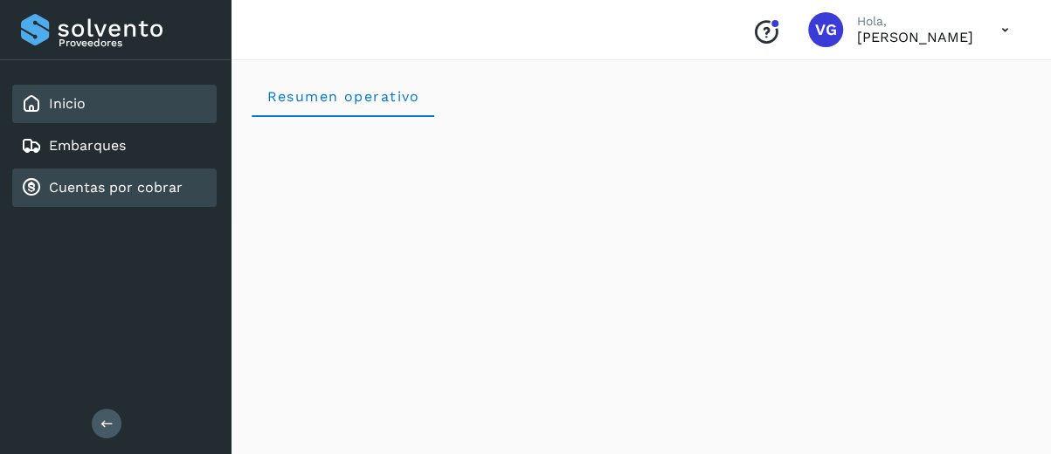
click at [69, 175] on div "Cuentas por cobrar" at bounding box center [114, 188] width 204 height 38
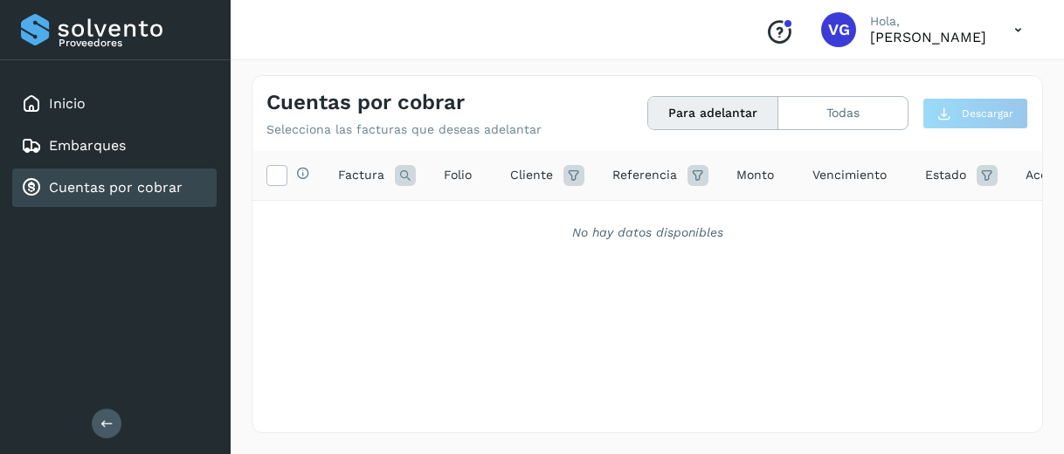
click at [69, 175] on div "Cuentas por cobrar" at bounding box center [114, 188] width 204 height 38
click at [503, 329] on div "Selecciona todas las facturas disponibles para adelanto Factura Folio Cliente R…" at bounding box center [648, 256] width 790 height 210
click at [109, 197] on div "Cuentas por cobrar" at bounding box center [102, 187] width 162 height 21
click at [828, 106] on button "Todas" at bounding box center [843, 113] width 129 height 32
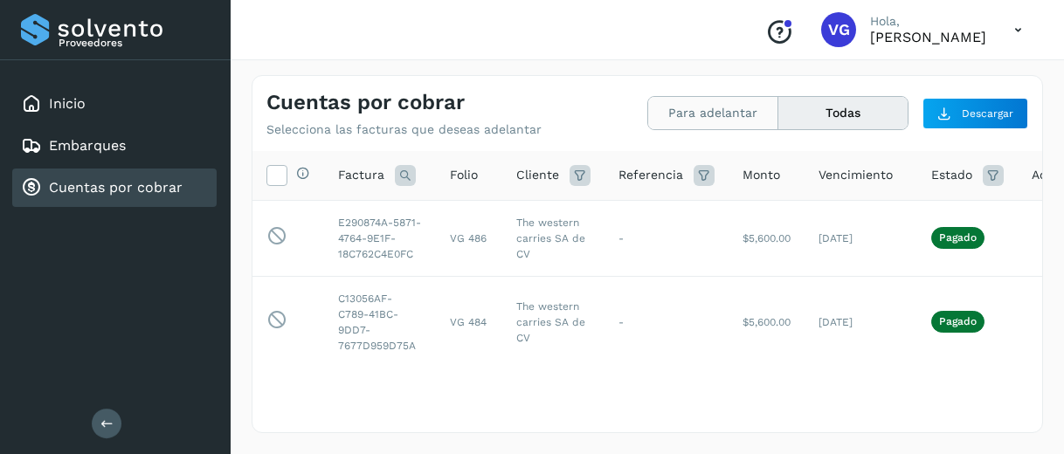
click at [685, 115] on button "Para adelantar" at bounding box center [713, 113] width 130 height 32
